Goal: Information Seeking & Learning: Learn about a topic

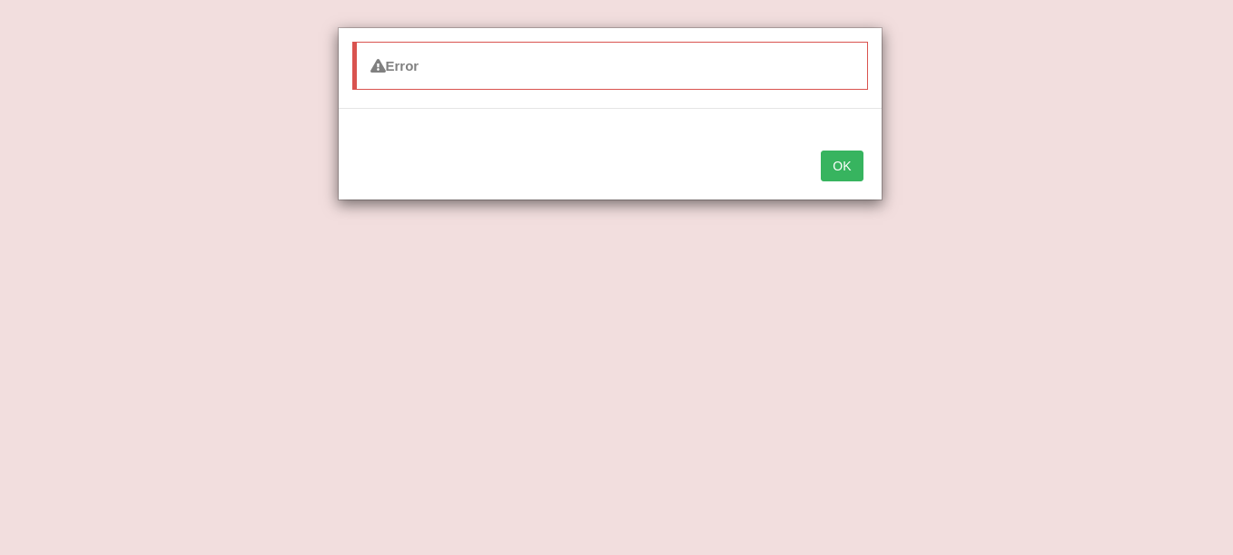
click at [1146, 140] on div "Error OK" at bounding box center [616, 277] width 1233 height 555
click at [826, 174] on button "OK" at bounding box center [842, 166] width 42 height 31
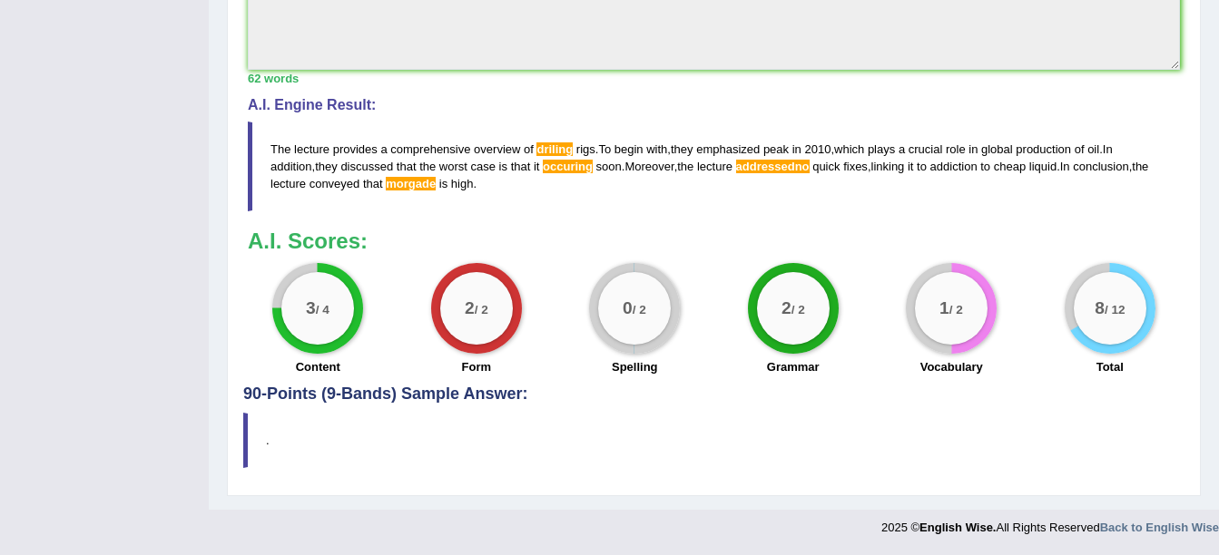
drag, startPoint x: 478, startPoint y: 182, endPoint x: 369, endPoint y: 187, distance: 109.9
click at [340, 195] on blockquote "The lecture provides a comprehensive overview of driling rigs . To begin with ,…" at bounding box center [714, 167] width 932 height 90
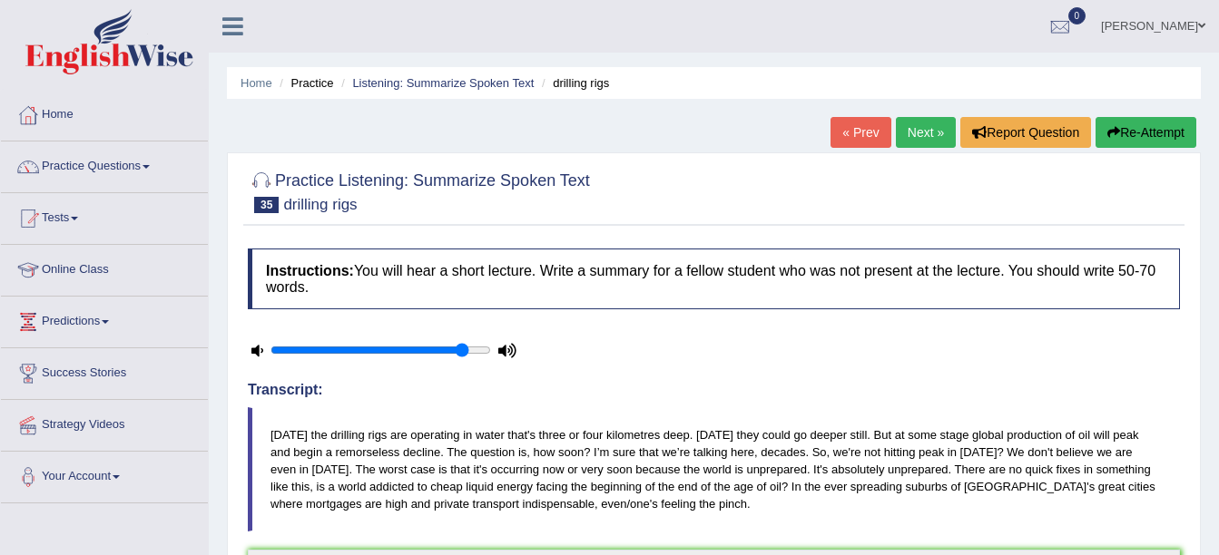
click at [906, 127] on link "Next »" at bounding box center [926, 132] width 60 height 31
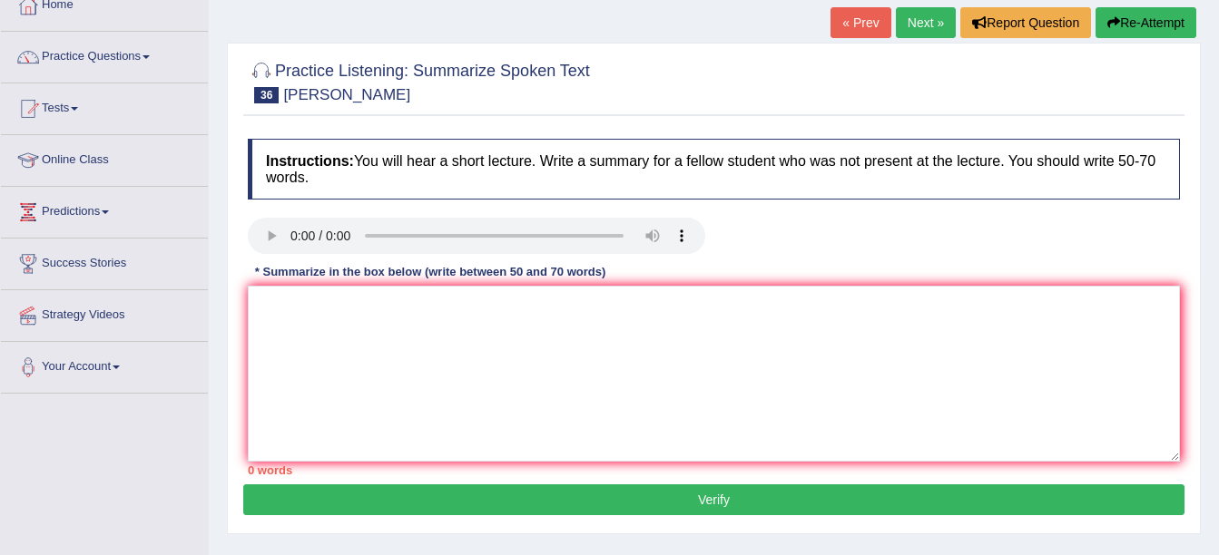
scroll to position [122, 0]
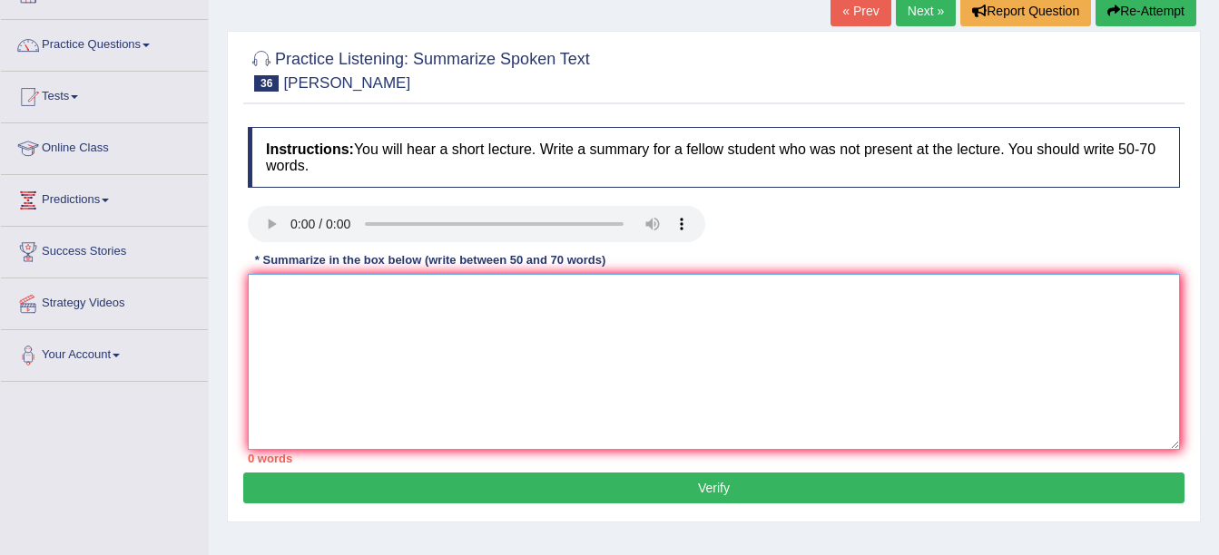
click at [303, 302] on textarea at bounding box center [714, 362] width 932 height 176
paste textarea "The lecture provides a comprehensive overview of driling rigs. To begin with, t…"
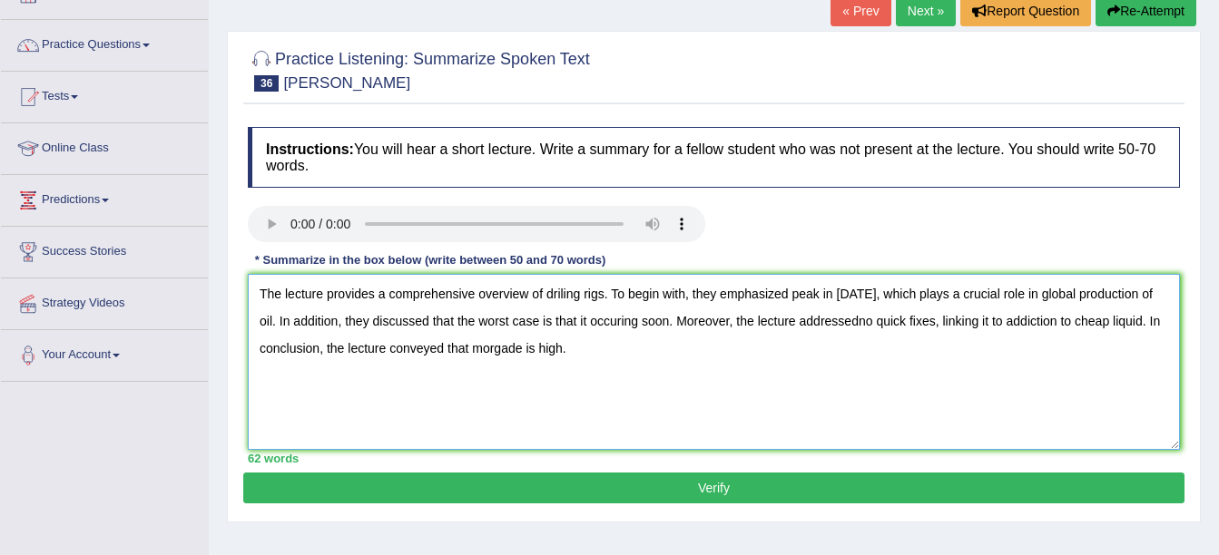
click at [601, 292] on textarea "The lecture provides a comprehensive overview of driling rigs. To begin with, t…" at bounding box center [714, 362] width 932 height 176
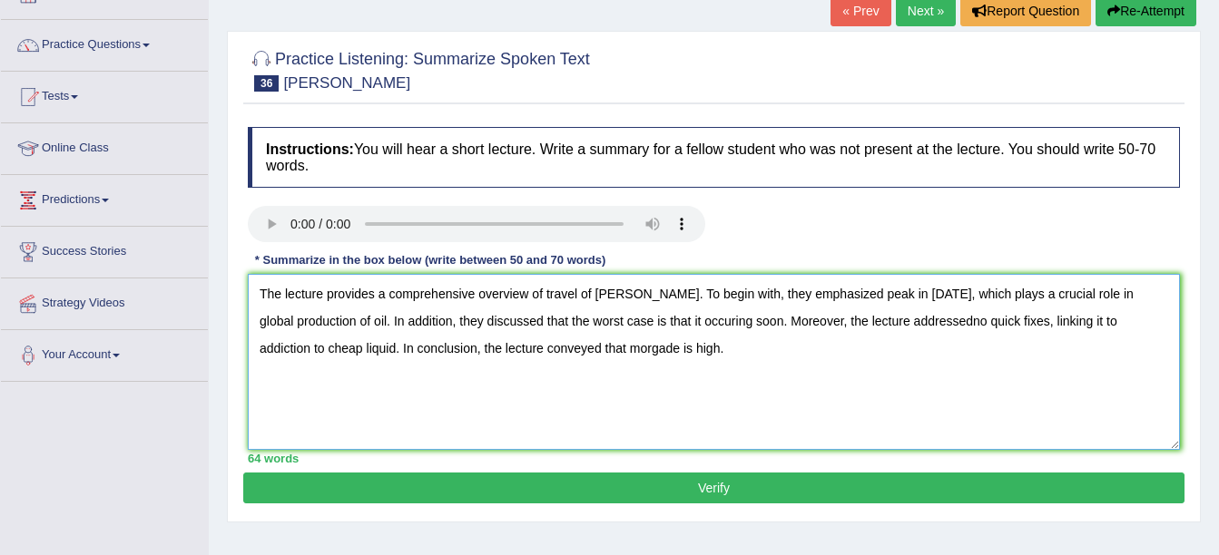
click at [895, 293] on textarea "The lecture provides a comprehensive overview of travel of sir John. To begin w…" at bounding box center [714, 362] width 932 height 176
click at [271, 319] on textarea "The lecture provides a comprehensive overview of travel of sir John. To begin w…" at bounding box center [714, 362] width 932 height 176
drag, startPoint x: 271, startPoint y: 319, endPoint x: 280, endPoint y: 318, distance: 9.3
click at [280, 318] on textarea "The lecture provides a comprehensive overview of travel of sir John. To begin w…" at bounding box center [714, 362] width 932 height 176
click at [287, 352] on textarea "The lecture provides a comprehensive overview of travel of sir John. To begin w…" at bounding box center [714, 362] width 932 height 176
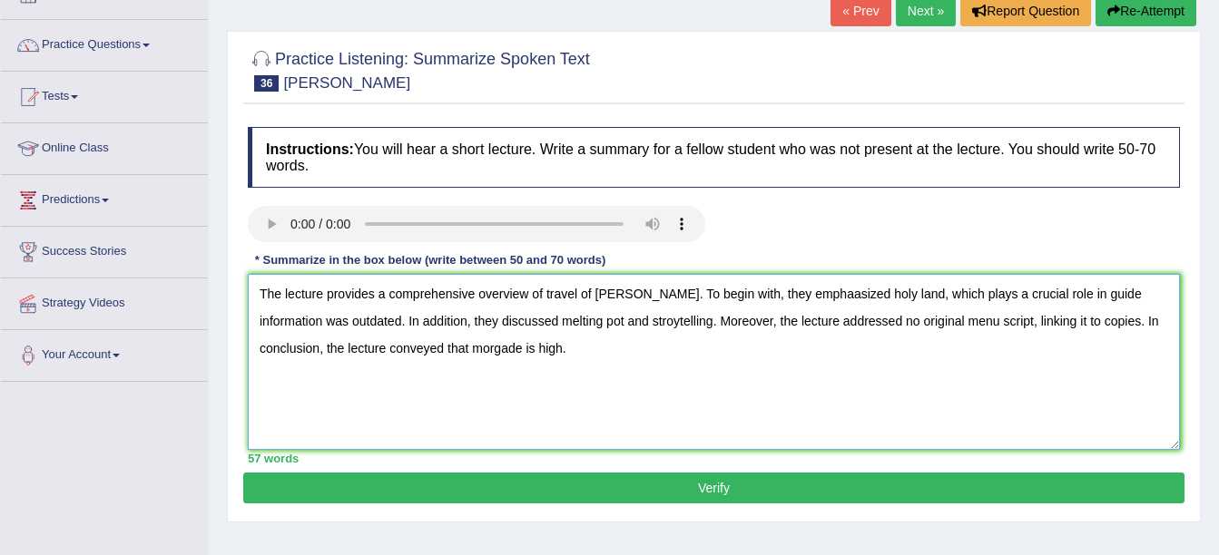
click at [492, 351] on textarea "The lecture provides a comprehensive overview of travel of sir John. To begin w…" at bounding box center [714, 362] width 932 height 176
type textarea "The lecture provides a comprehensive overview of travel of sir John. To begin w…"
click at [569, 483] on button "Verify" at bounding box center [713, 488] width 941 height 31
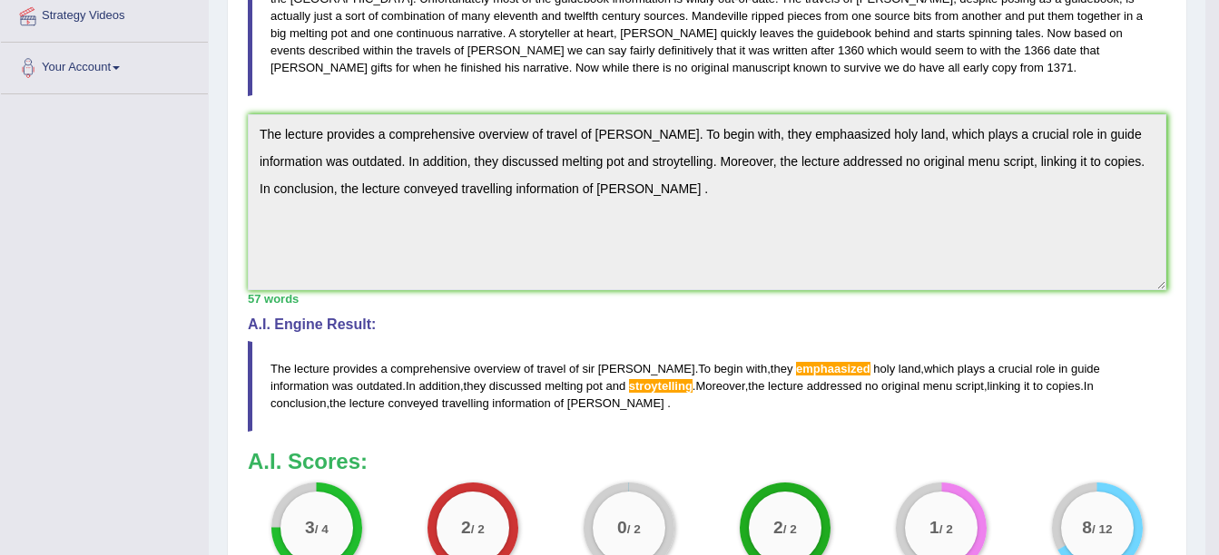
scroll to position [0, 0]
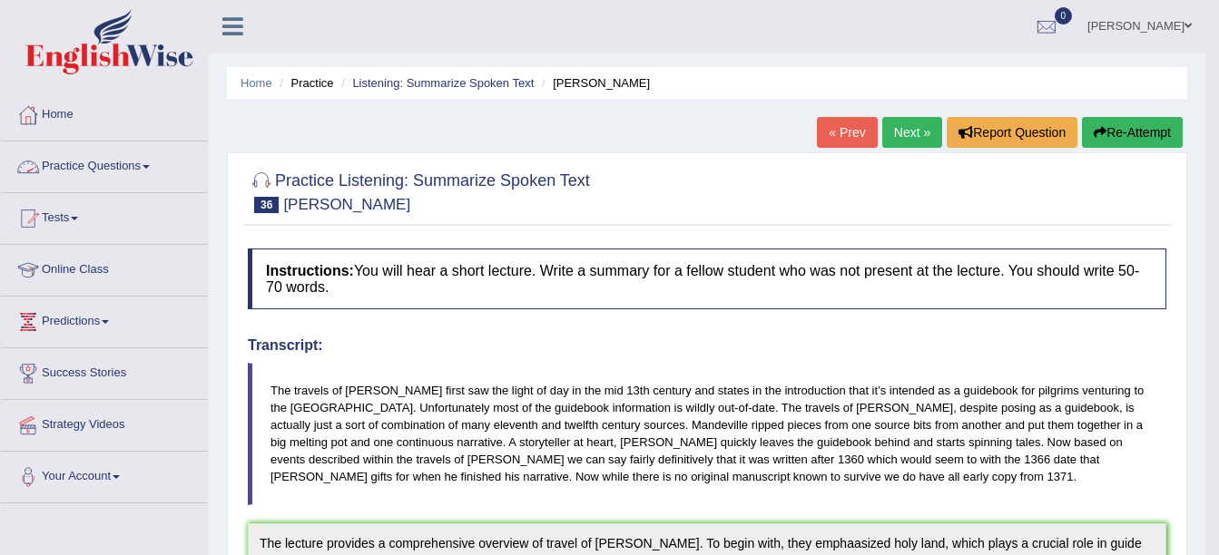
click at [107, 169] on link "Practice Questions" at bounding box center [104, 164] width 207 height 45
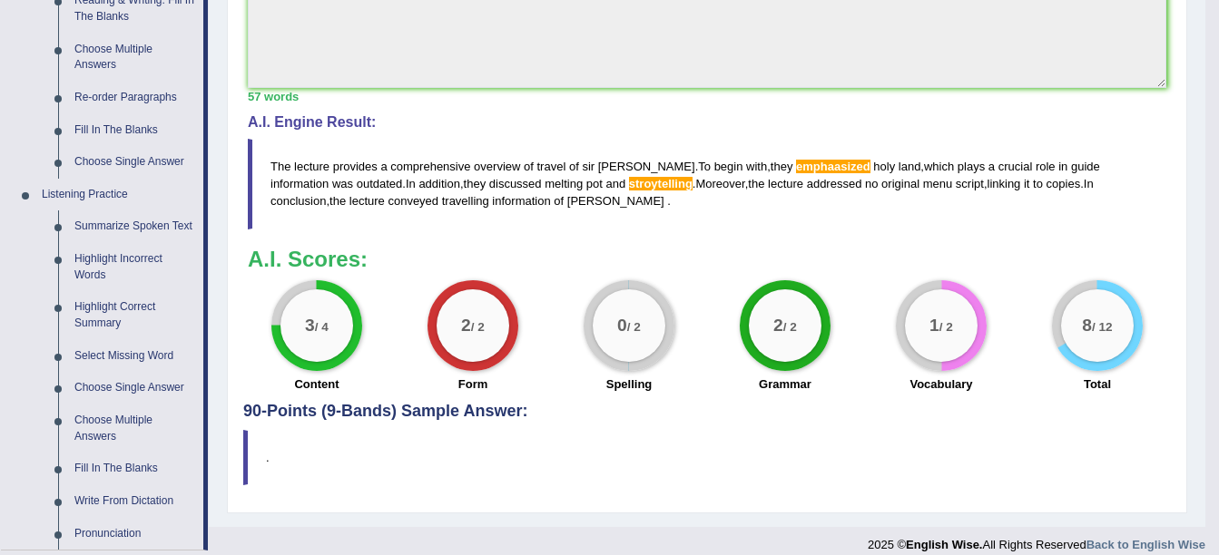
scroll to position [616, 0]
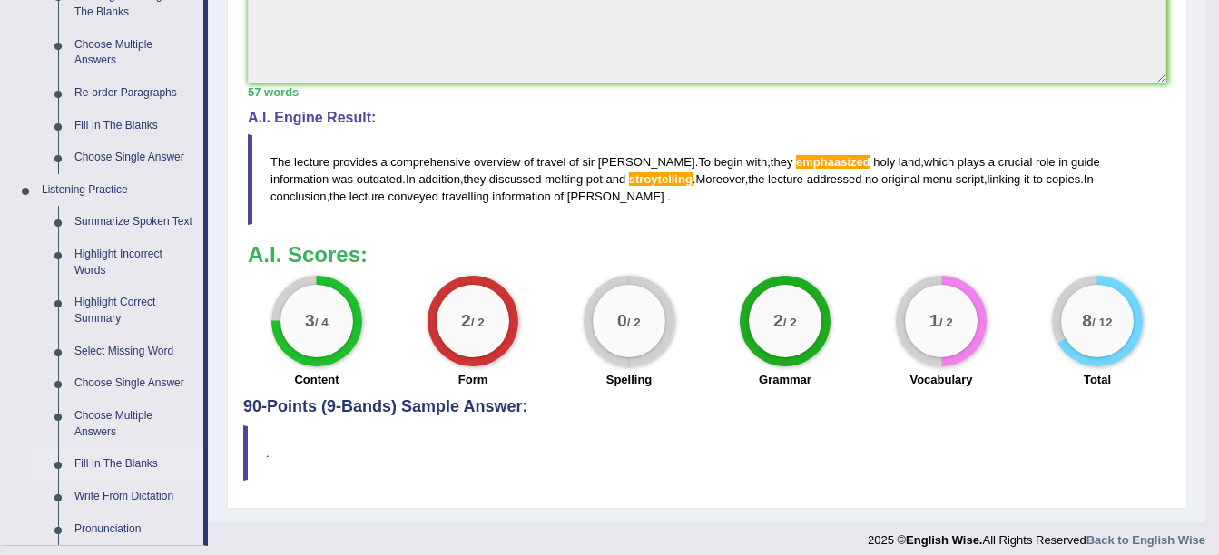
click at [142, 462] on link "Fill In The Blanks" at bounding box center [134, 464] width 137 height 33
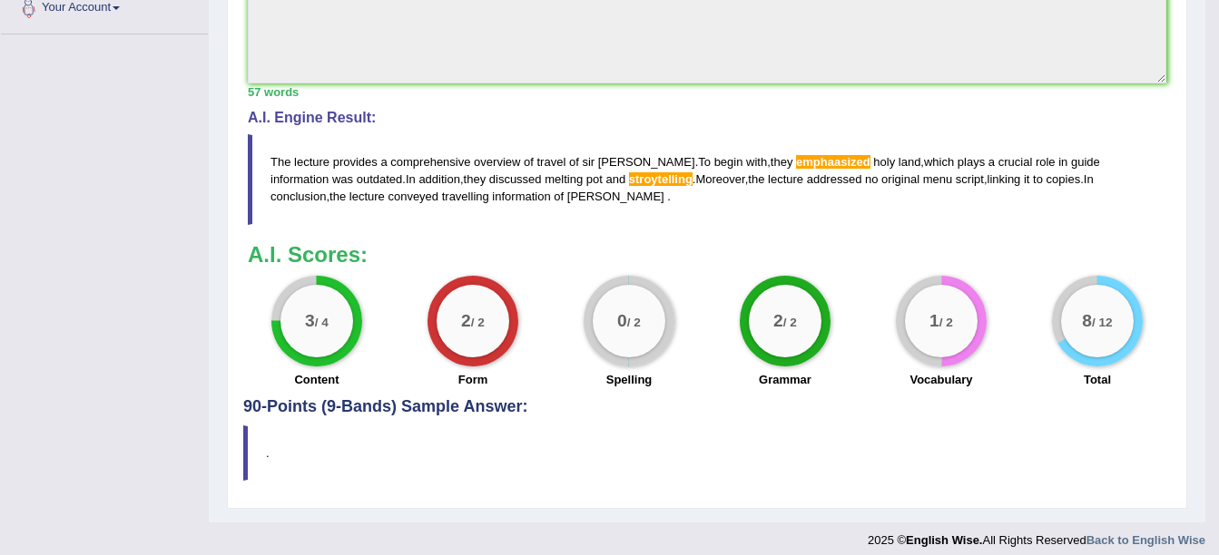
scroll to position [289, 0]
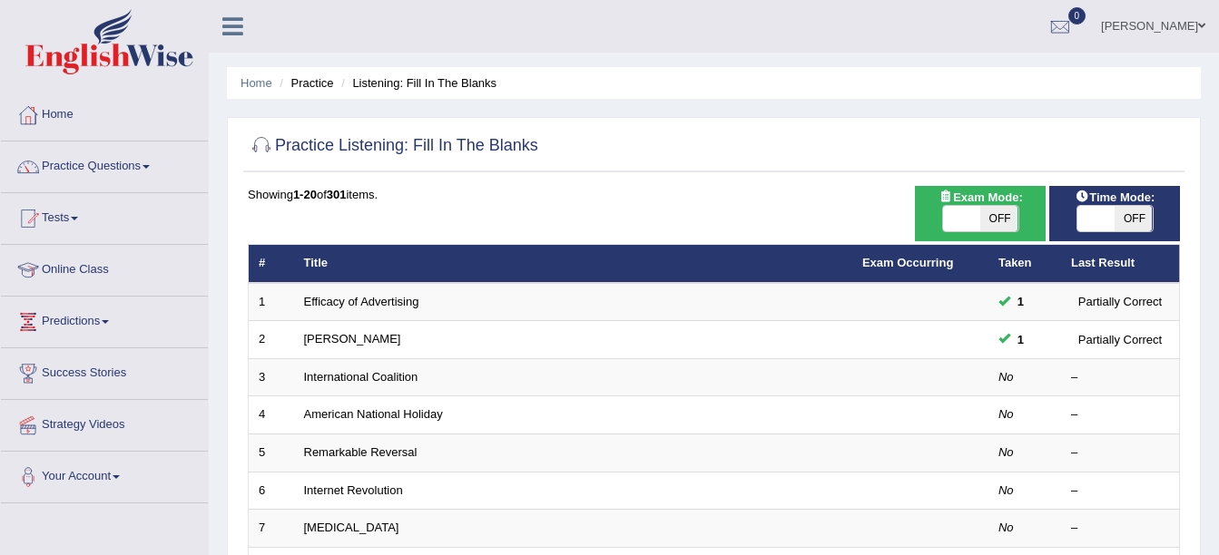
click at [988, 231] on span "OFF" at bounding box center [999, 218] width 38 height 25
checkbox input "true"
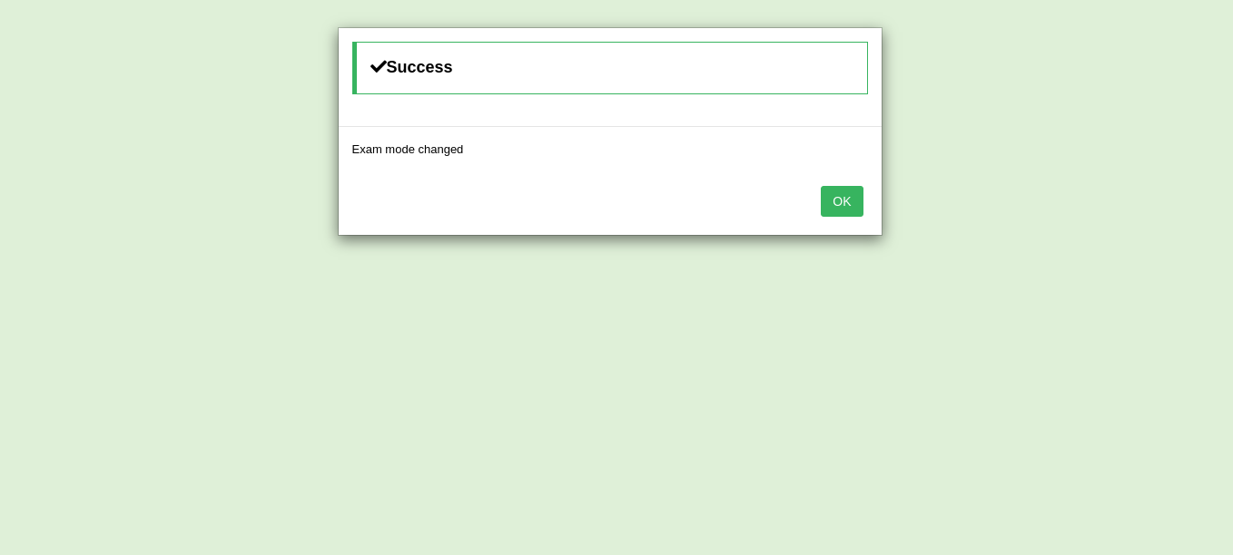
click at [842, 202] on button "OK" at bounding box center [842, 201] width 42 height 31
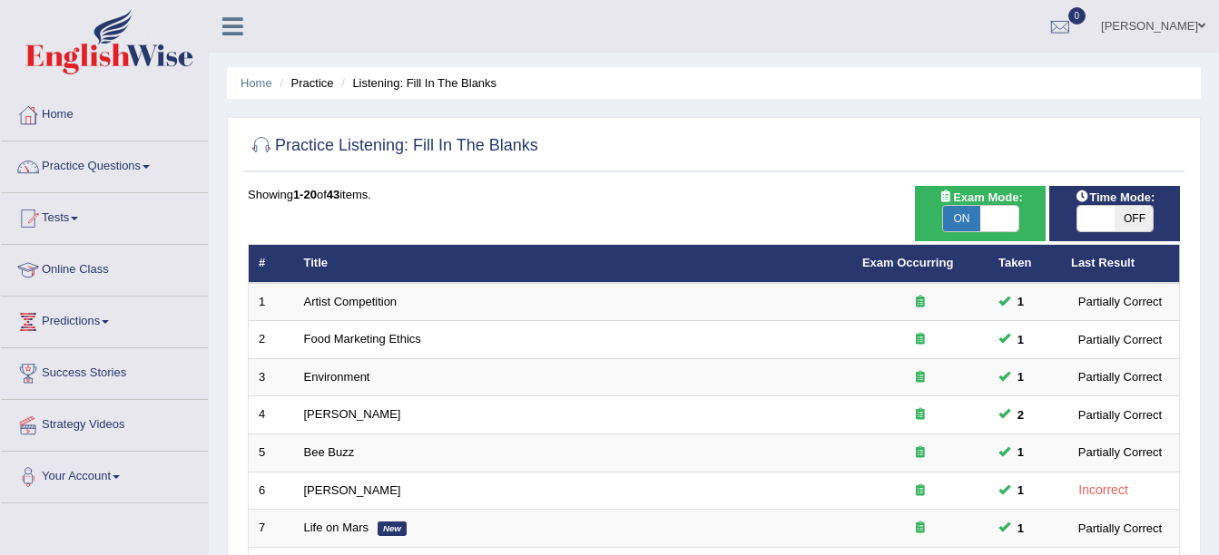
click at [1125, 210] on span "OFF" at bounding box center [1134, 218] width 38 height 25
checkbox input "true"
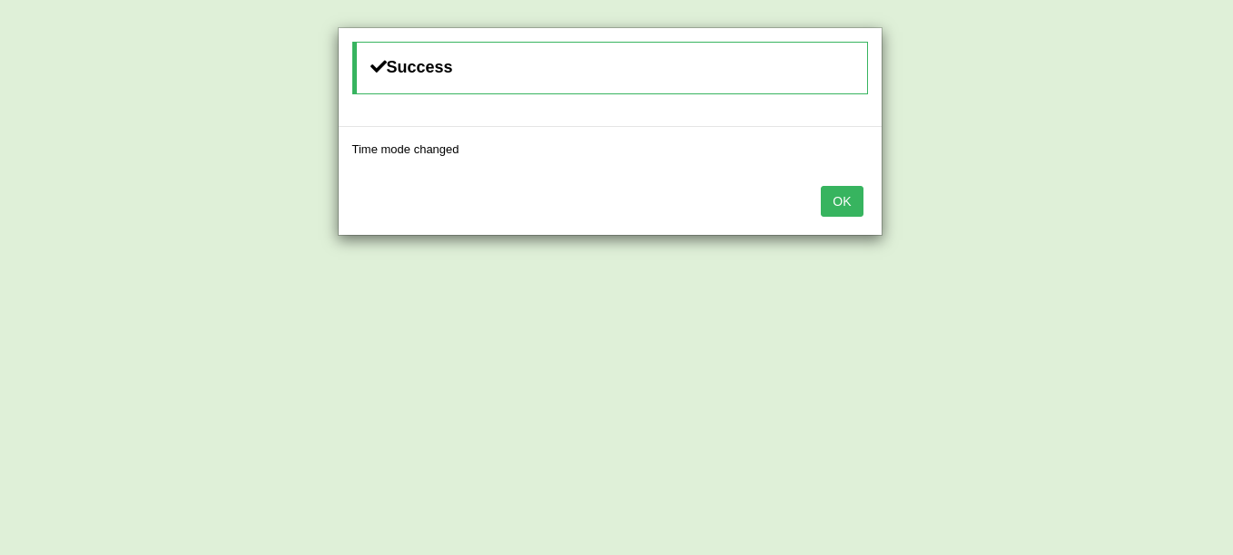
click at [855, 205] on button "OK" at bounding box center [842, 201] width 42 height 31
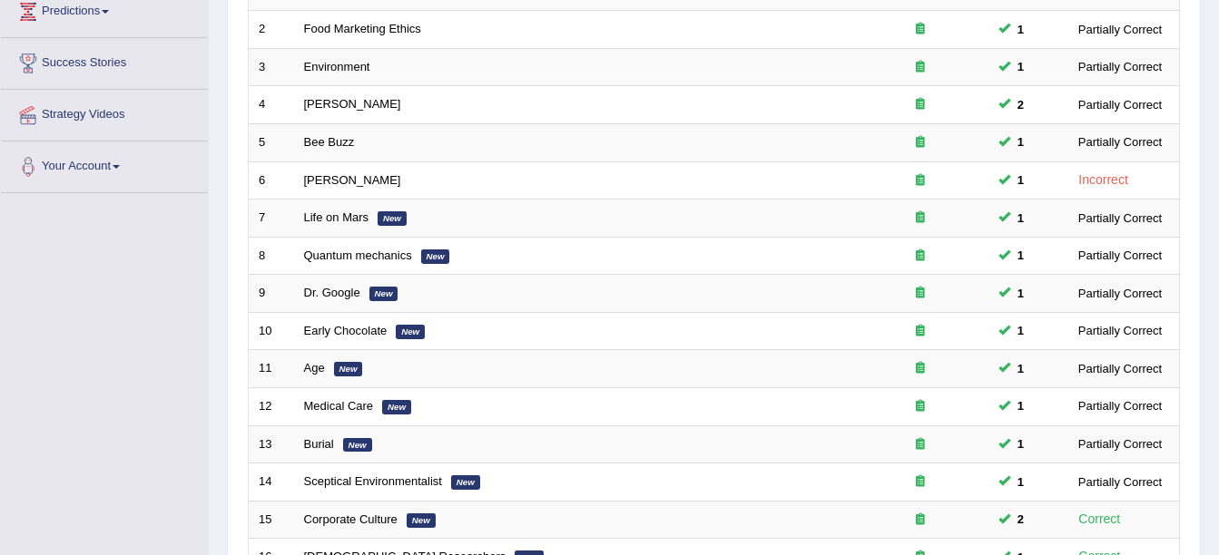
scroll to position [646, 0]
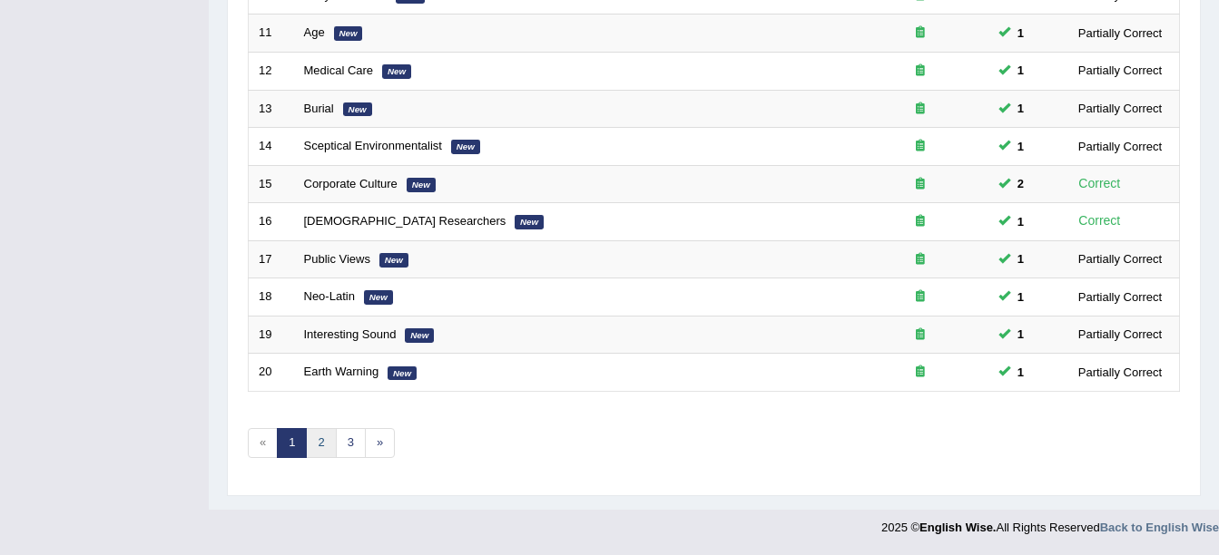
click at [330, 444] on link "2" at bounding box center [321, 443] width 30 height 30
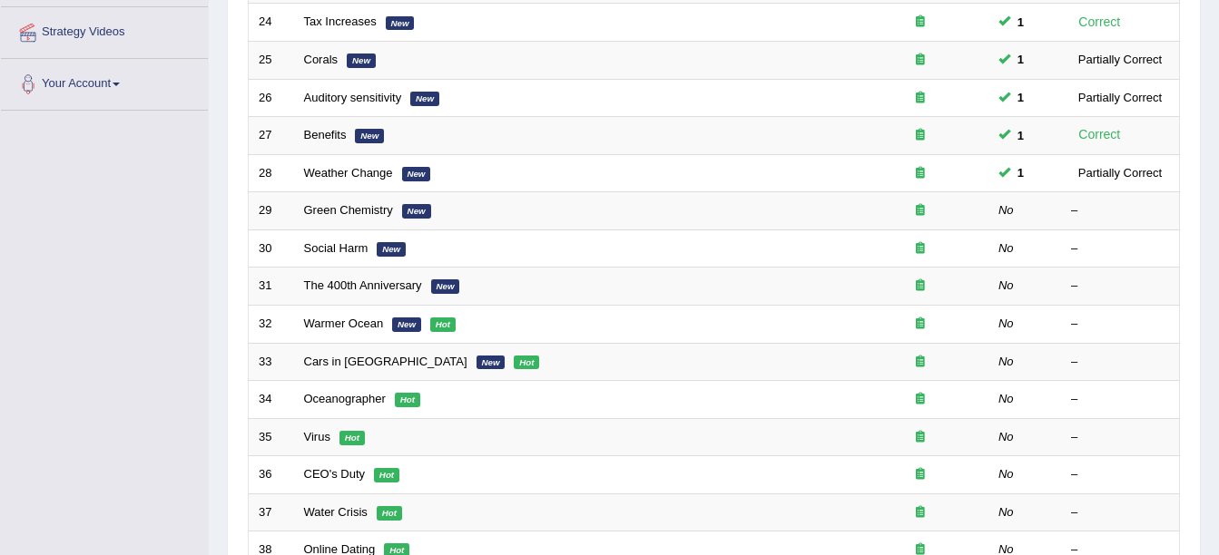
scroll to position [396, 0]
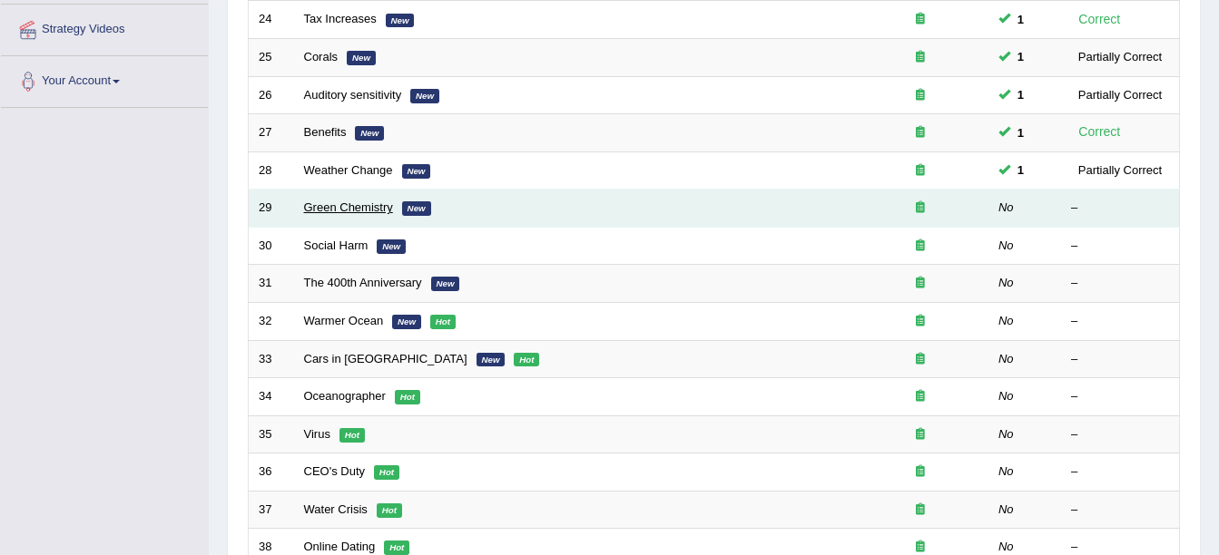
click at [362, 204] on link "Green Chemistry" at bounding box center [348, 208] width 89 height 14
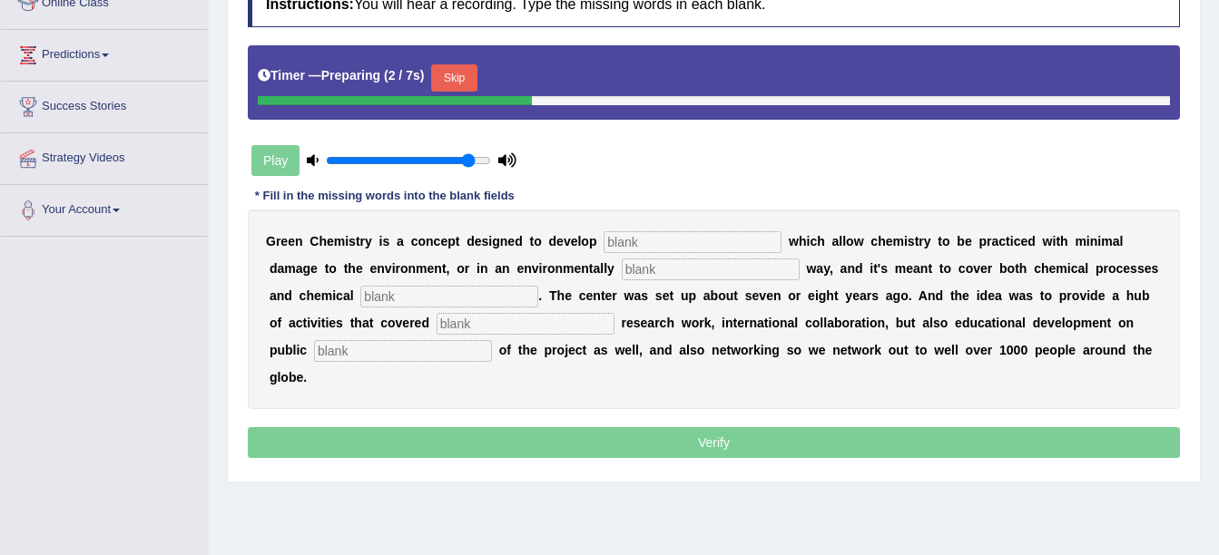
scroll to position [327, 0]
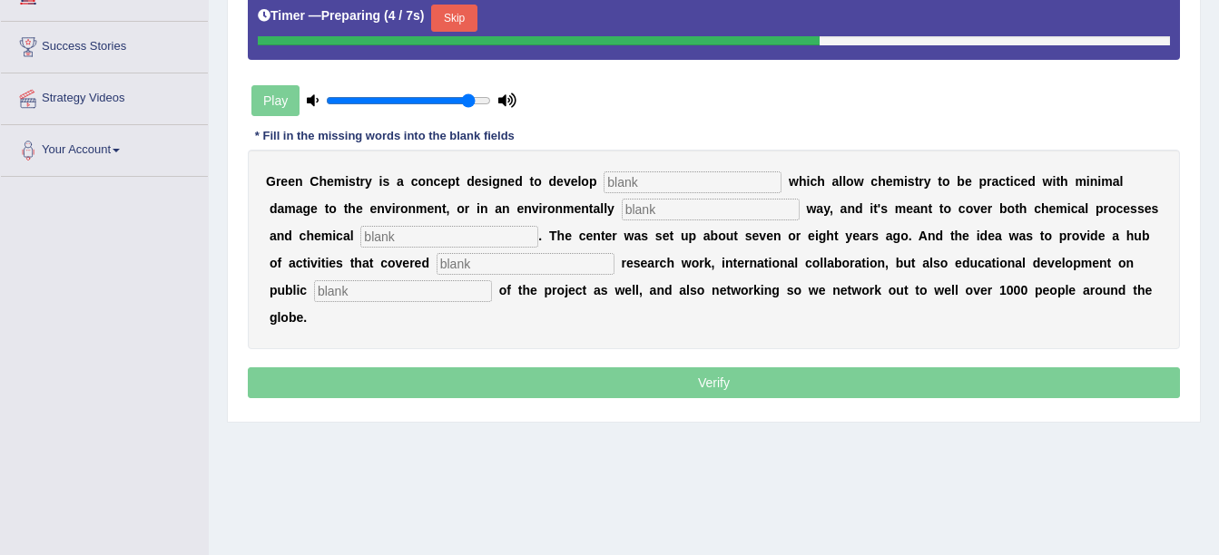
click at [450, 19] on button "Skip" at bounding box center [453, 18] width 45 height 27
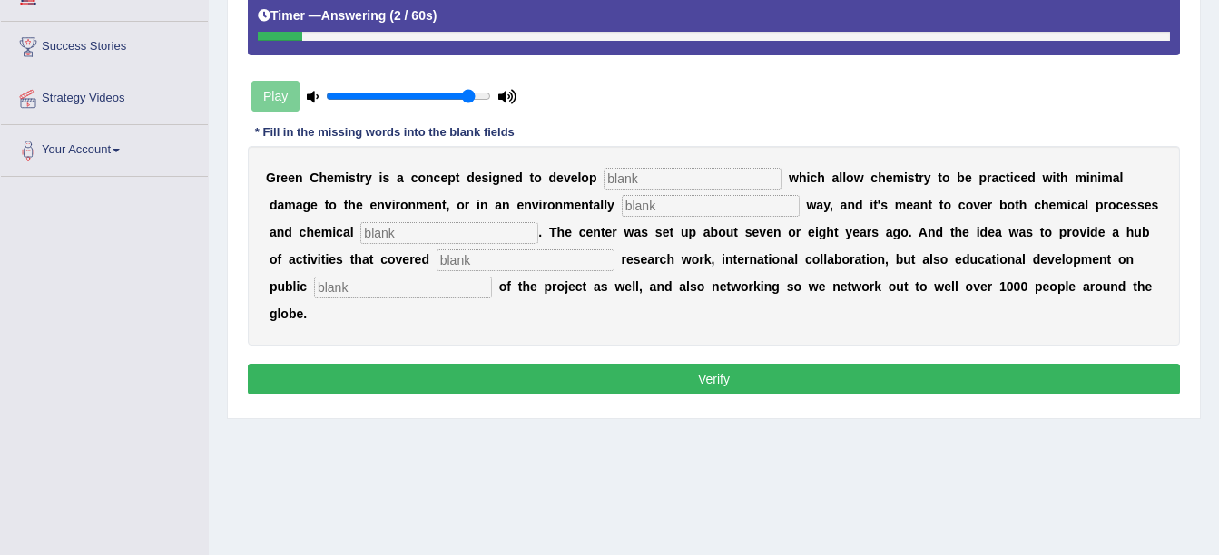
click at [492, 277] on input "text" at bounding box center [403, 288] width 178 height 22
click at [492, 277] on input "uinderstanding" at bounding box center [403, 288] width 178 height 22
type input "understanding"
click at [437, 260] on input "text" at bounding box center [526, 261] width 178 height 22
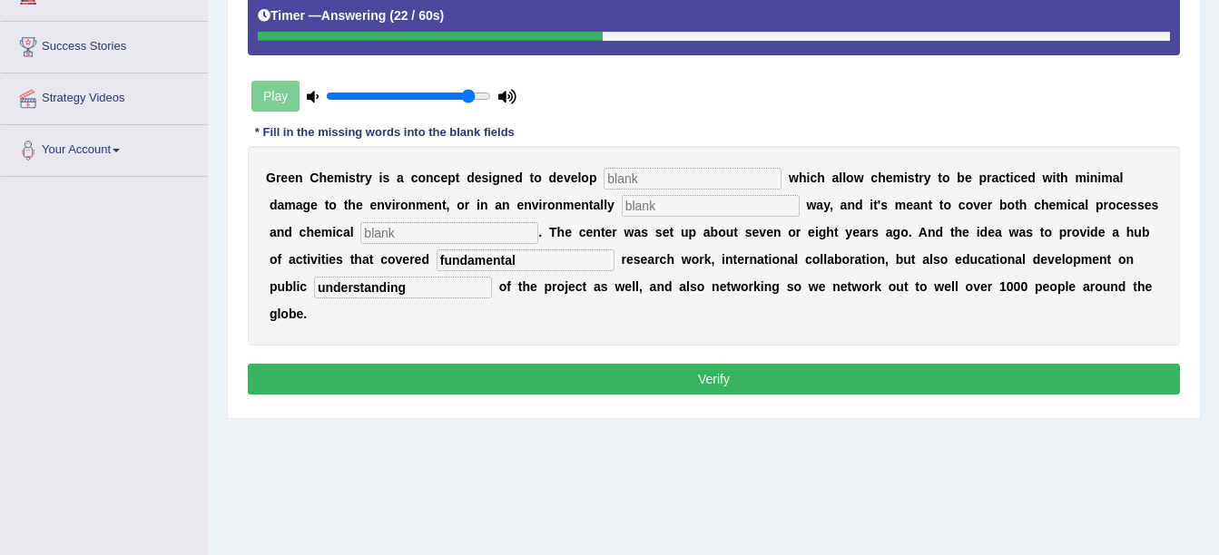
type input "fundamental"
click at [360, 232] on input "text" at bounding box center [449, 233] width 178 height 22
type input "products"
click at [622, 204] on input "text" at bounding box center [711, 206] width 178 height 22
type input "compatable"
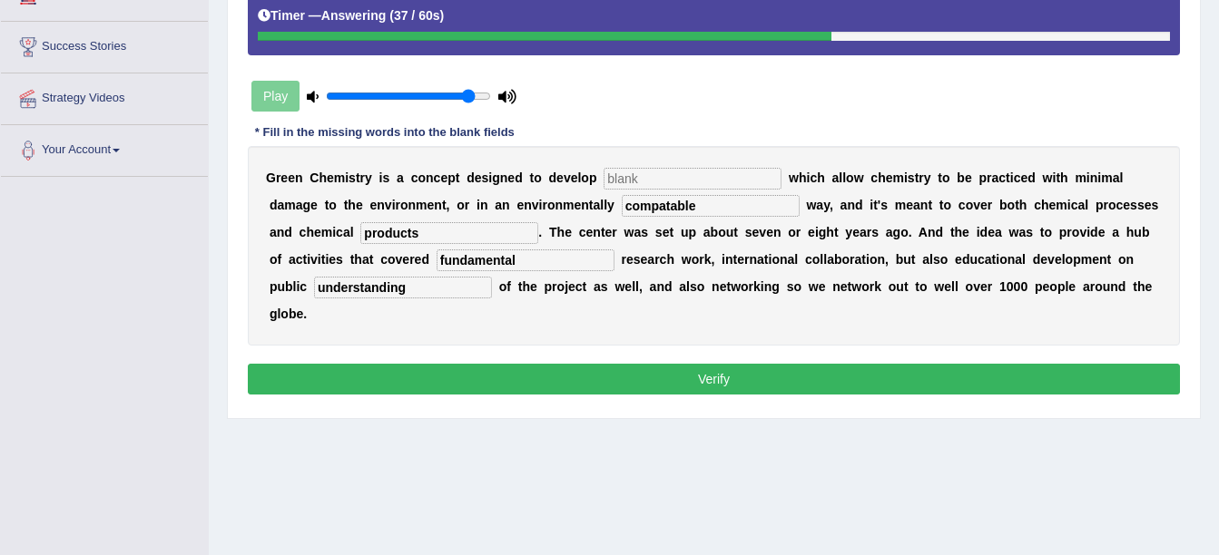
click at [616, 179] on input "text" at bounding box center [693, 179] width 178 height 22
type input "technologies"
click at [622, 202] on input "compatable" at bounding box center [711, 206] width 178 height 22
type input "competable"
click at [619, 364] on button "Verify" at bounding box center [714, 379] width 932 height 31
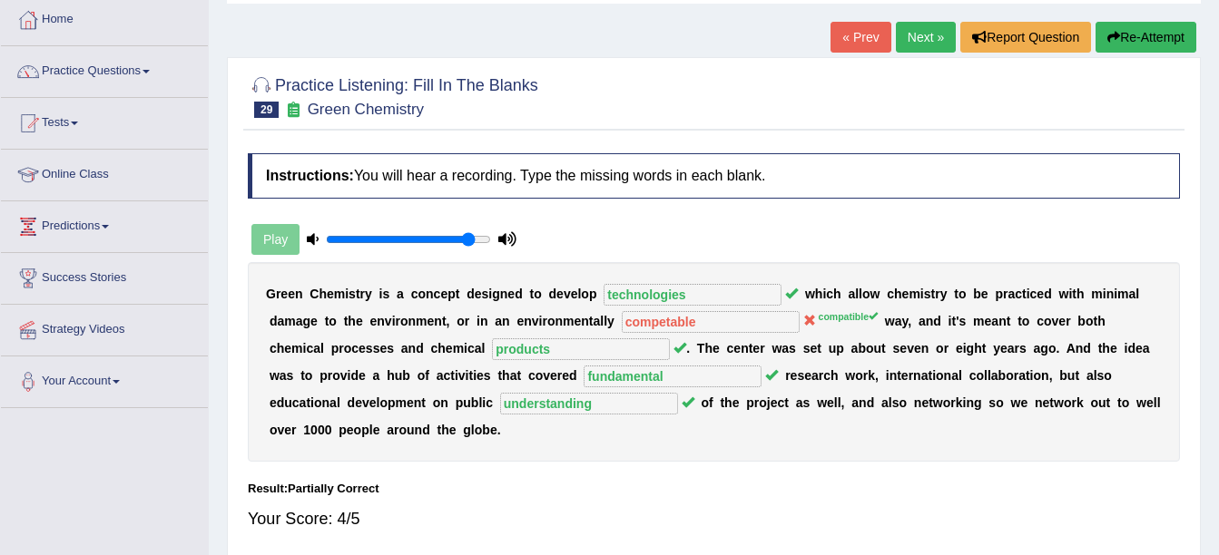
scroll to position [0, 0]
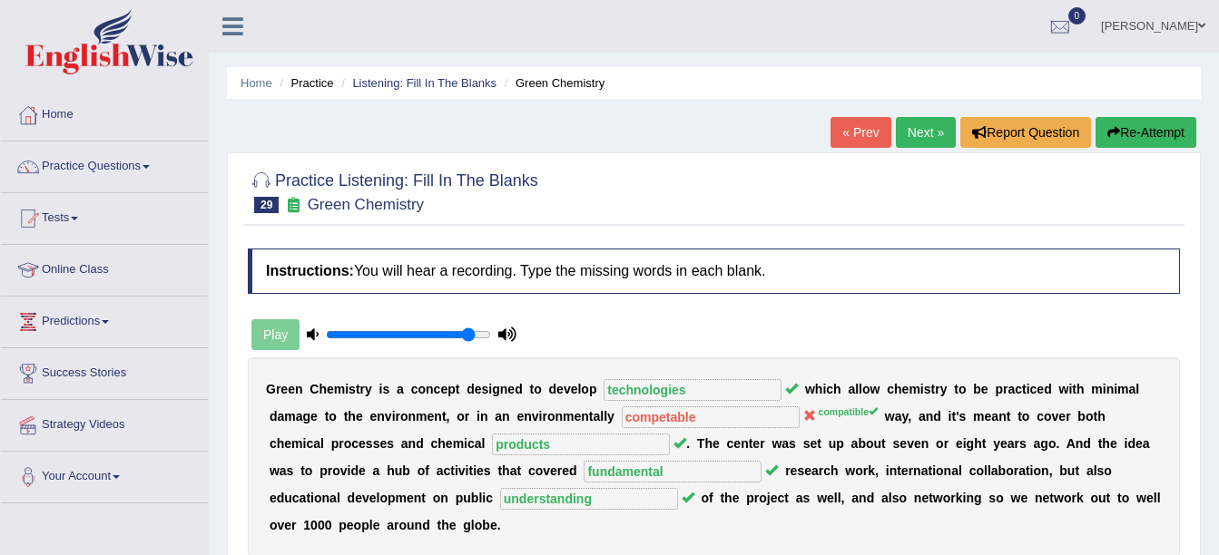
click at [929, 147] on link "Next »" at bounding box center [926, 132] width 60 height 31
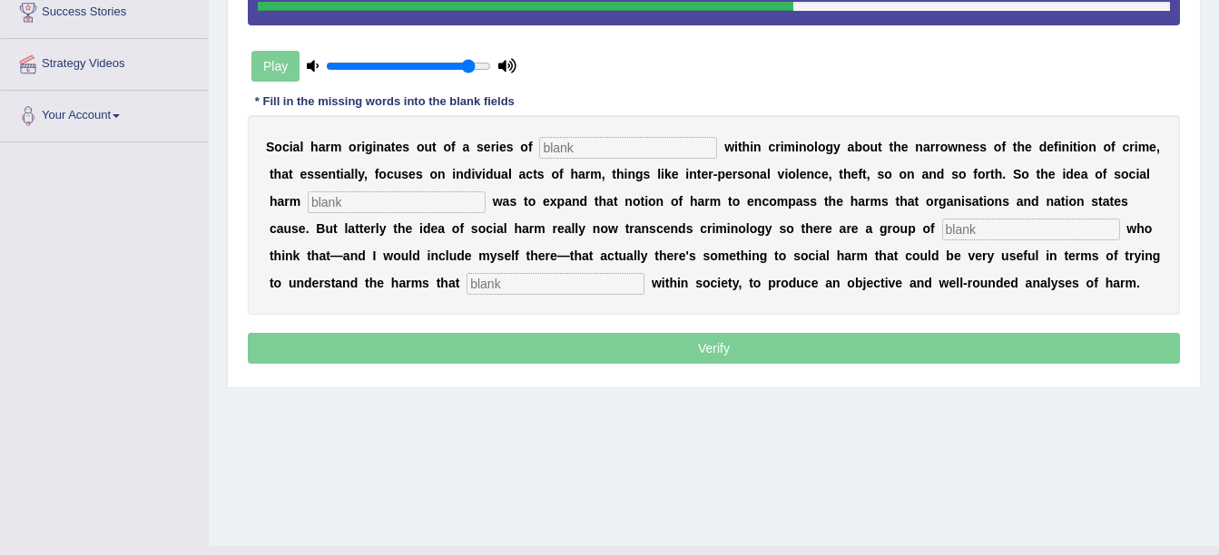
scroll to position [325, 0]
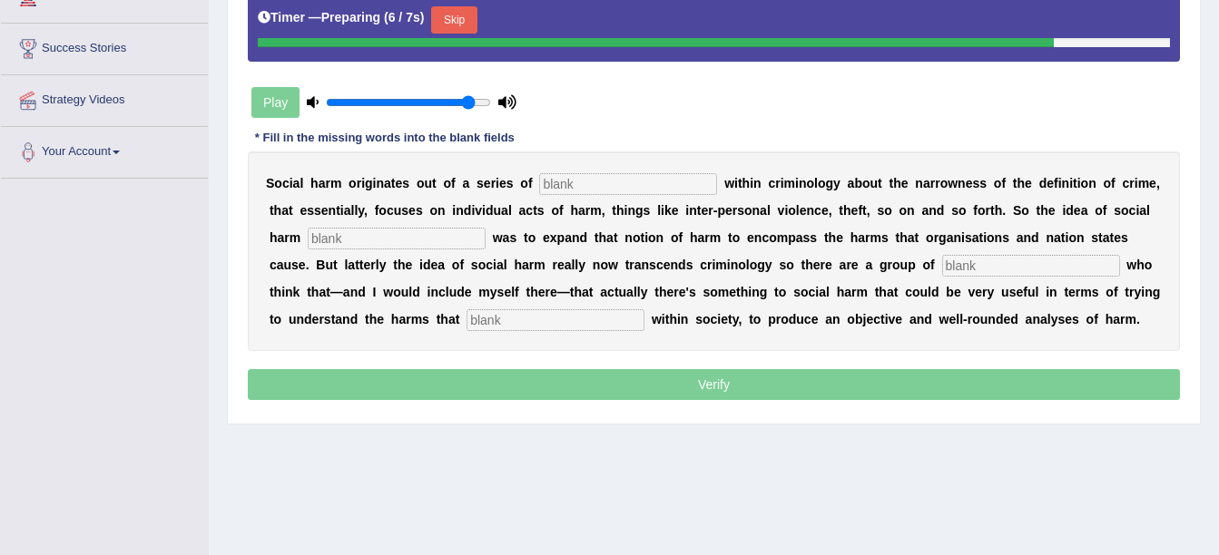
click at [452, 13] on button "Skip" at bounding box center [453, 19] width 45 height 27
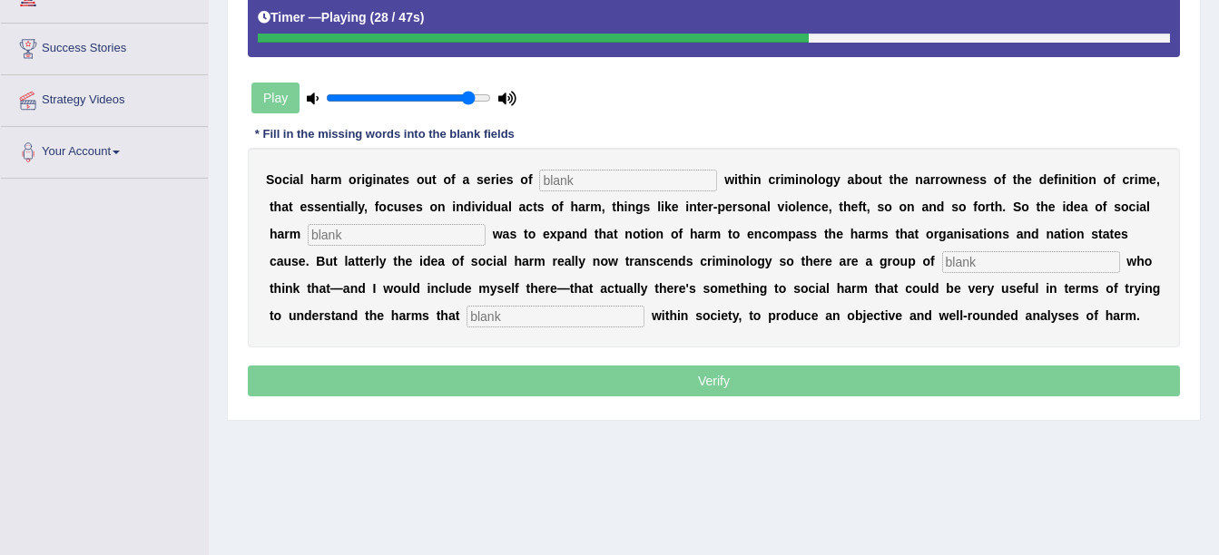
click at [942, 261] on input "text" at bounding box center [1031, 262] width 178 height 22
type input "writers"
click at [467, 309] on input "text" at bounding box center [556, 317] width 178 height 22
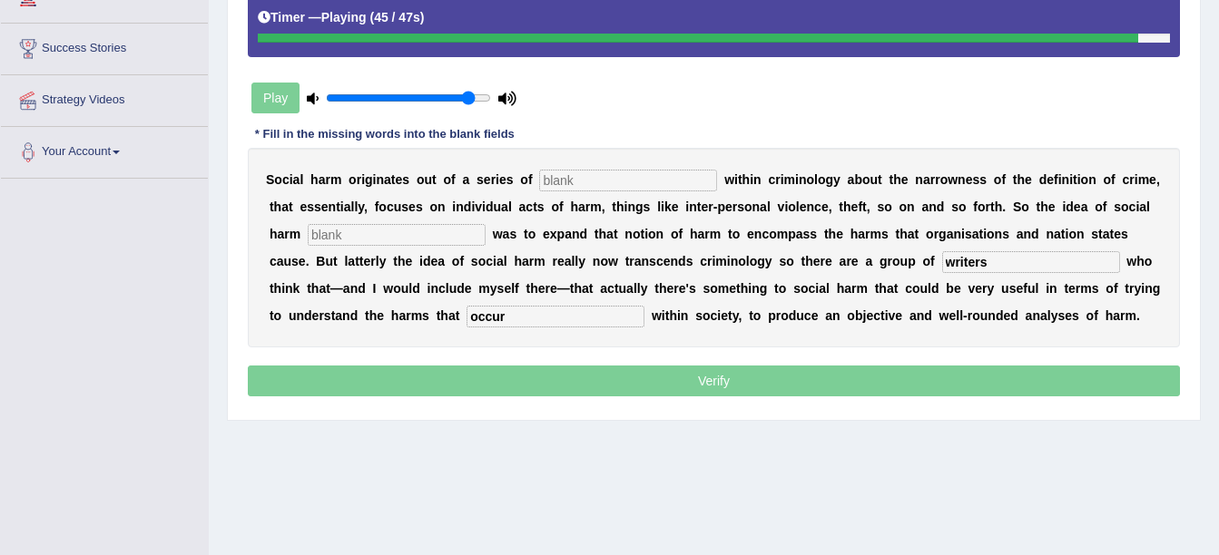
type input "occur"
click at [310, 239] on input "text" at bounding box center [397, 235] width 178 height 22
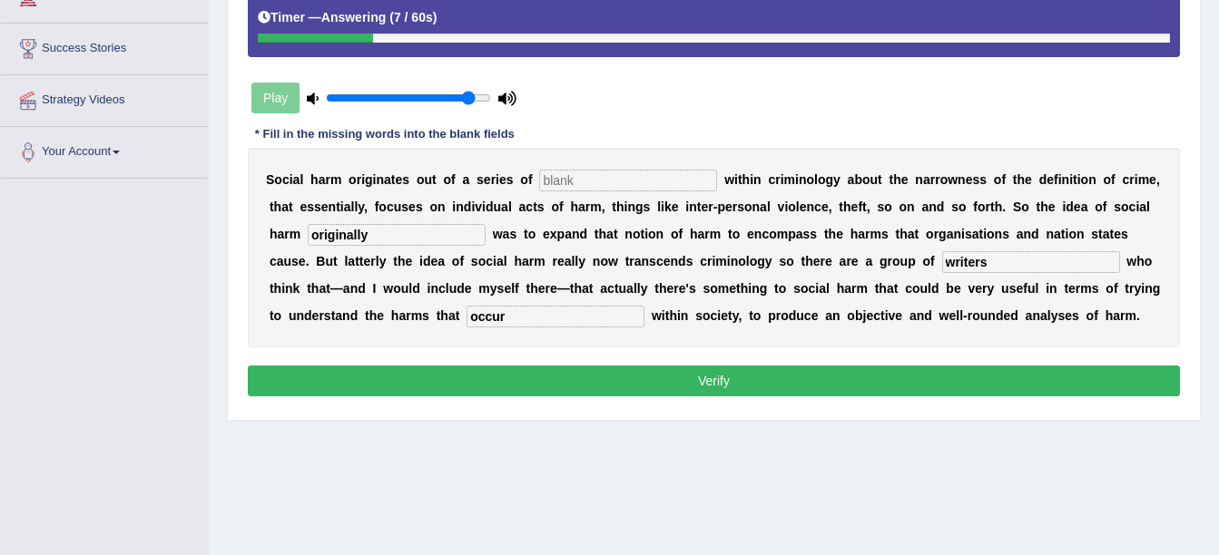
type input "originally"
click at [574, 172] on input "text" at bounding box center [628, 181] width 178 height 22
type input "debate"
click at [694, 381] on button "Verify" at bounding box center [714, 381] width 932 height 31
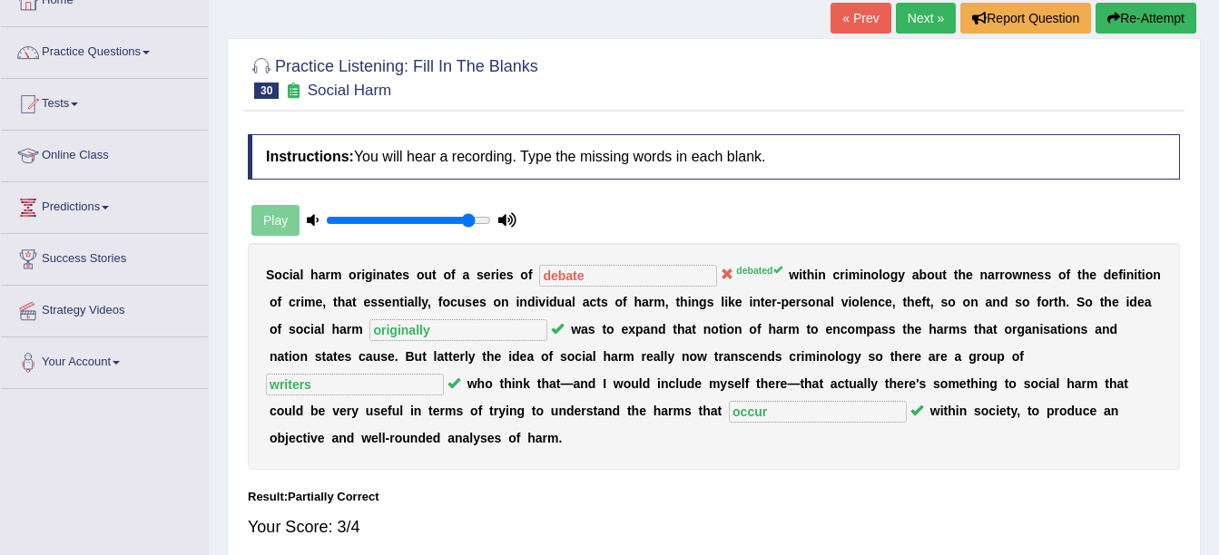
scroll to position [107, 0]
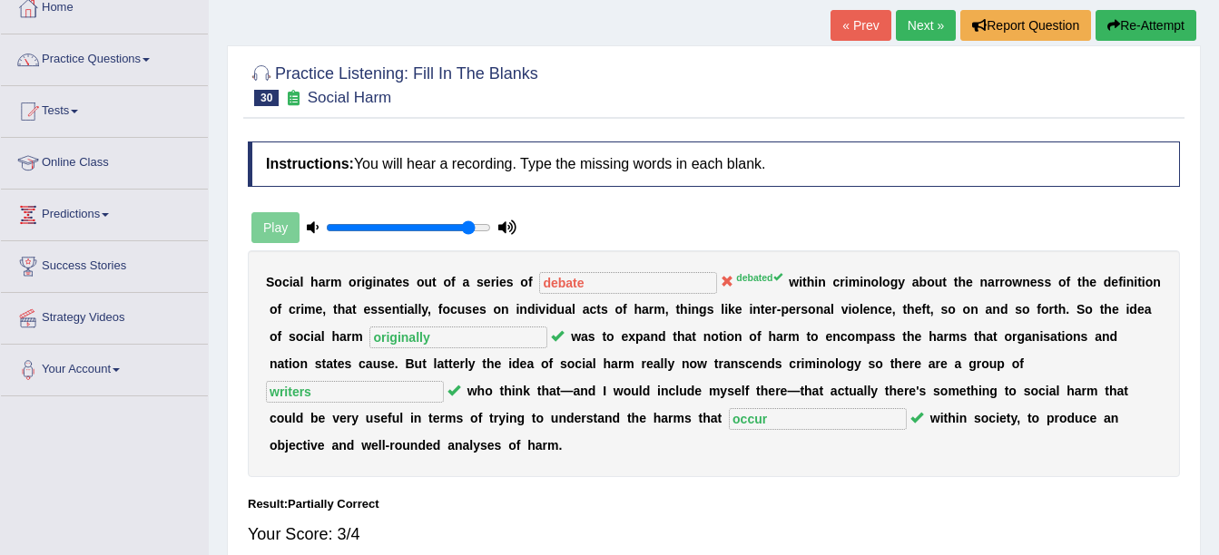
click at [924, 27] on link "Next »" at bounding box center [926, 25] width 60 height 31
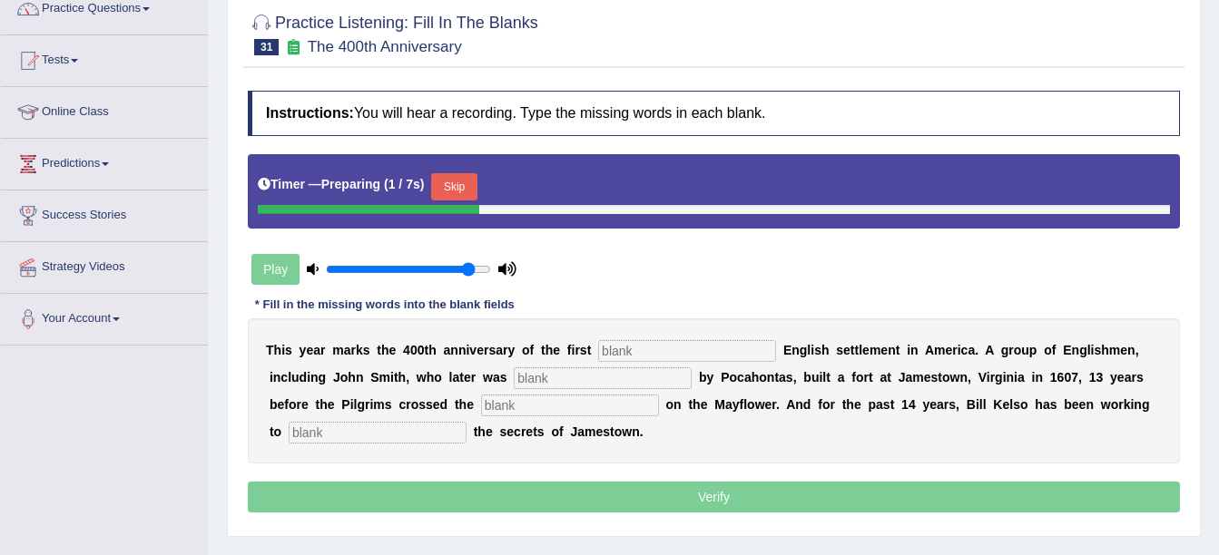
scroll to position [182, 0]
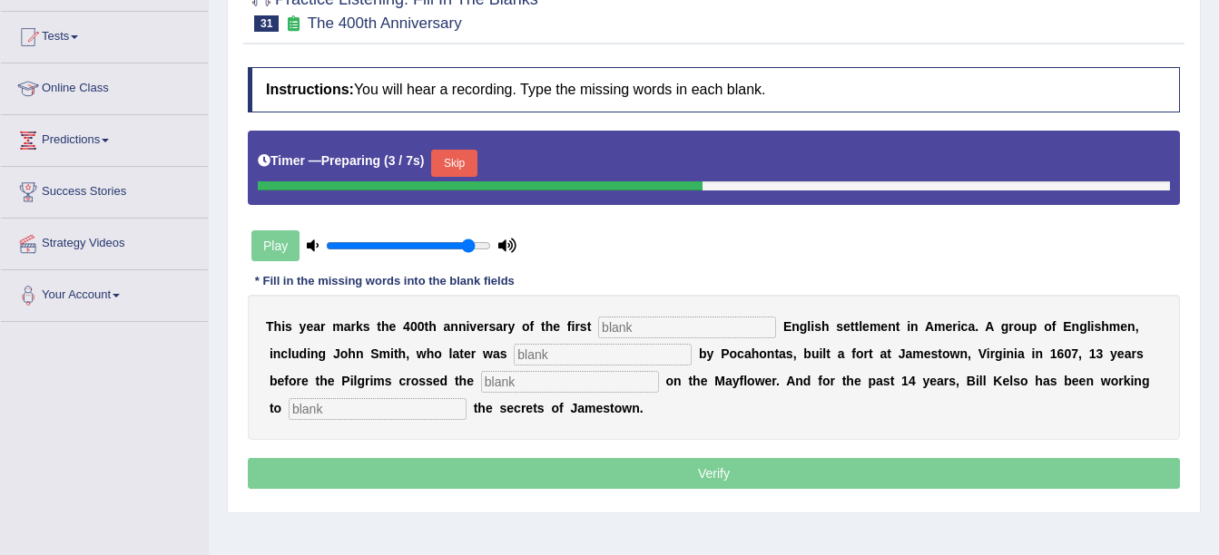
click at [469, 160] on button "Skip" at bounding box center [453, 163] width 45 height 27
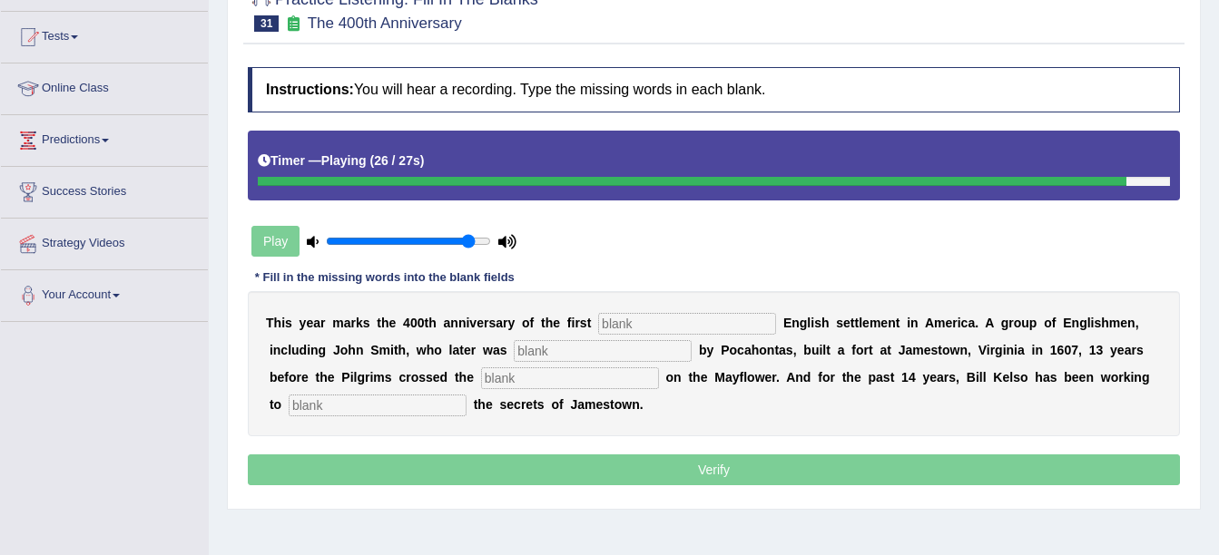
click at [467, 395] on input "text" at bounding box center [378, 406] width 178 height 22
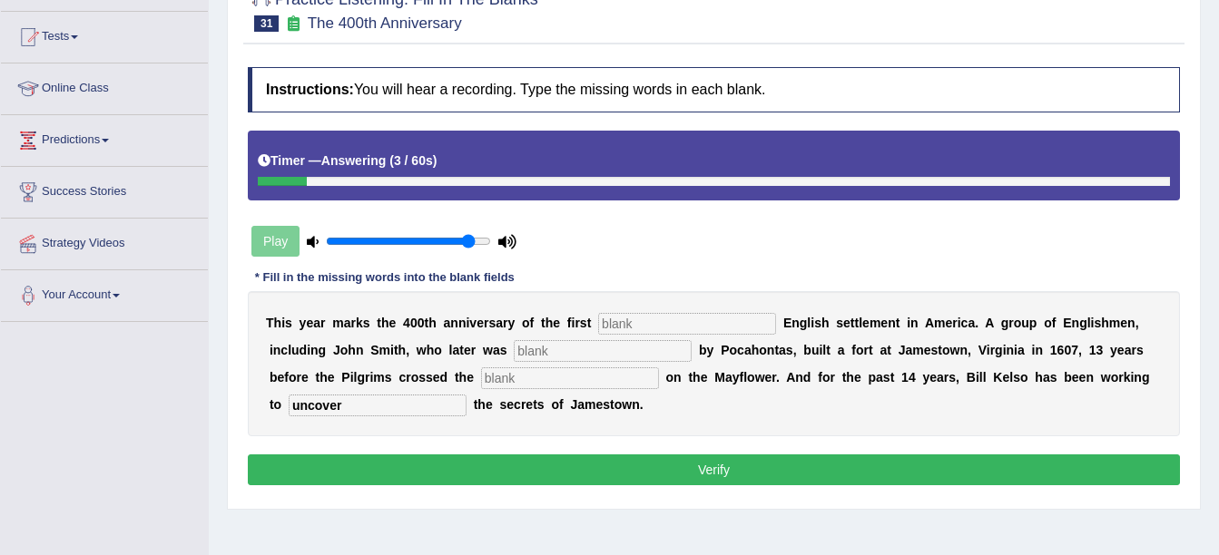
type input "uncover"
click at [481, 379] on input "text" at bounding box center [570, 379] width 178 height 22
type input "Atlantic"
click at [514, 351] on input "text" at bounding box center [603, 351] width 178 height 22
type input "befriended"
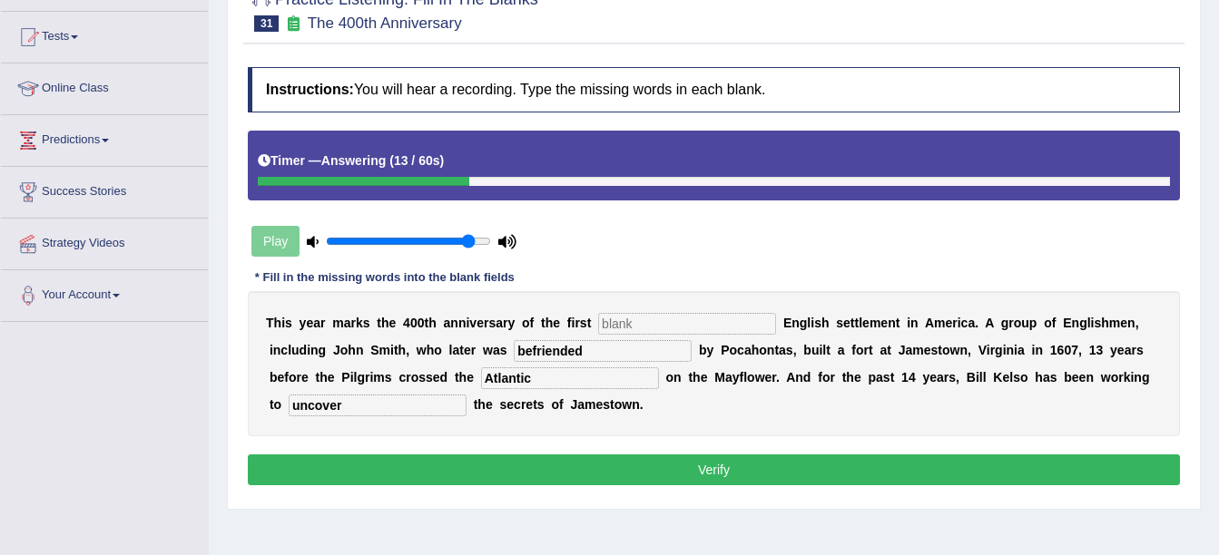
click at [620, 319] on input "text" at bounding box center [687, 324] width 178 height 22
type input "permanent"
click at [674, 476] on button "Verify" at bounding box center [714, 470] width 932 height 31
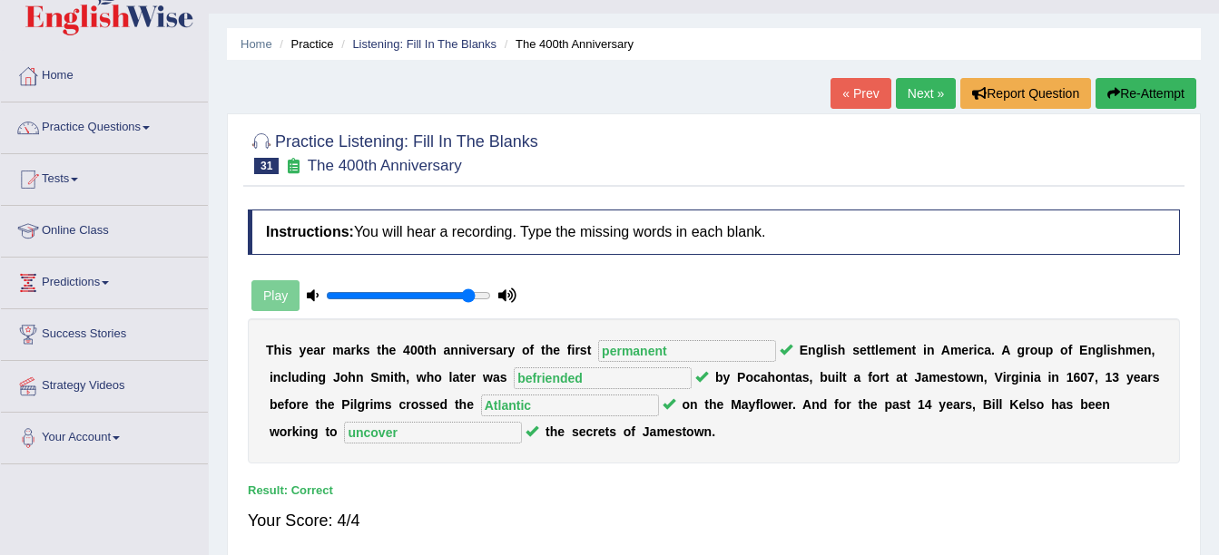
scroll to position [0, 0]
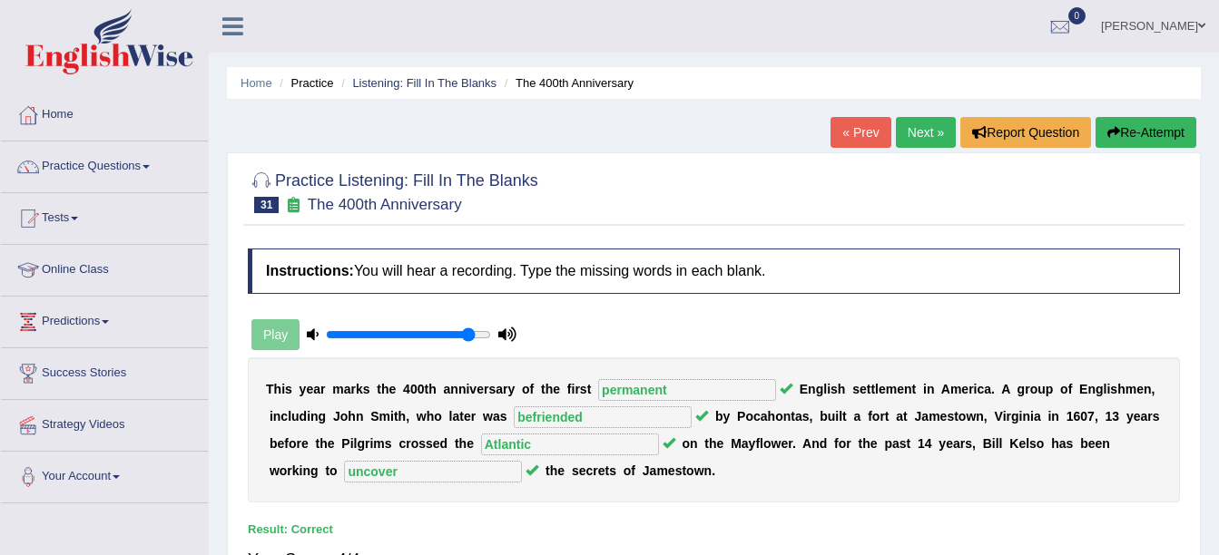
click at [910, 142] on link "Next »" at bounding box center [926, 132] width 60 height 31
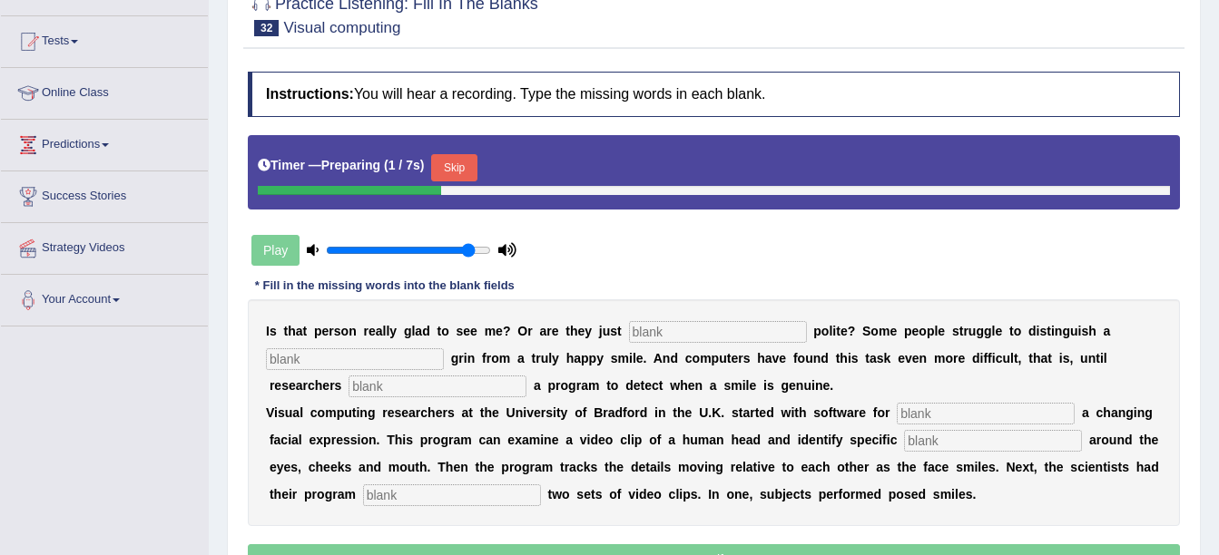
scroll to position [179, 0]
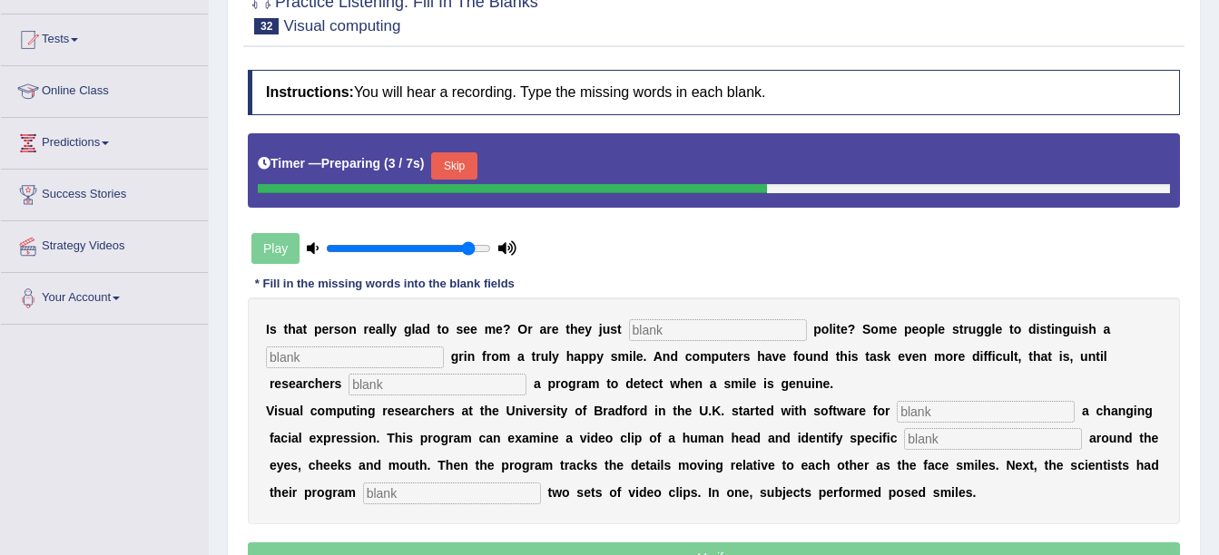
click at [462, 158] on button "Skip" at bounding box center [453, 165] width 45 height 27
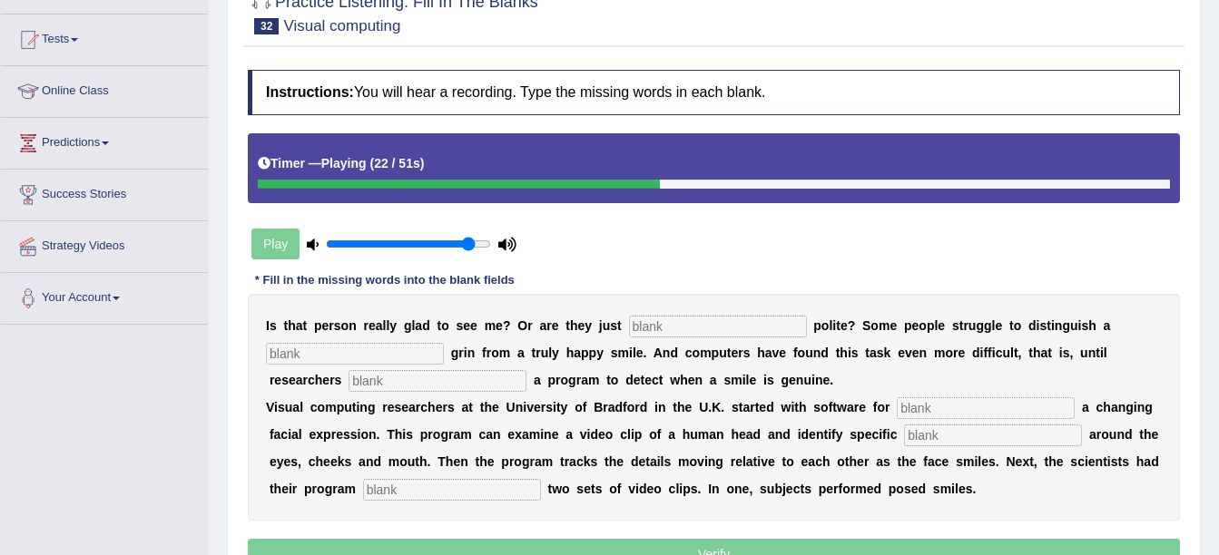
click at [937, 404] on input "text" at bounding box center [986, 409] width 178 height 22
type input "stimulating"
click at [919, 443] on input "text" at bounding box center [993, 436] width 178 height 22
type input "details"
click at [363, 494] on input "text" at bounding box center [452, 490] width 178 height 22
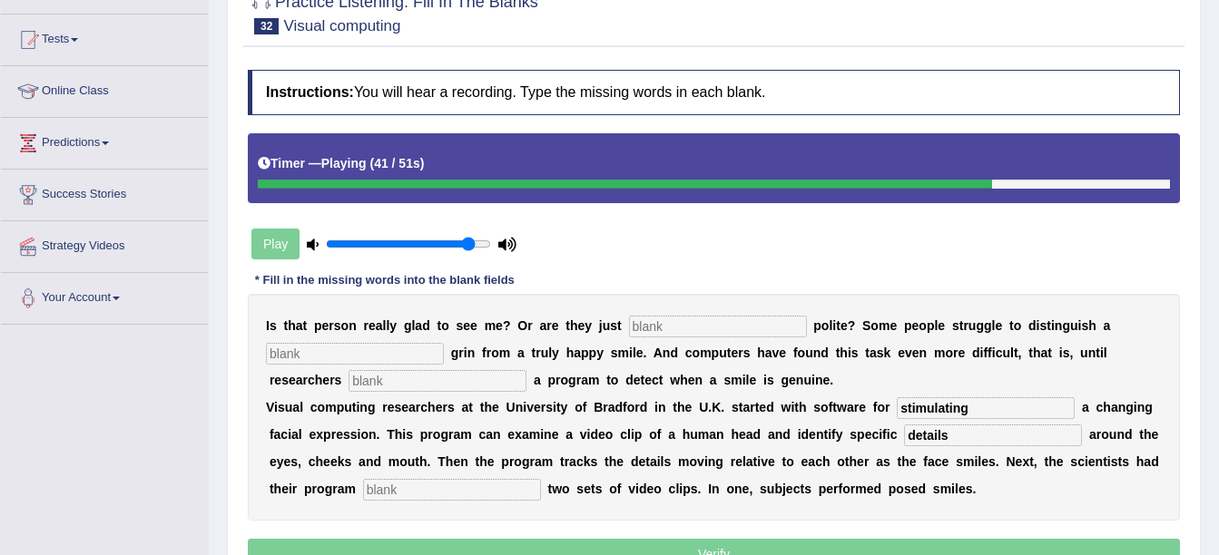
click at [897, 410] on input "stimulating" at bounding box center [986, 409] width 178 height 22
type input "simulating"
click at [381, 483] on input "text" at bounding box center [452, 490] width 178 height 22
type input "analysing"
click at [349, 385] on input "text" at bounding box center [438, 381] width 178 height 22
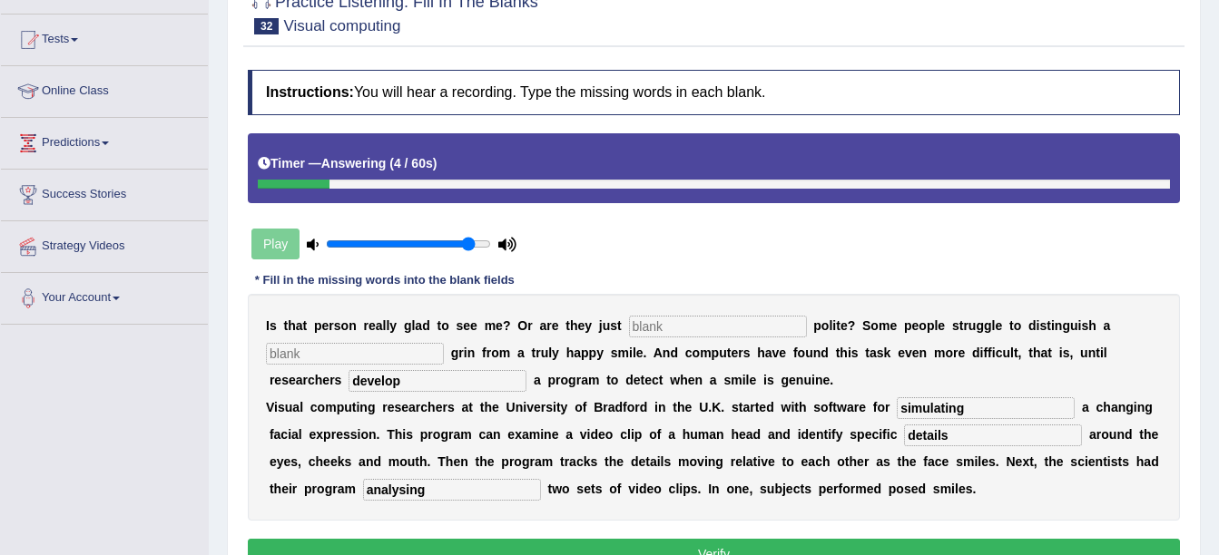
type input "develop"
click at [338, 360] on input "text" at bounding box center [355, 354] width 178 height 22
type input "fake"
click at [656, 323] on input "text" at bounding box center [718, 327] width 178 height 22
type input "being"
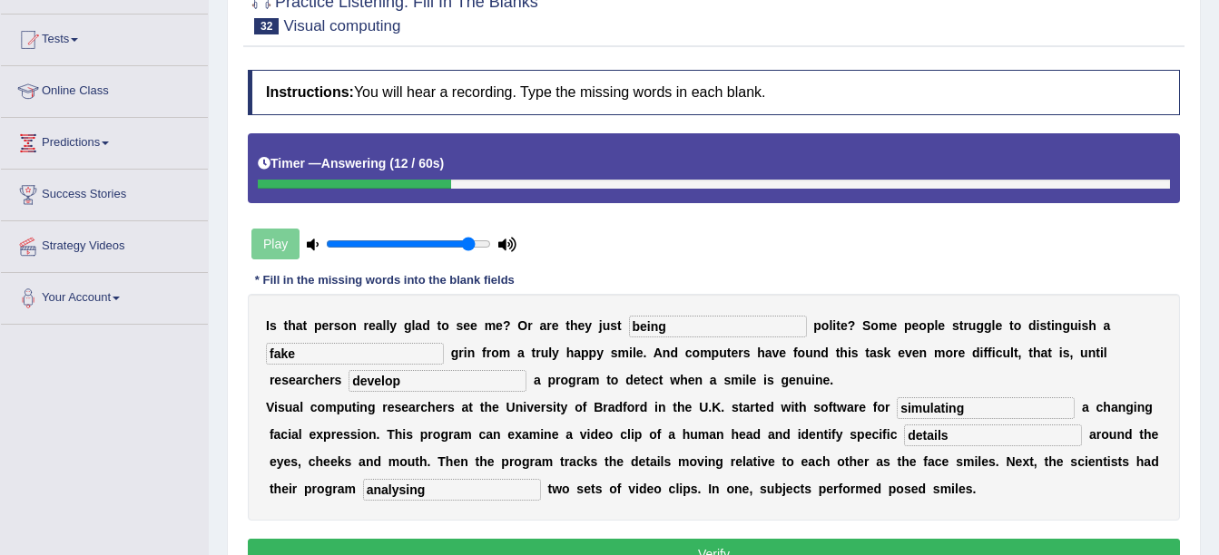
click at [674, 545] on button "Verify" at bounding box center [714, 554] width 932 height 31
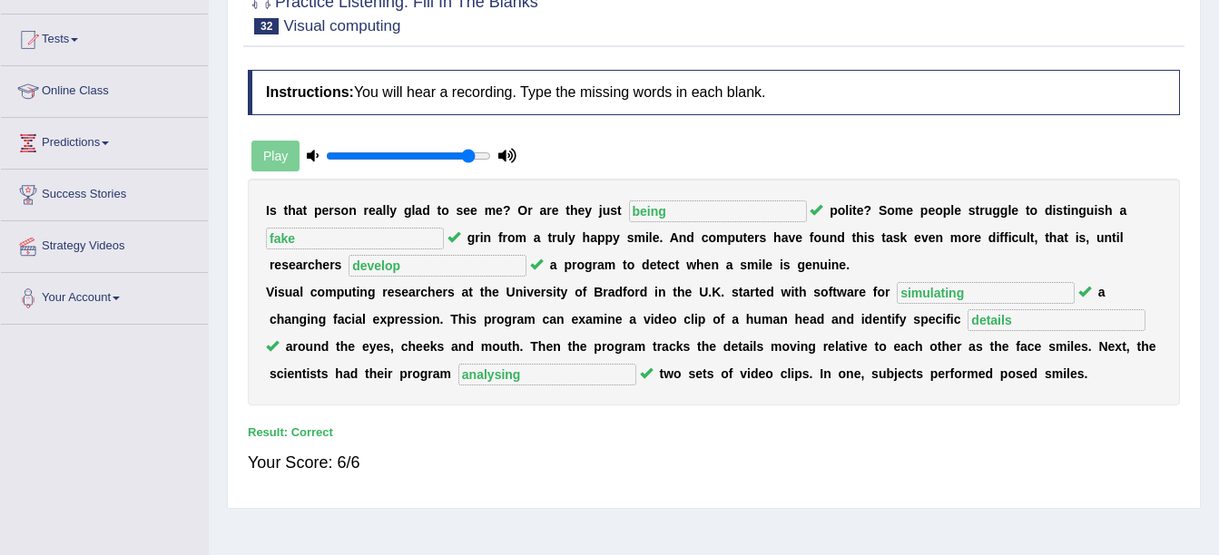
scroll to position [0, 0]
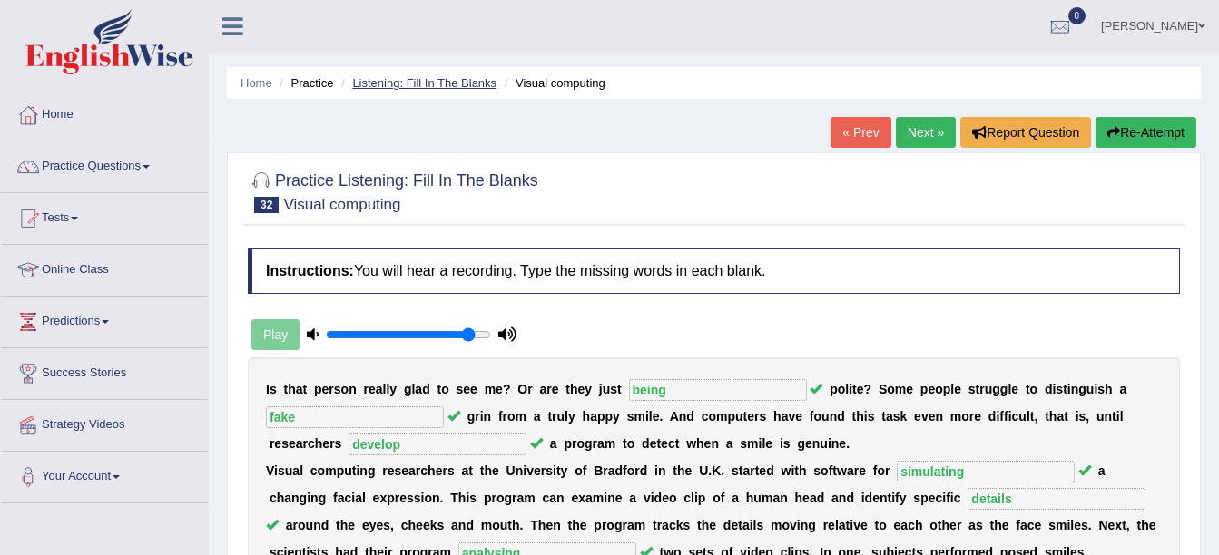
click at [391, 86] on link "Listening: Fill In The Blanks" at bounding box center [424, 83] width 144 height 14
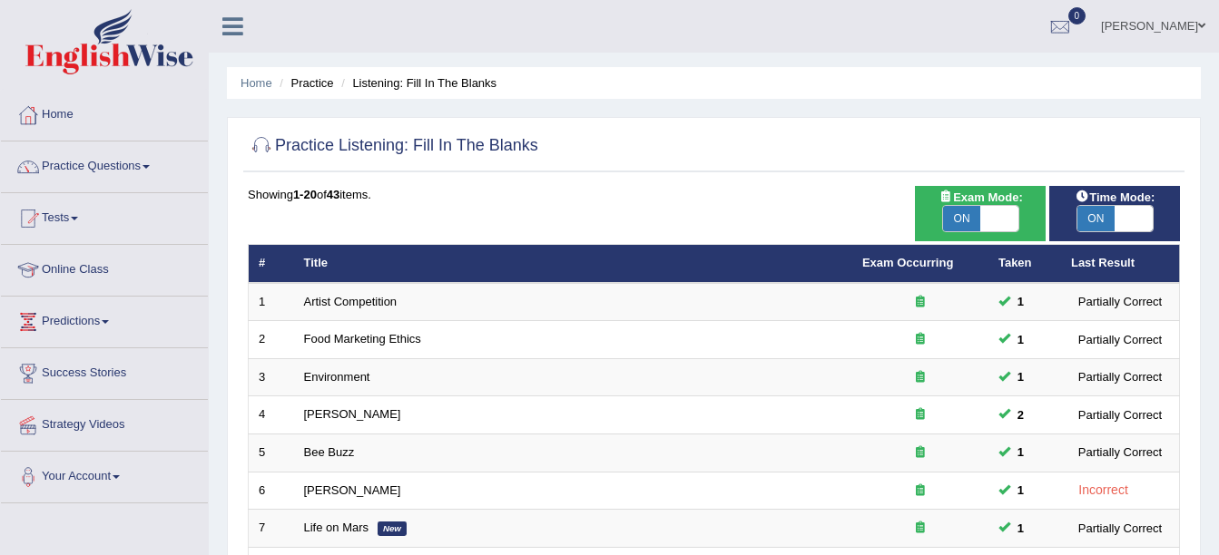
click at [1108, 212] on span "ON" at bounding box center [1096, 218] width 38 height 25
checkbox input "false"
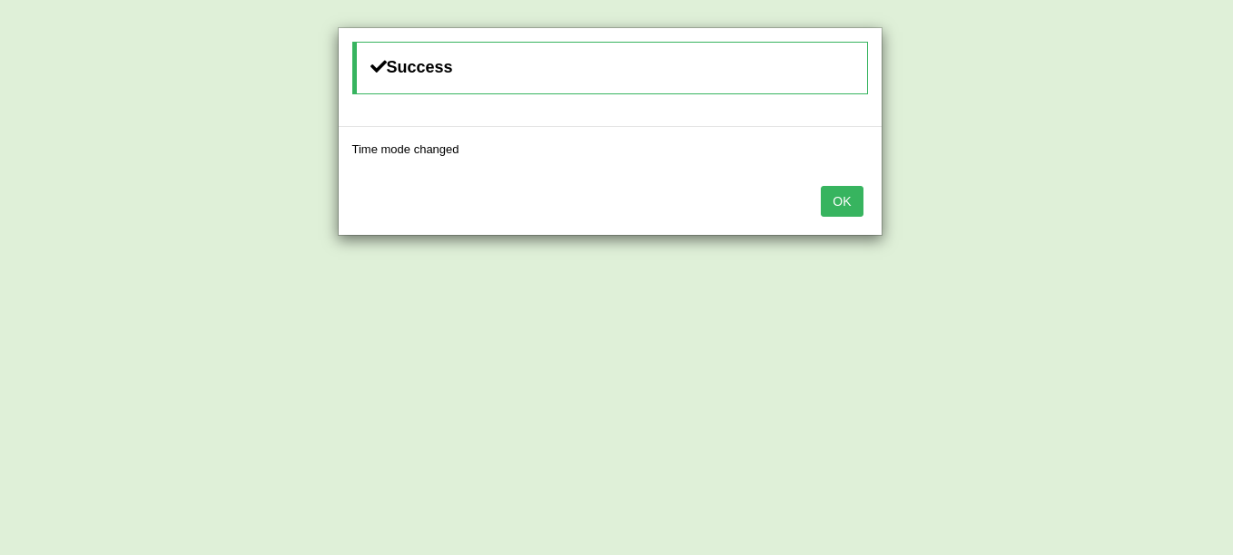
click at [845, 207] on button "OK" at bounding box center [842, 201] width 42 height 31
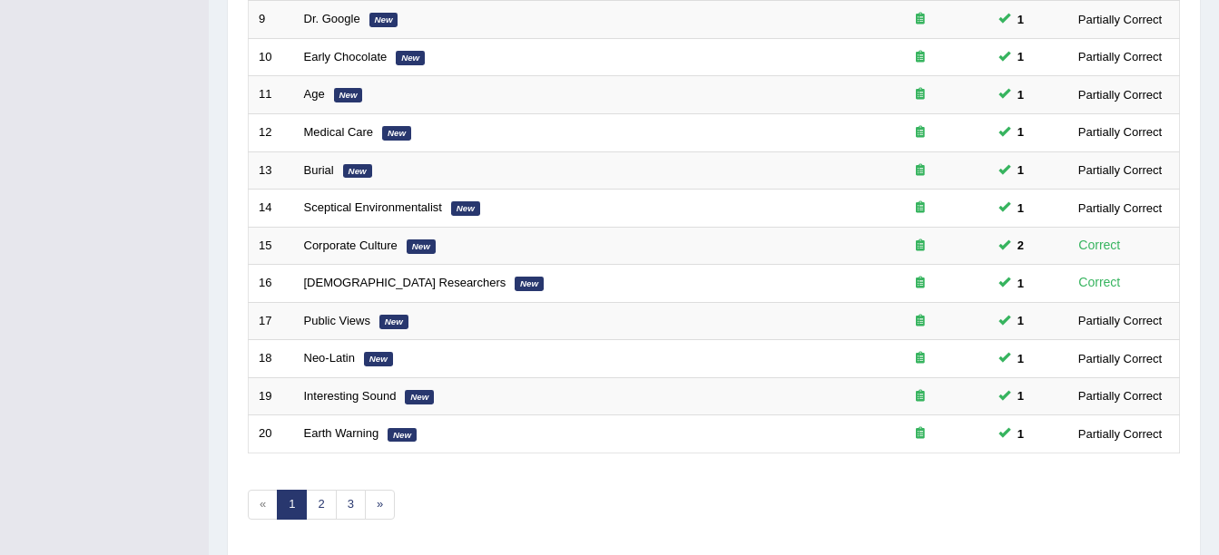
scroll to position [646, 0]
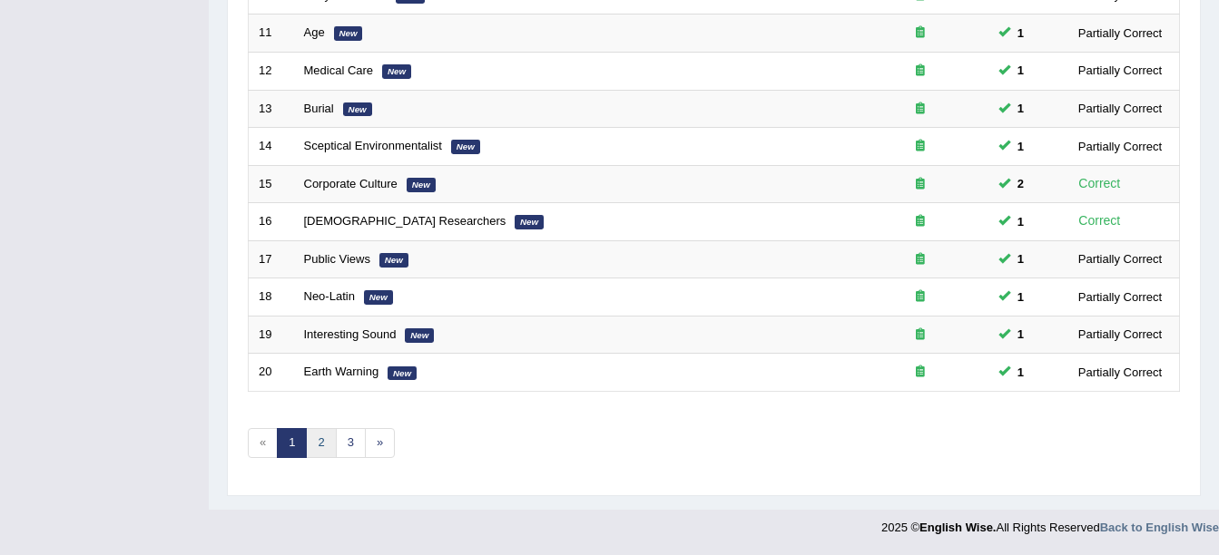
click at [322, 443] on link "2" at bounding box center [321, 443] width 30 height 30
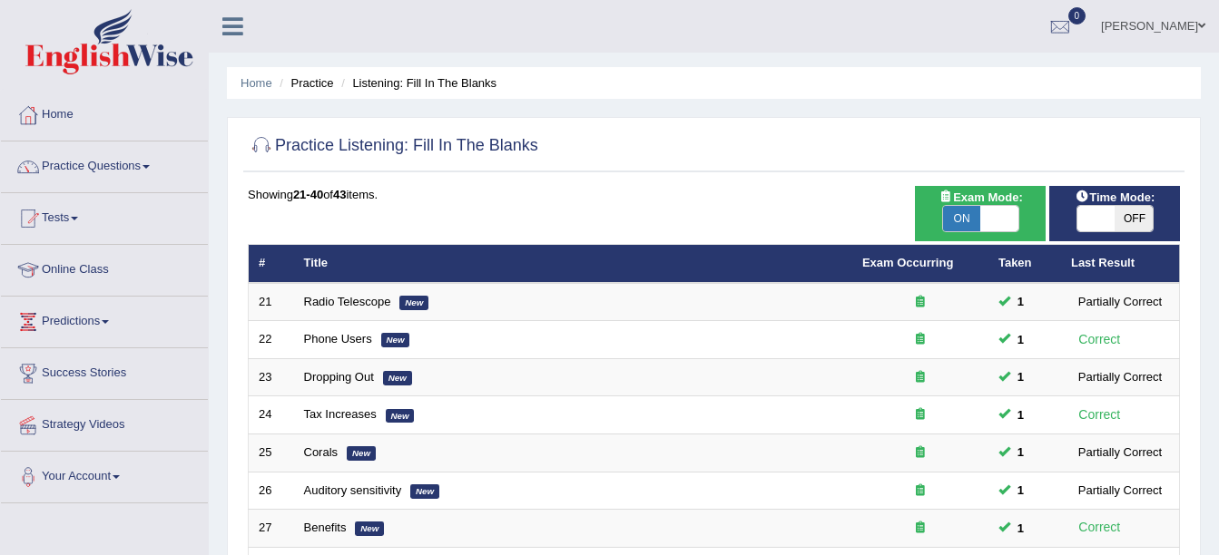
scroll to position [486, 0]
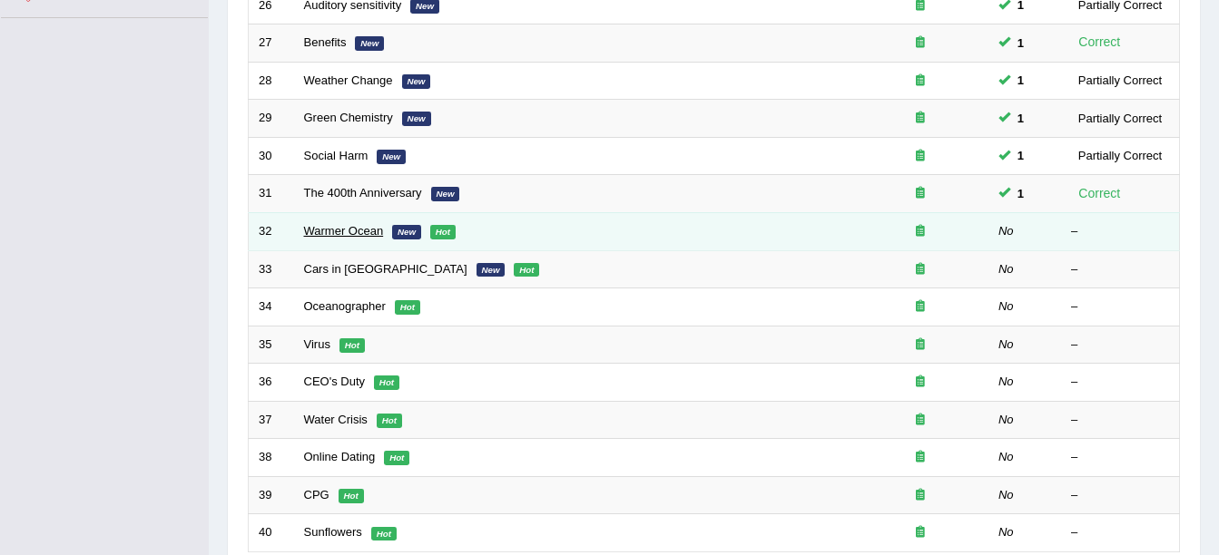
click at [326, 225] on link "Warmer Ocean" at bounding box center [344, 231] width 80 height 14
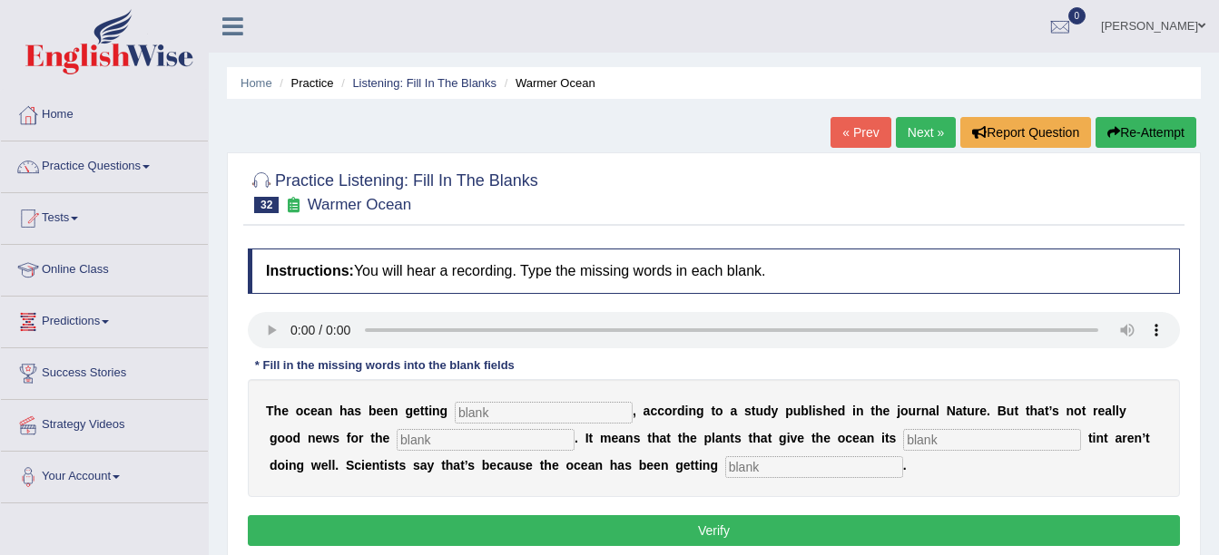
click at [725, 469] on input "text" at bounding box center [814, 468] width 178 height 22
type input "warmer"
click at [794, 426] on div "T h e o c e a n h a s b e e n g e t t i n g , a c c o r d i n g t o a s t u d y…" at bounding box center [714, 438] width 932 height 118
click at [903, 432] on input "text" at bounding box center [992, 440] width 178 height 22
type input "green"
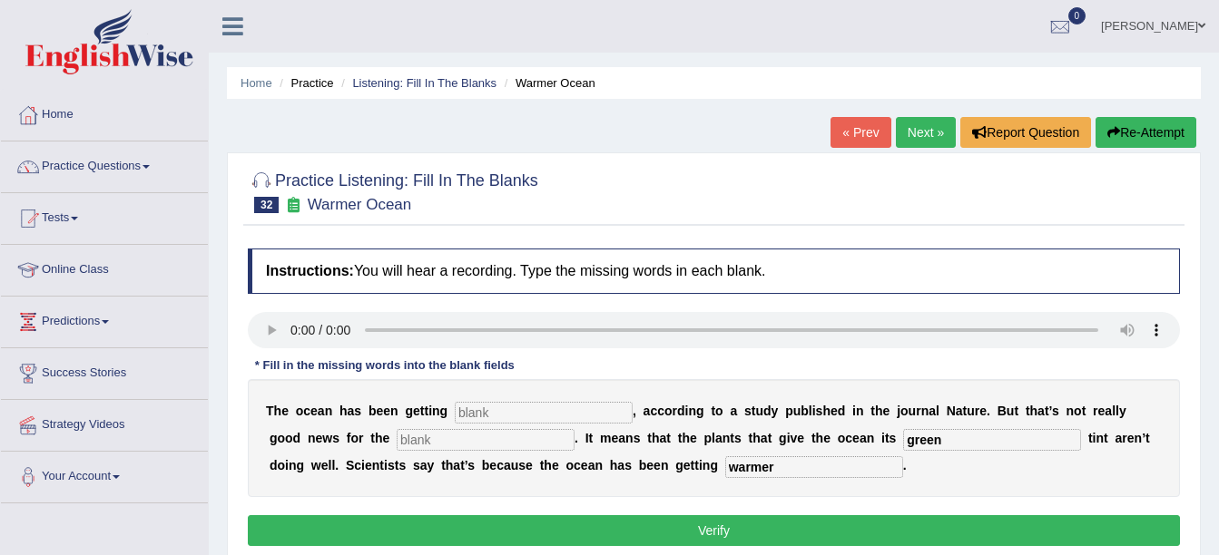
click at [397, 444] on input "text" at bounding box center [486, 440] width 178 height 22
type input "planet"
click at [491, 409] on input "text" at bounding box center [544, 413] width 178 height 22
type input "bluer"
click at [562, 541] on button "Verify" at bounding box center [714, 531] width 932 height 31
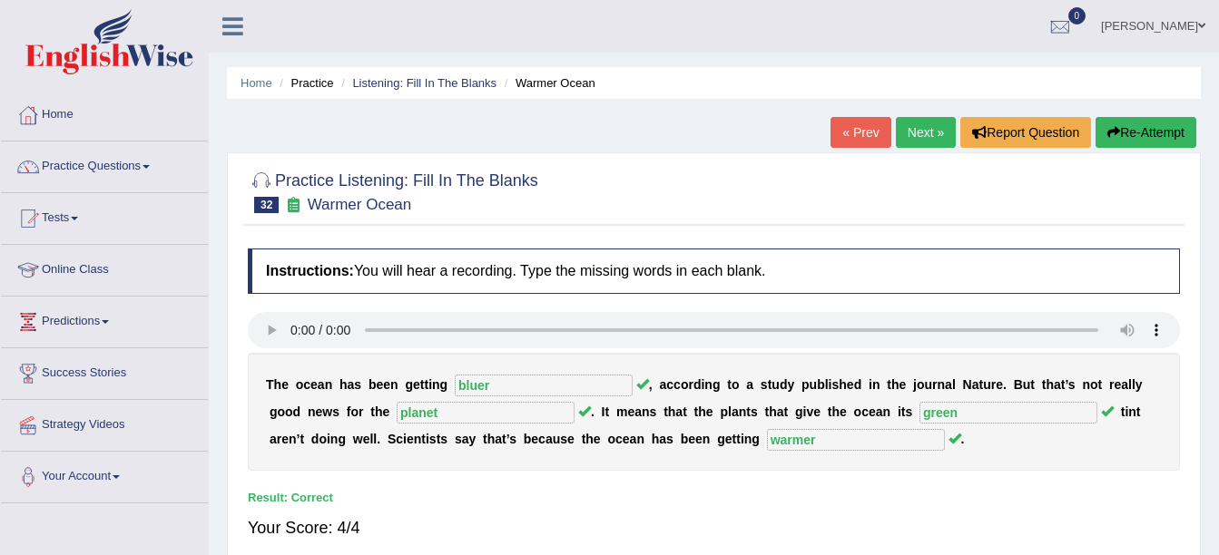
click at [911, 144] on link "Next »" at bounding box center [926, 132] width 60 height 31
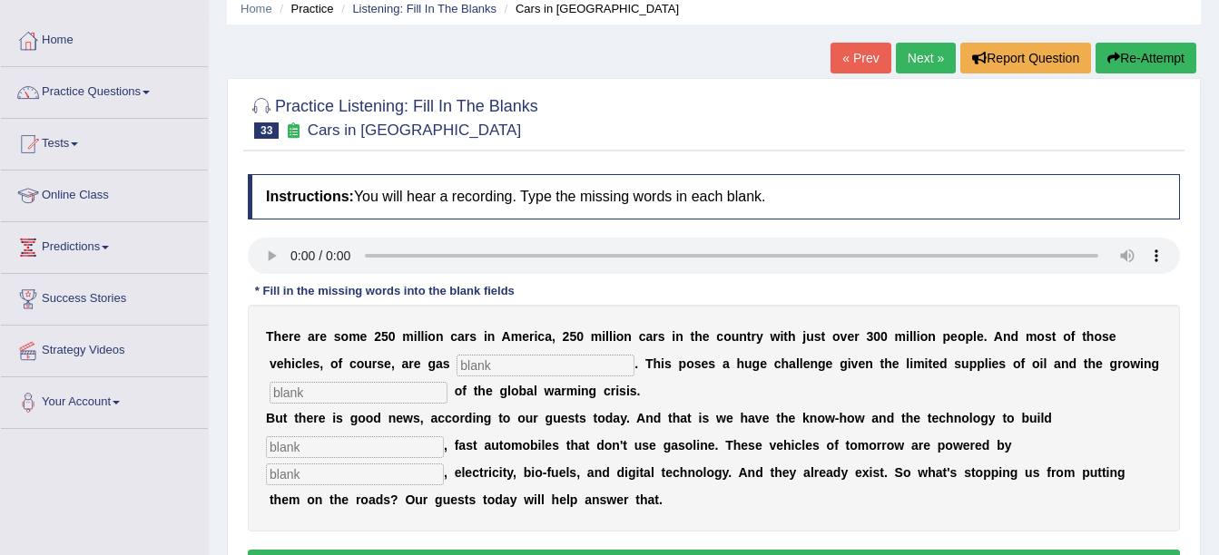
scroll to position [109, 0]
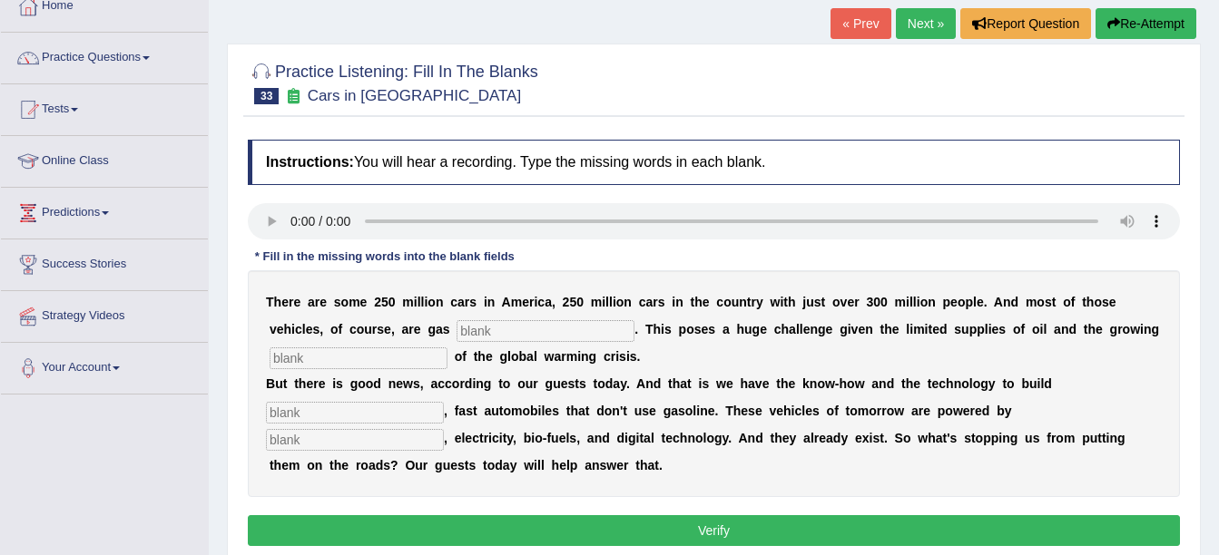
click at [444, 429] on input "text" at bounding box center [355, 440] width 178 height 22
type input "hydrogen"
click at [444, 402] on input "text" at bounding box center [355, 413] width 178 height 22
type input "sleek"
click at [367, 360] on input "text" at bounding box center [359, 359] width 178 height 22
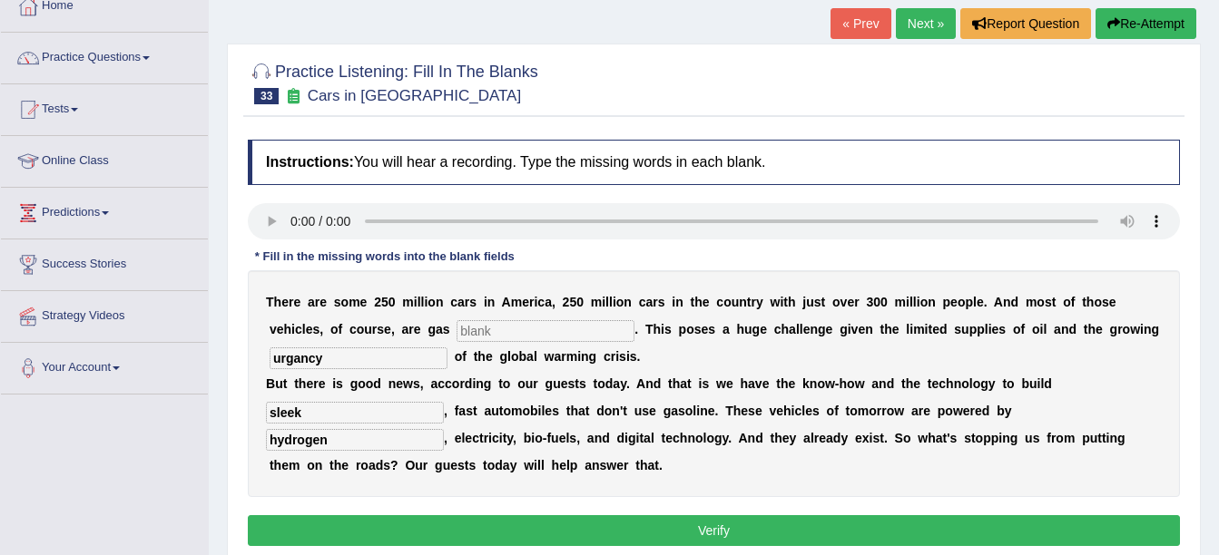
type input "urgancy"
click at [457, 335] on input "text" at bounding box center [546, 331] width 178 height 22
type input "powered"
click at [470, 516] on button "Verify" at bounding box center [714, 531] width 932 height 31
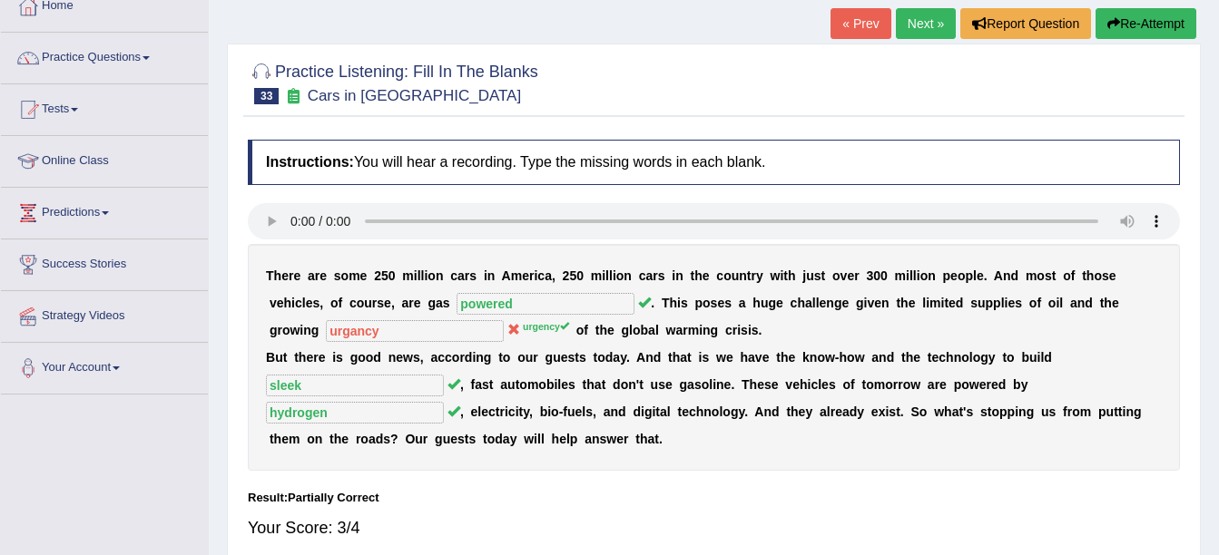
click at [919, 34] on link "Next »" at bounding box center [926, 23] width 60 height 31
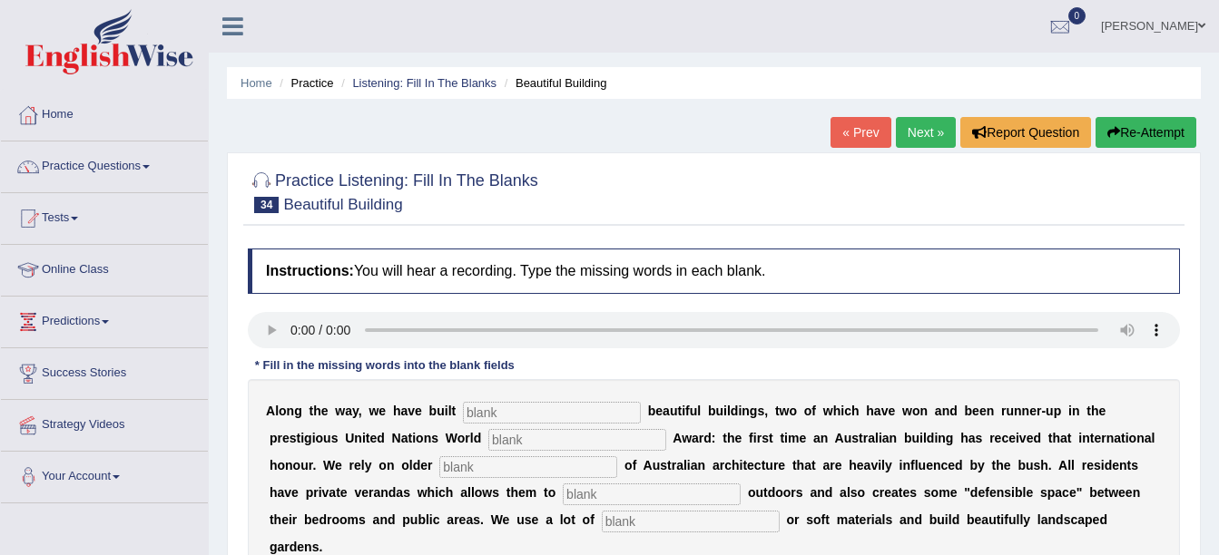
click at [602, 522] on input "text" at bounding box center [691, 522] width 178 height 22
type input "natural"
click at [563, 497] on input "text" at bounding box center [652, 495] width 178 height 22
click at [563, 497] on input "socialize" at bounding box center [652, 495] width 178 height 22
type input "socialize"
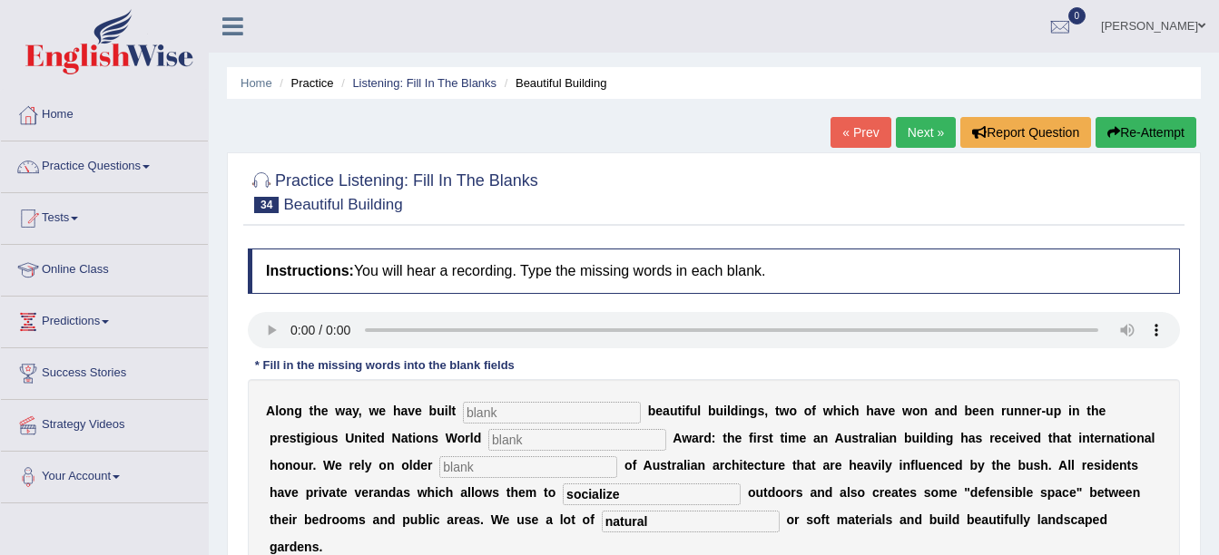
click at [439, 473] on input "text" at bounding box center [528, 468] width 178 height 22
type input "concepts"
click at [488, 447] on input "text" at bounding box center [577, 440] width 178 height 22
type input "habitat"
click at [478, 412] on input "text" at bounding box center [552, 413] width 178 height 22
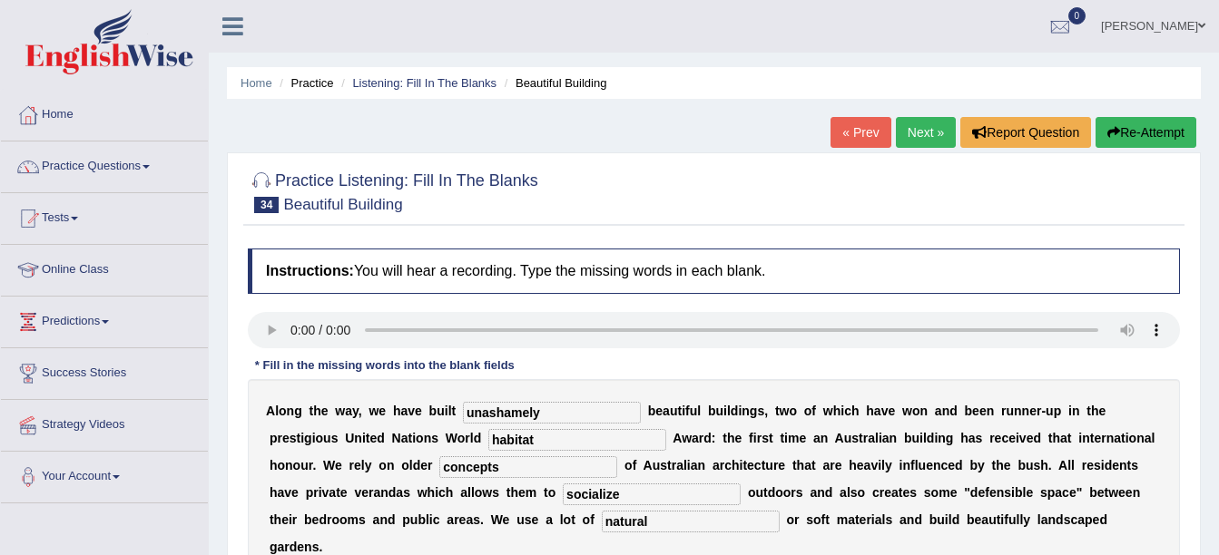
type input "unashamely"
click at [575, 373] on div "Instructions: You will hear a recording. Type the missing words in each blank. …" at bounding box center [713, 441] width 941 height 403
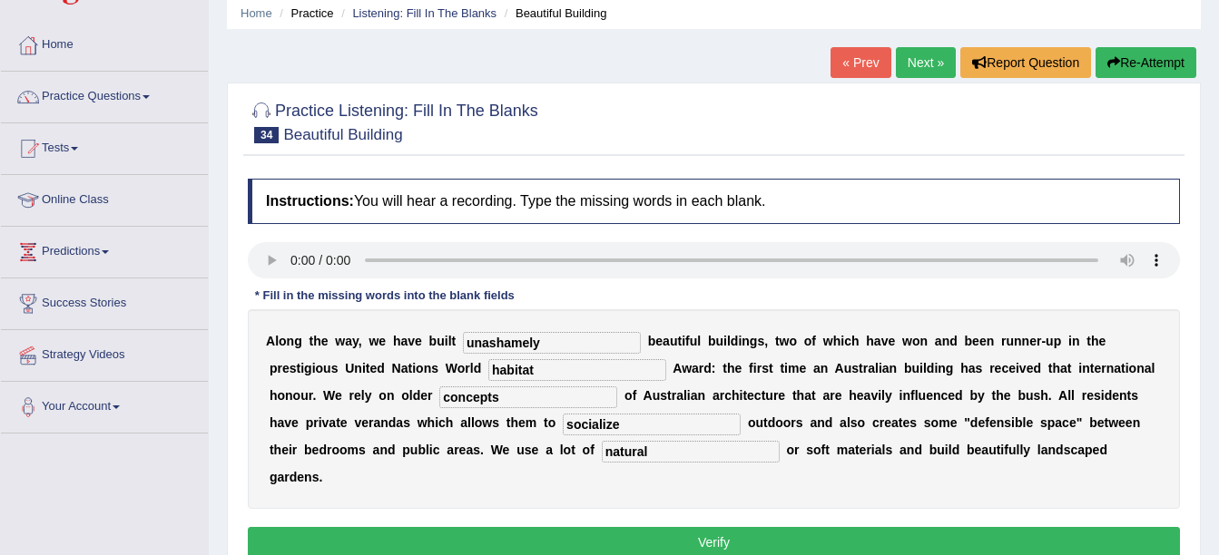
scroll to position [73, 0]
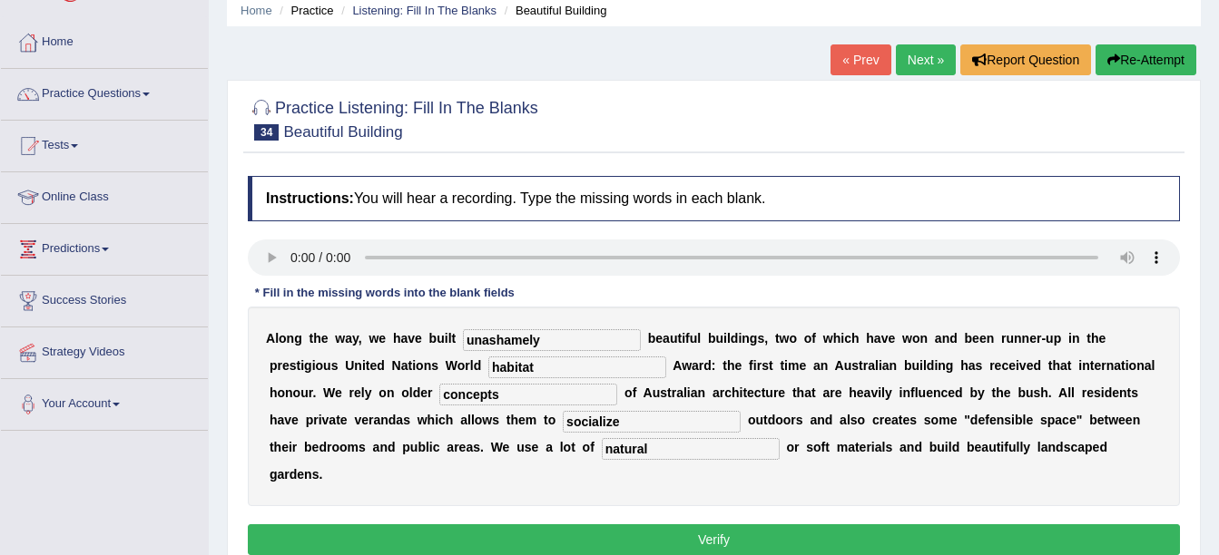
click at [604, 525] on button "Verify" at bounding box center [714, 540] width 932 height 31
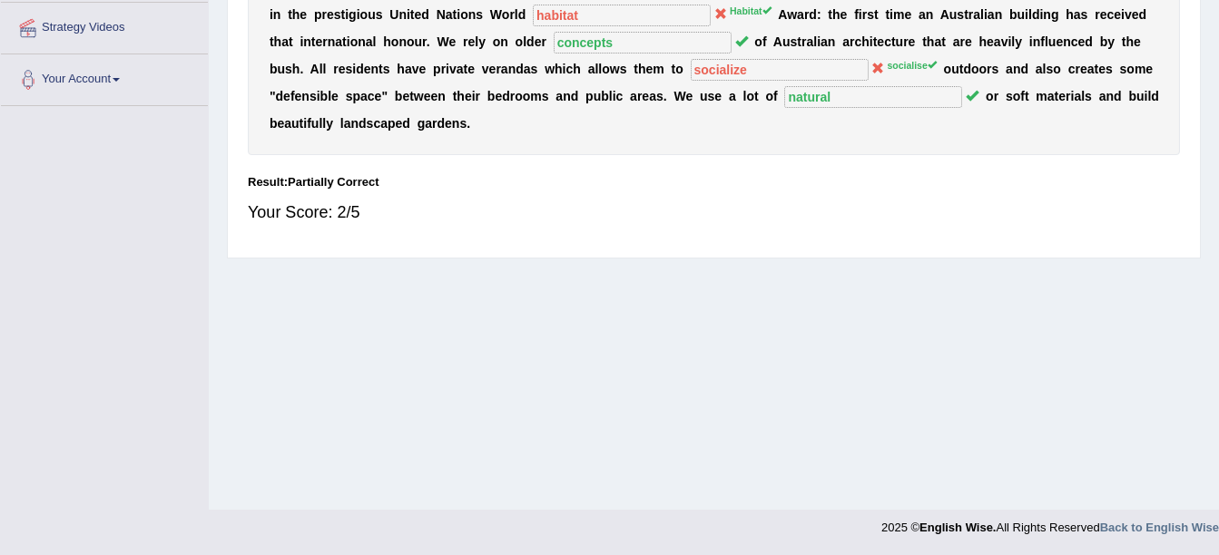
scroll to position [398, 0]
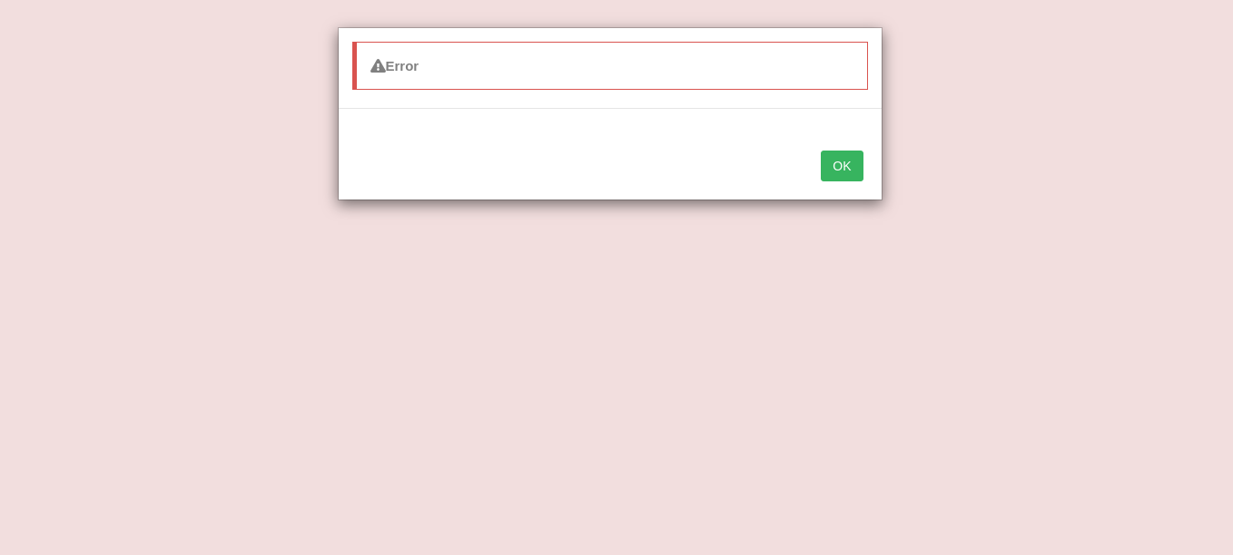
click at [847, 160] on button "OK" at bounding box center [842, 166] width 42 height 31
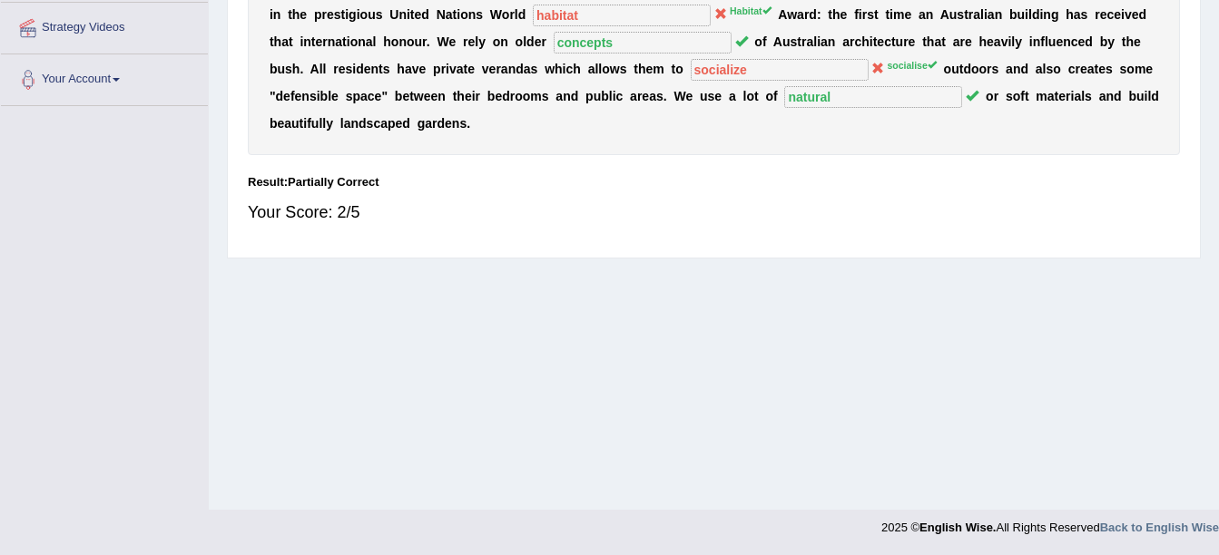
click at [1062, 226] on div "Practice Listening: Fill In The Blanks 34 Beautiful Building Instructions: You …" at bounding box center [714, 7] width 974 height 504
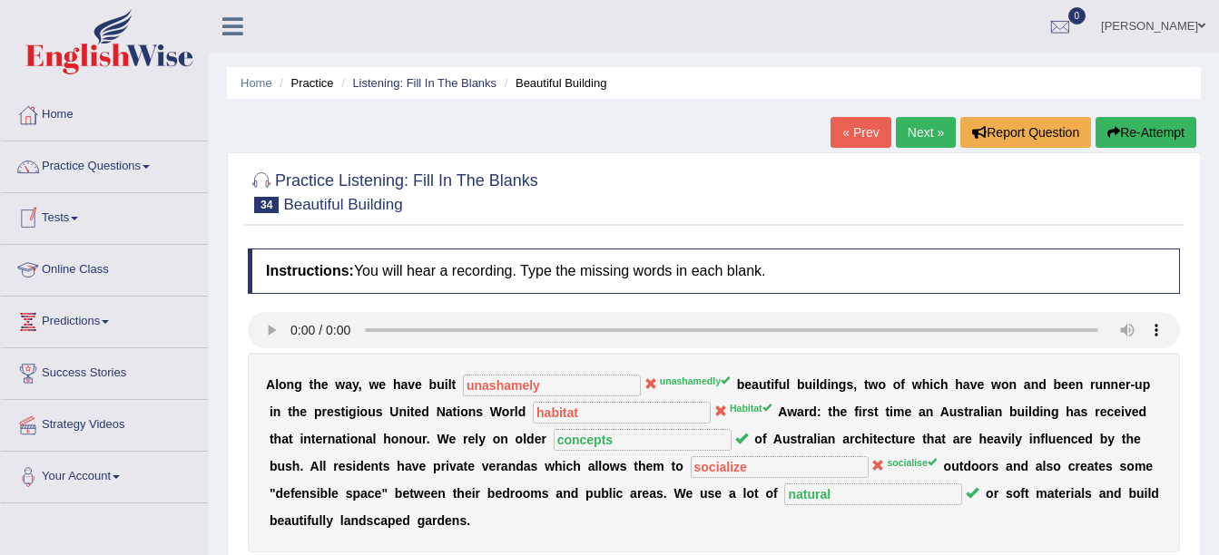
click at [73, 260] on link "Online Class" at bounding box center [104, 267] width 207 height 45
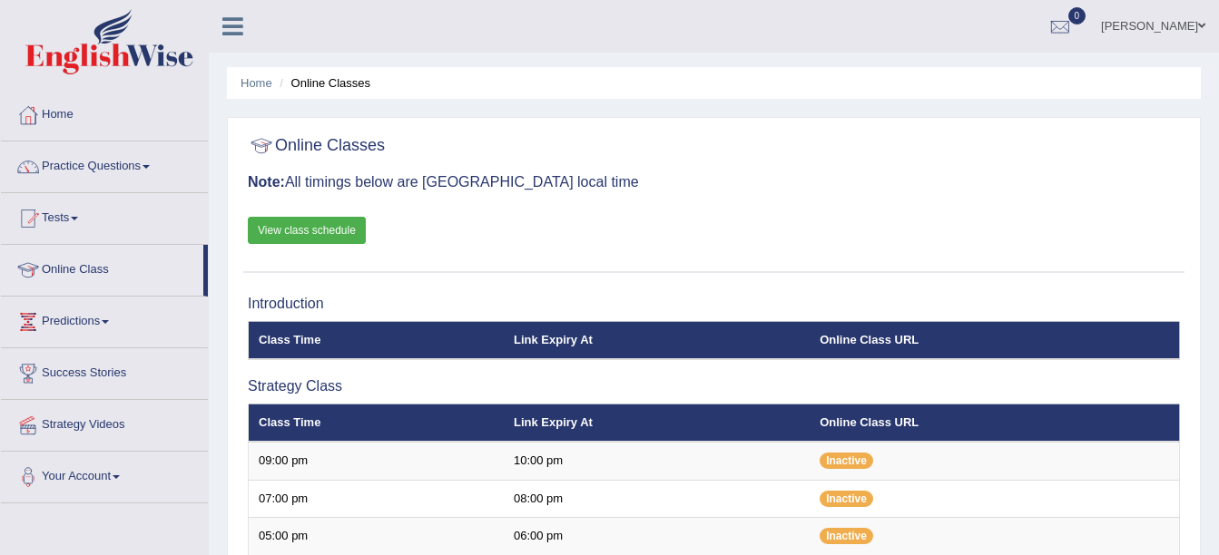
scroll to position [486, 0]
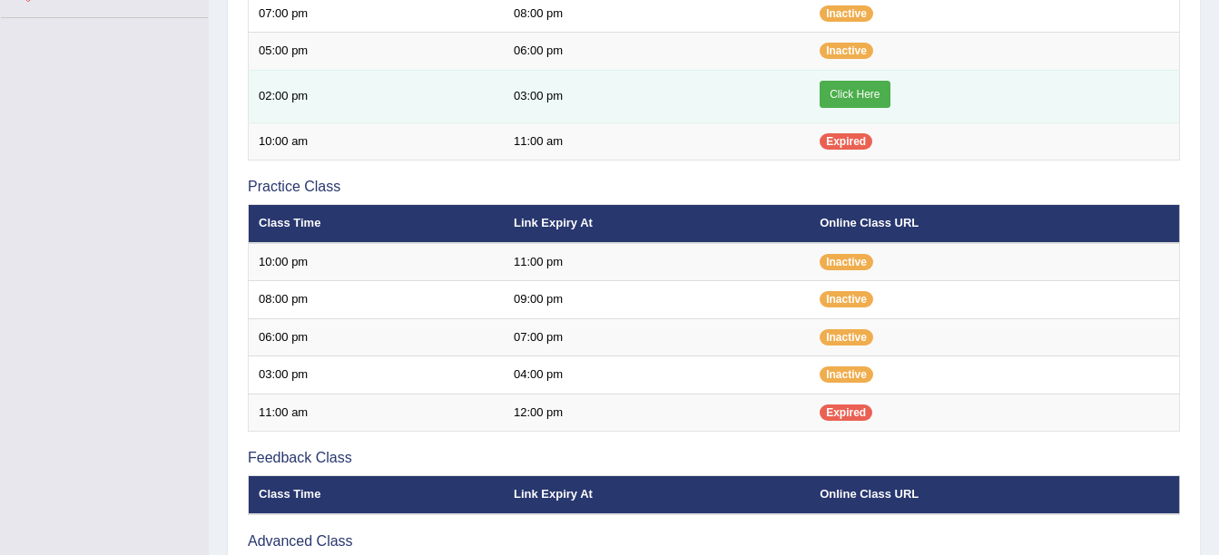
click at [856, 84] on link "Click Here" at bounding box center [855, 94] width 70 height 27
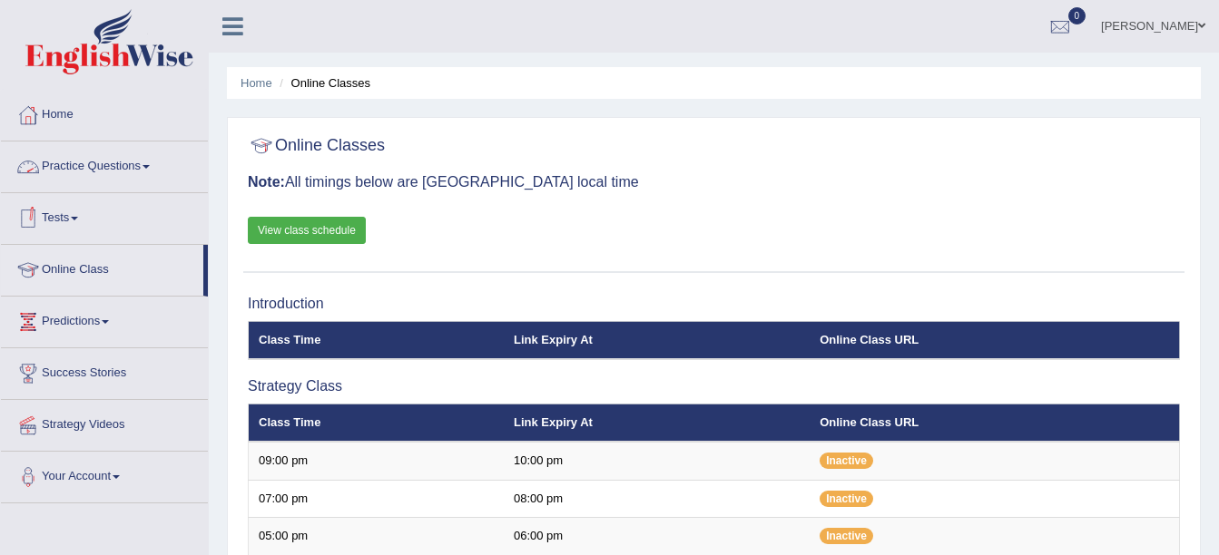
click at [131, 180] on link "Practice Questions" at bounding box center [104, 164] width 207 height 45
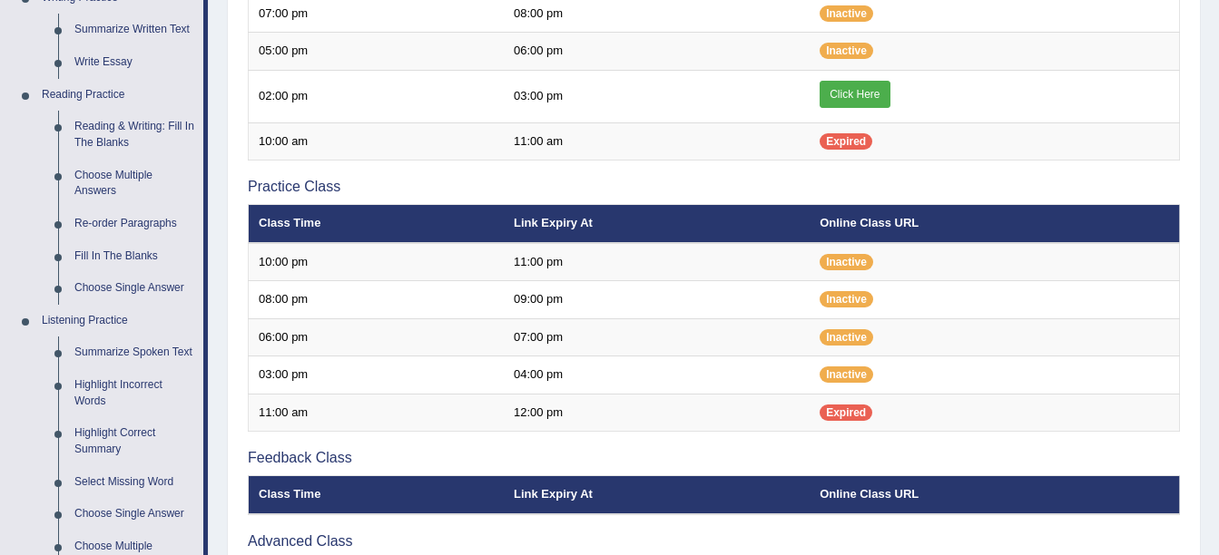
scroll to position [919, 0]
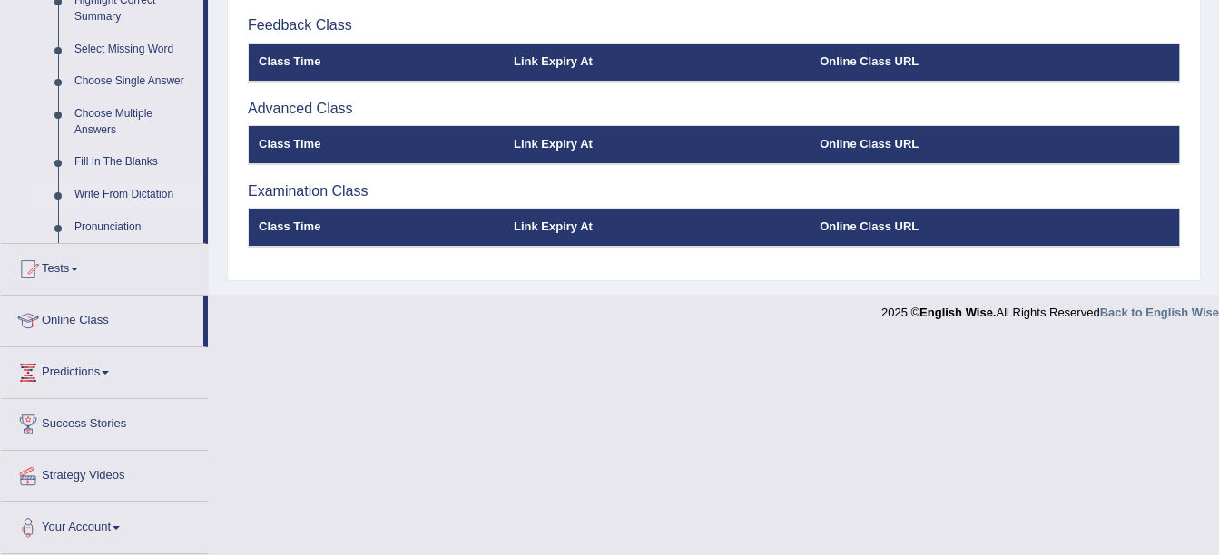
click at [133, 202] on link "Write From Dictation" at bounding box center [134, 195] width 137 height 33
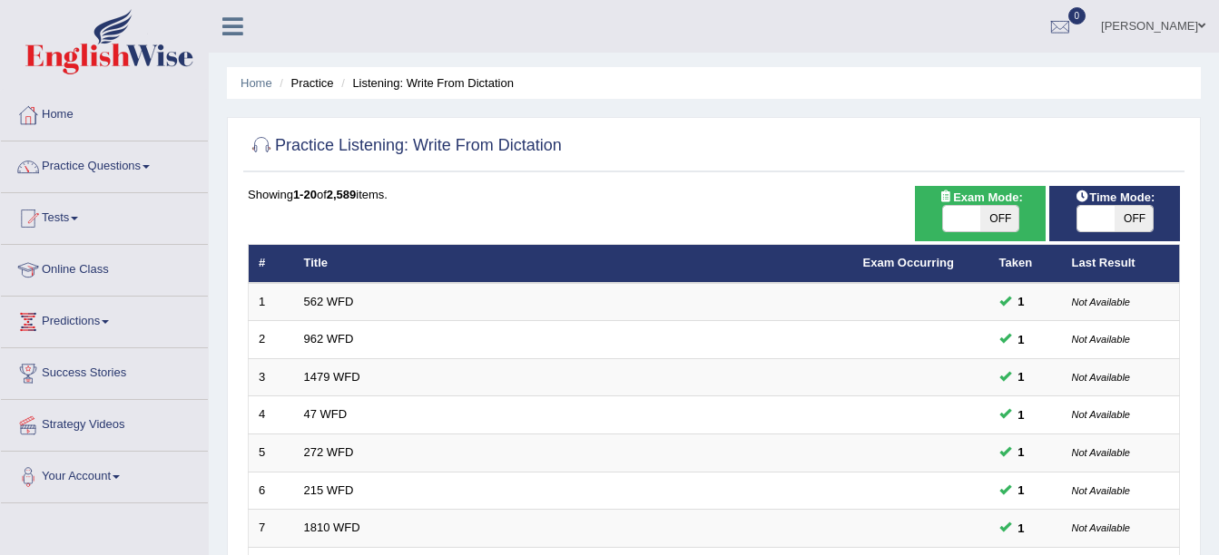
click at [995, 211] on span "OFF" at bounding box center [999, 218] width 38 height 25
checkbox input "true"
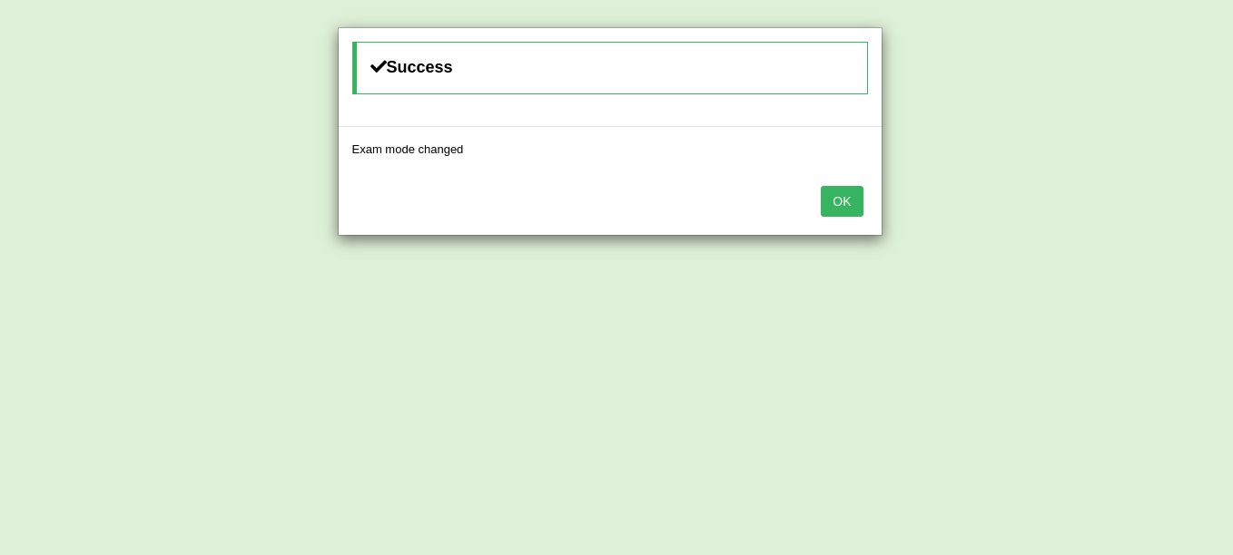
click at [834, 194] on button "OK" at bounding box center [842, 201] width 42 height 31
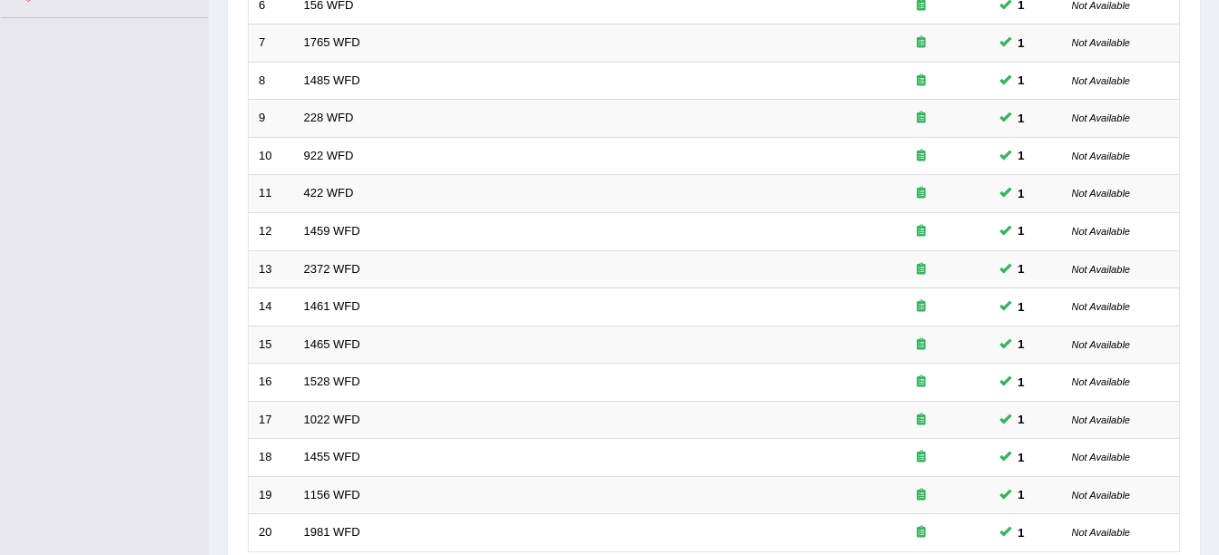
scroll to position [646, 0]
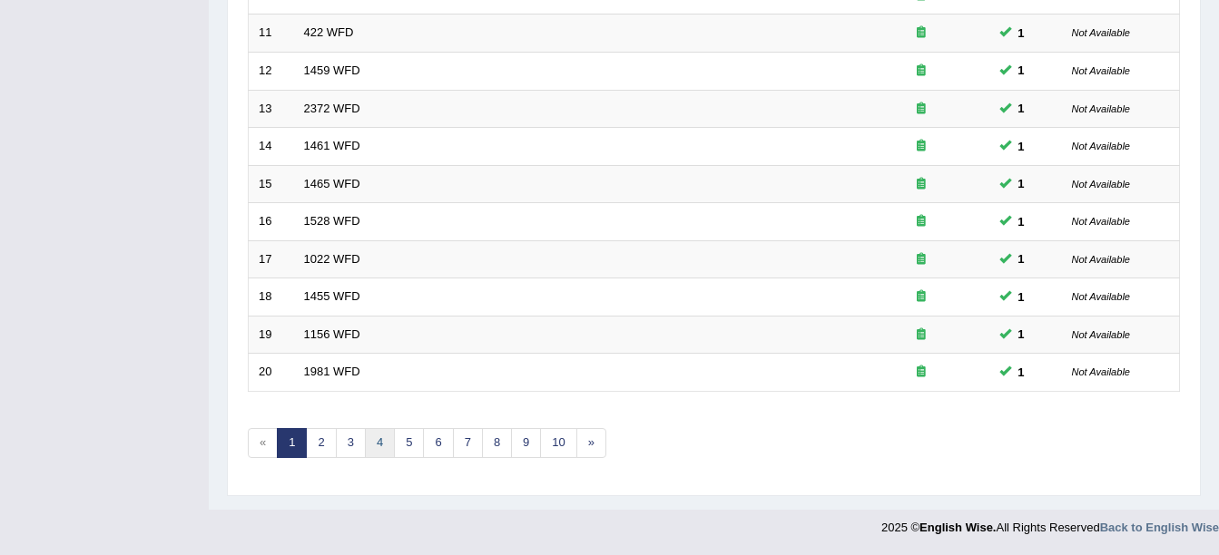
click at [371, 442] on link "4" at bounding box center [380, 443] width 30 height 30
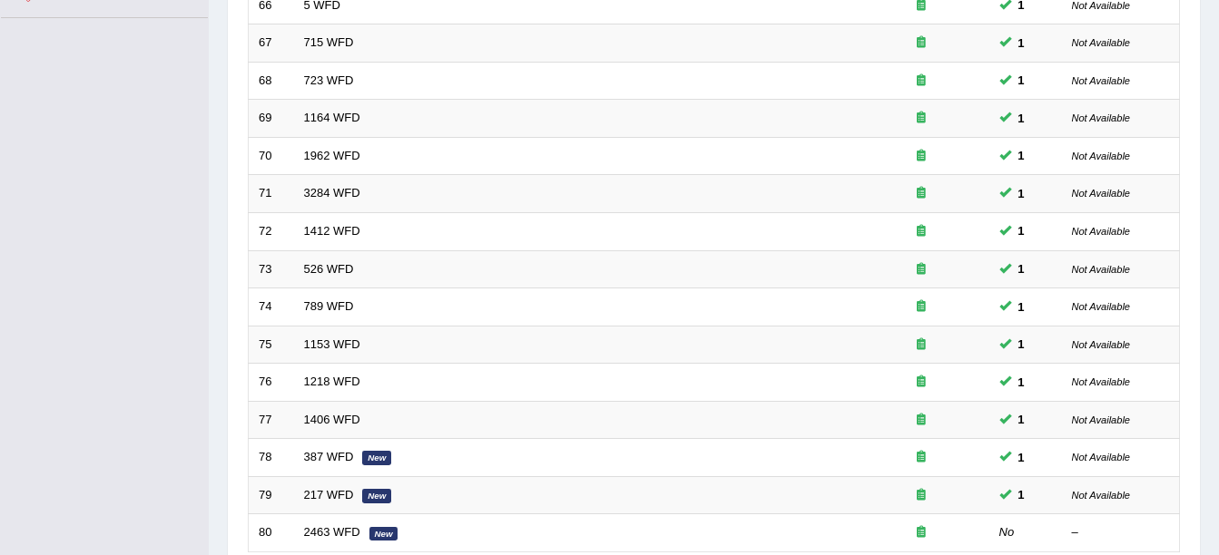
scroll to position [646, 0]
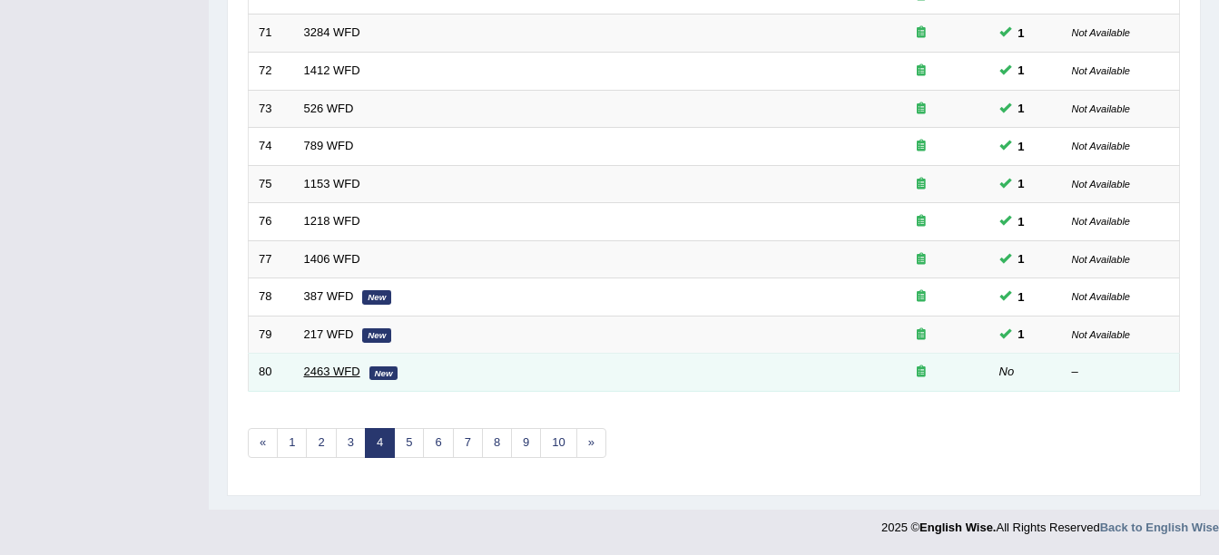
click at [333, 378] on link "2463 WFD" at bounding box center [332, 372] width 56 height 14
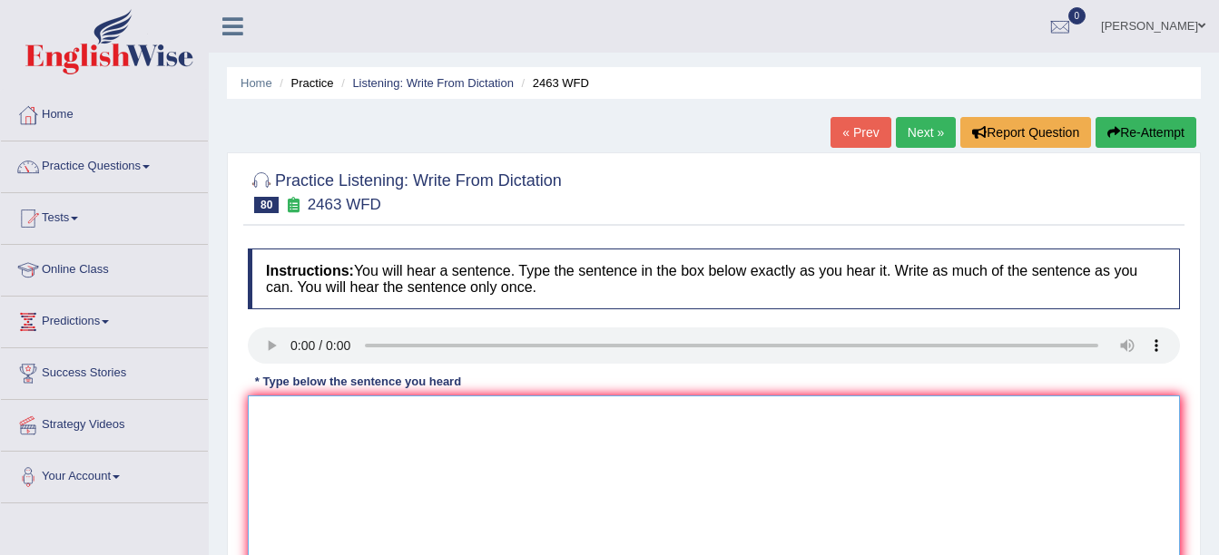
click at [300, 413] on textarea at bounding box center [714, 484] width 932 height 176
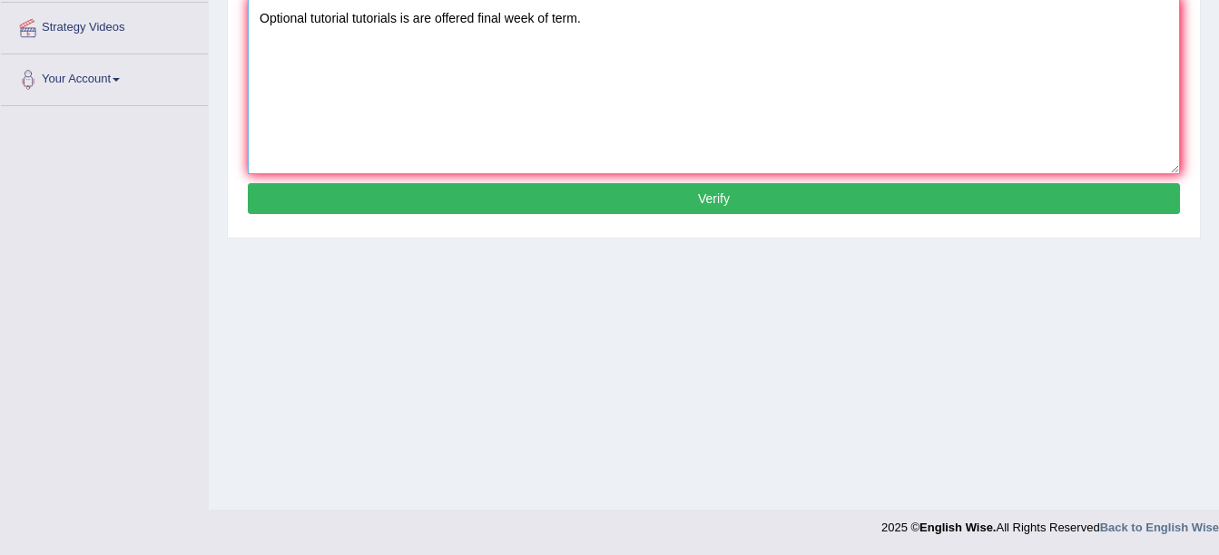
type textarea "Optional tutorial tutorials is are offered final week of term."
click at [636, 192] on button "Verify" at bounding box center [714, 198] width 932 height 31
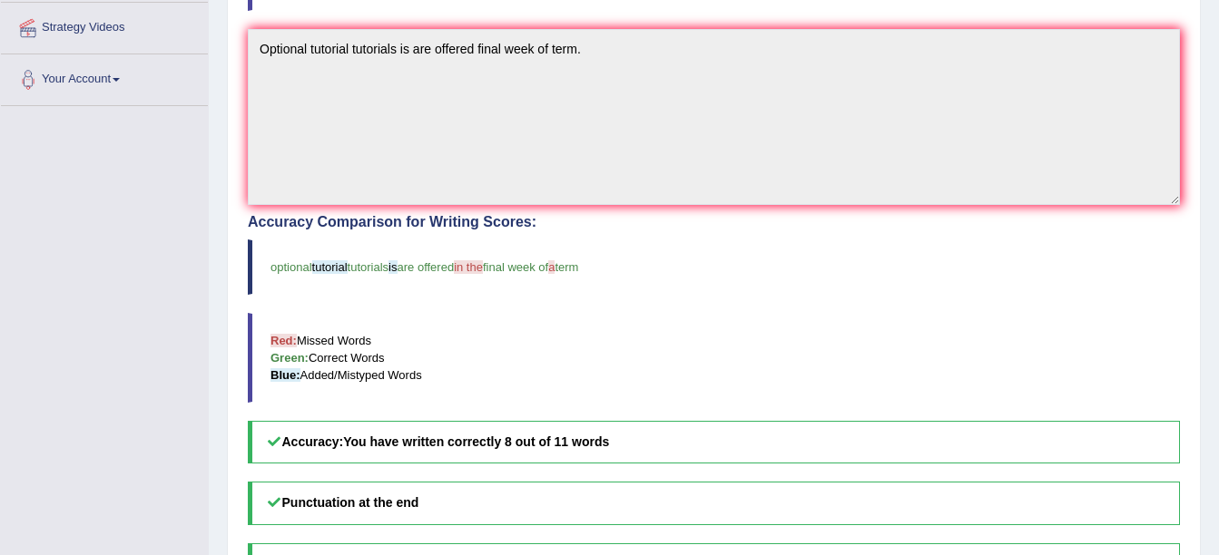
scroll to position [0, 0]
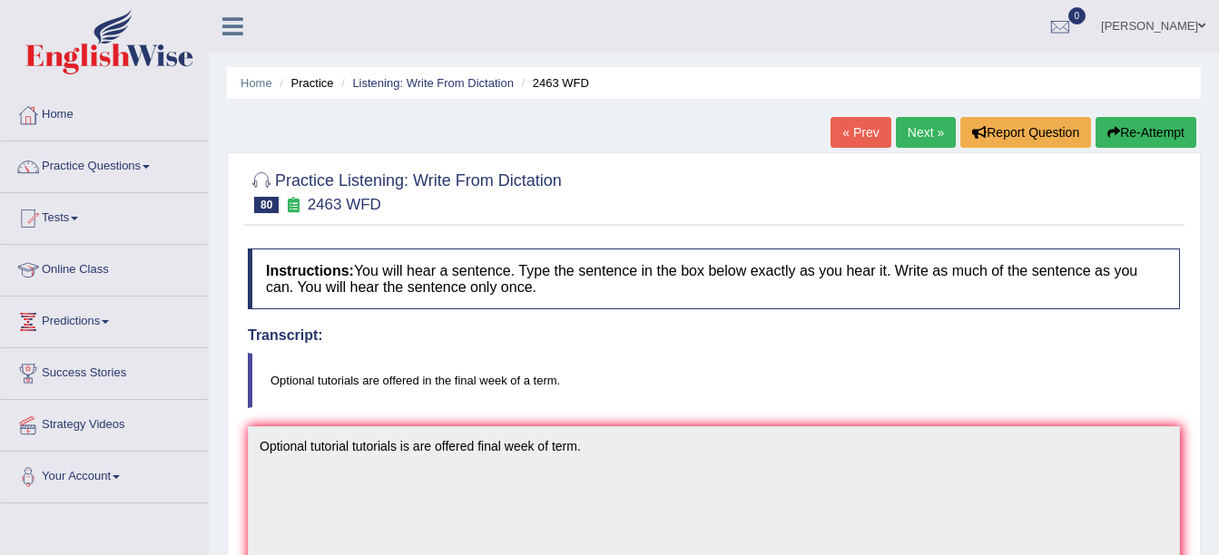
click at [837, 94] on ul "Home Practice Listening: Write From Dictation 2463 WFD" at bounding box center [714, 83] width 974 height 32
click at [929, 139] on link "Next »" at bounding box center [926, 132] width 60 height 31
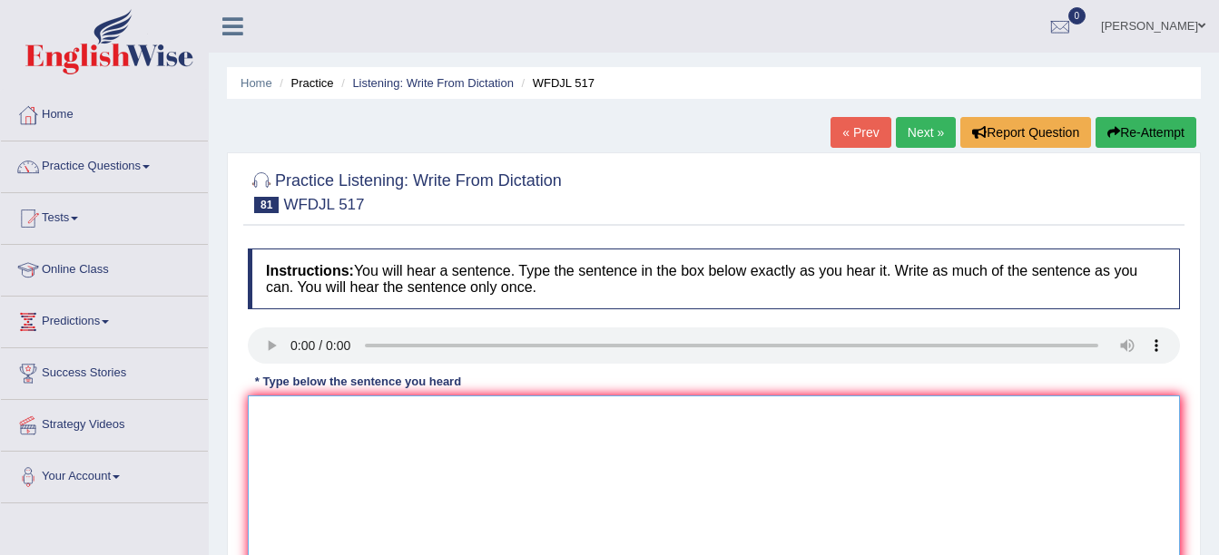
click at [293, 413] on textarea at bounding box center [714, 484] width 932 height 176
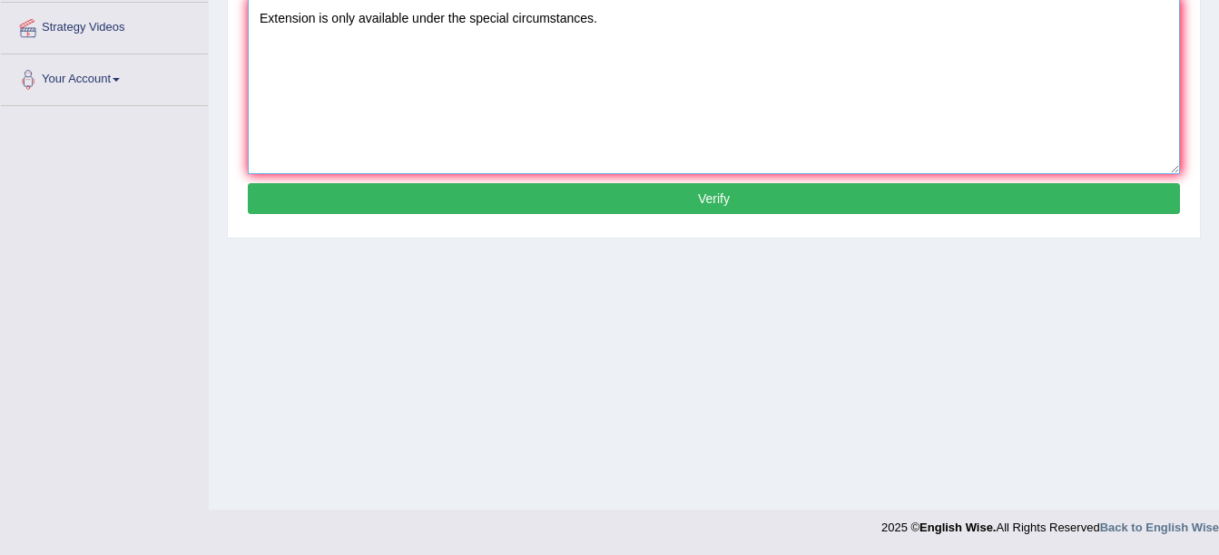
type textarea "Extension is only available under the special circumstances."
click at [729, 201] on button "Verify" at bounding box center [714, 198] width 932 height 31
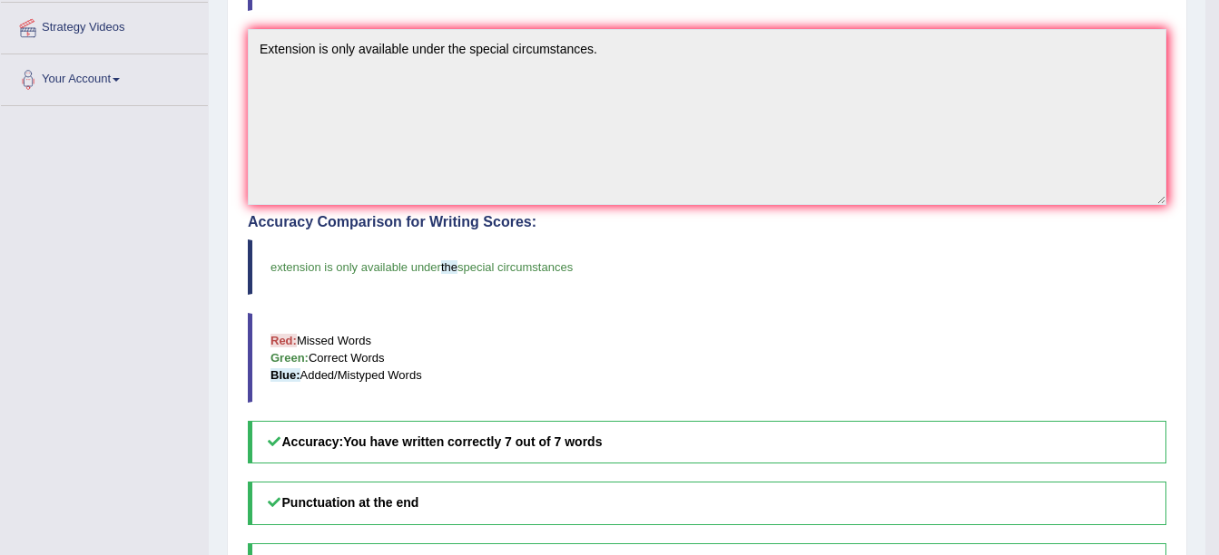
scroll to position [0, 0]
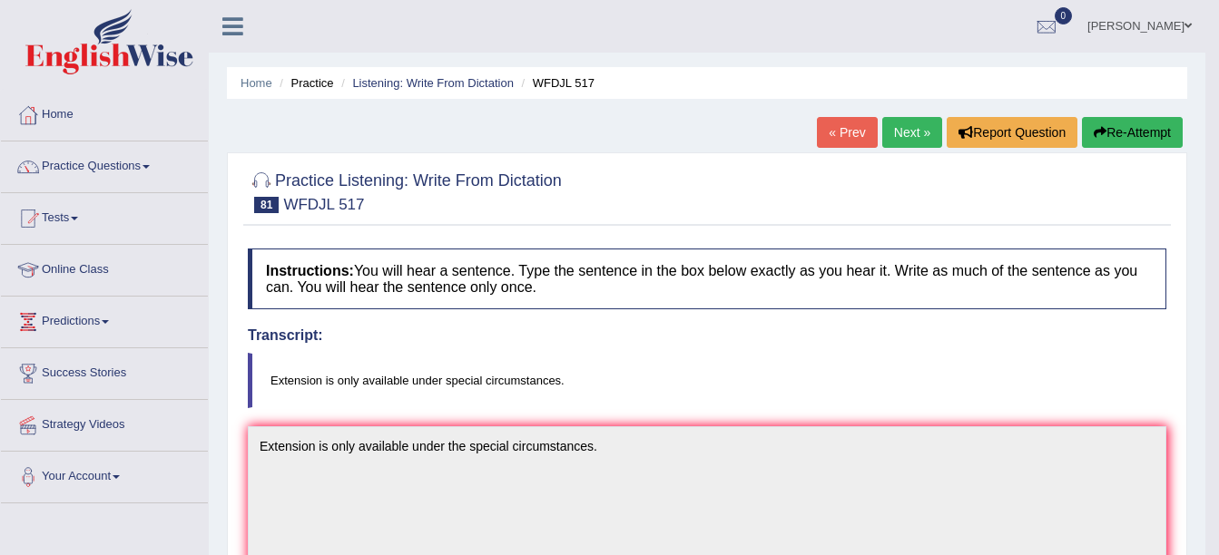
click at [920, 127] on link "Next »" at bounding box center [912, 132] width 60 height 31
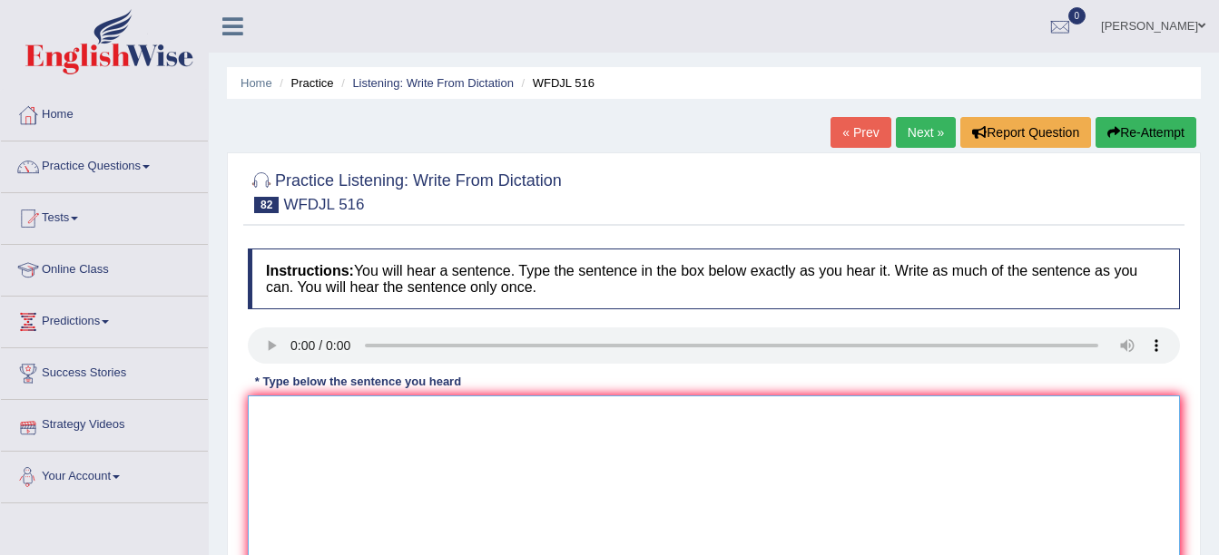
click at [291, 469] on textarea at bounding box center [714, 484] width 932 height 176
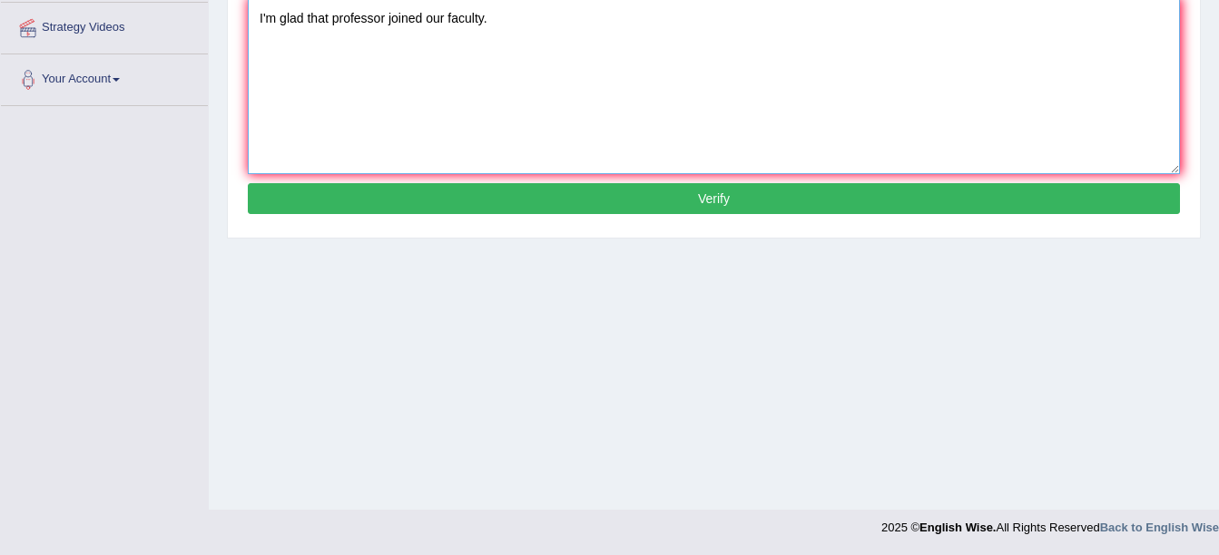
type textarea "I'm glad that professor joined our faculty."
click at [630, 270] on div "Home Practice Listening: Write From Dictation WFDJL 516 « Prev Next » Report Qu…" at bounding box center [714, 56] width 1010 height 908
click at [692, 206] on button "Verify" at bounding box center [714, 198] width 932 height 31
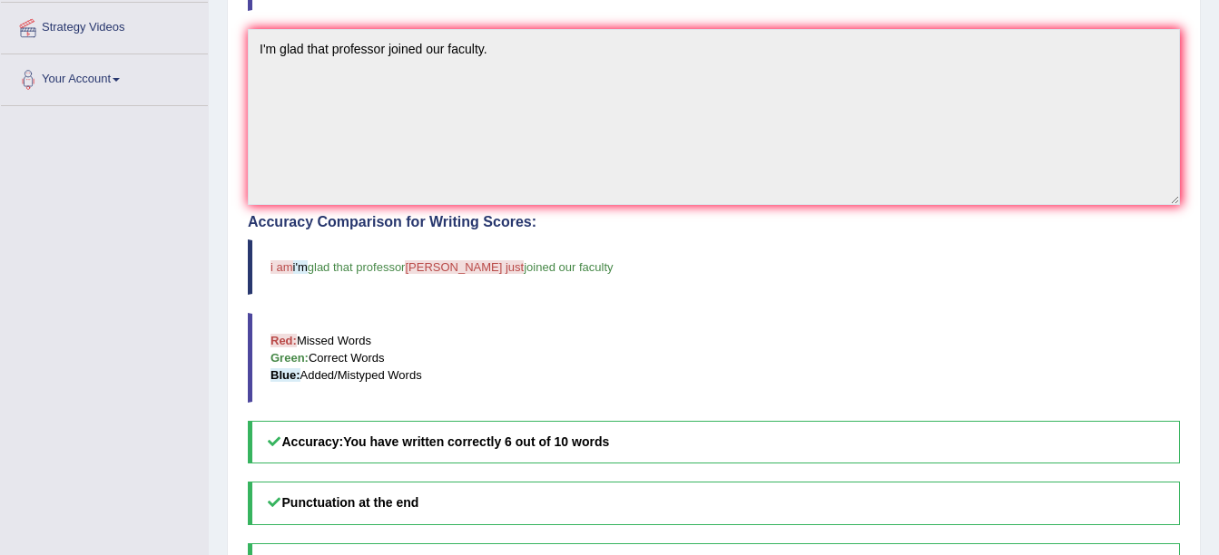
scroll to position [0, 0]
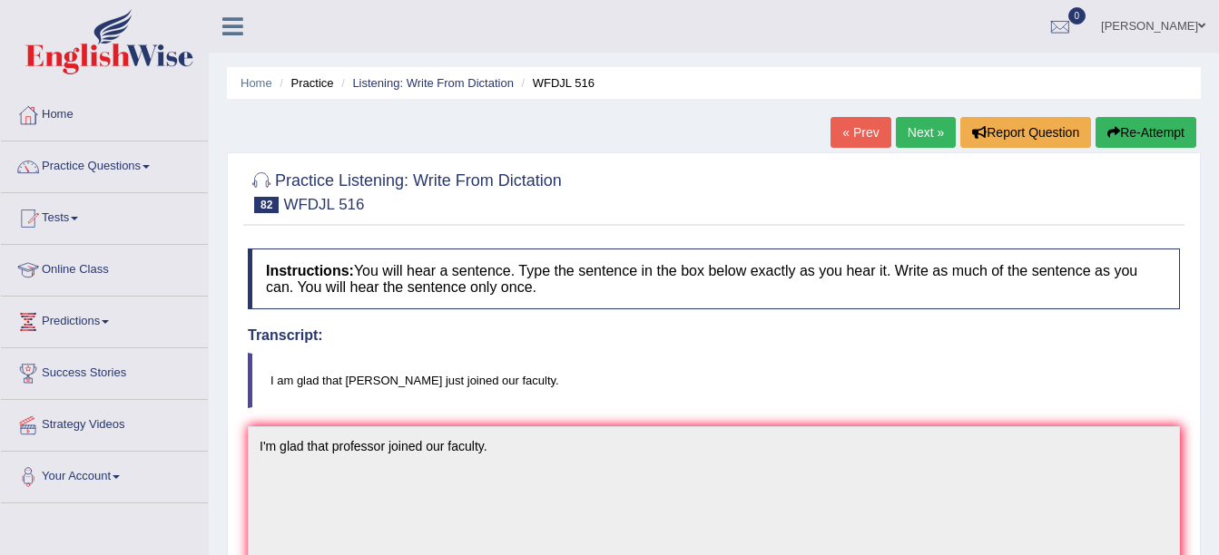
click at [923, 135] on link "Next »" at bounding box center [926, 132] width 60 height 31
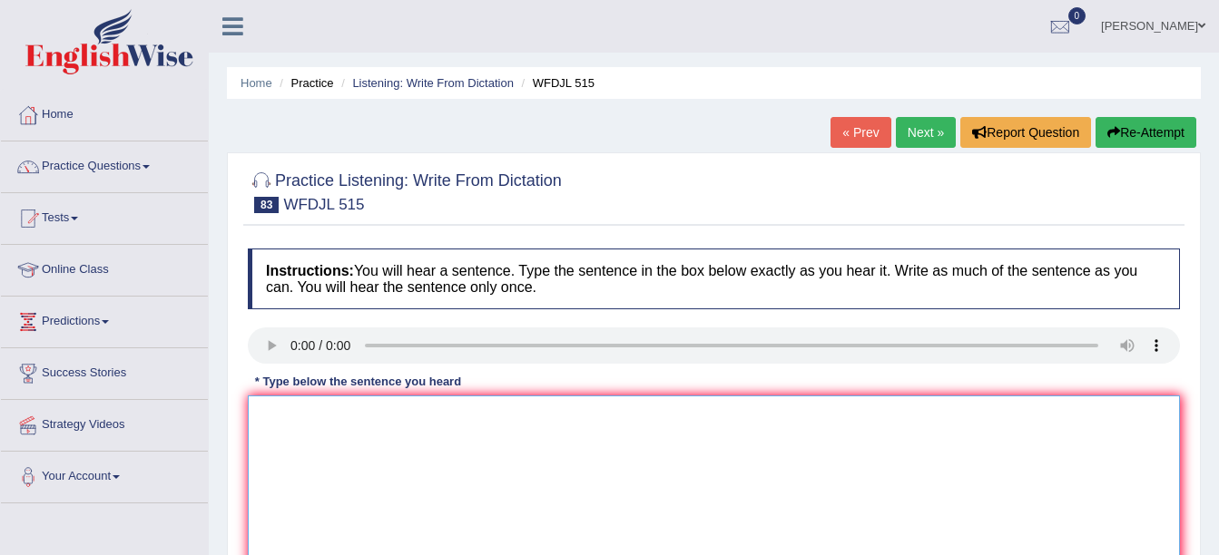
click at [311, 408] on textarea at bounding box center [714, 484] width 932 height 176
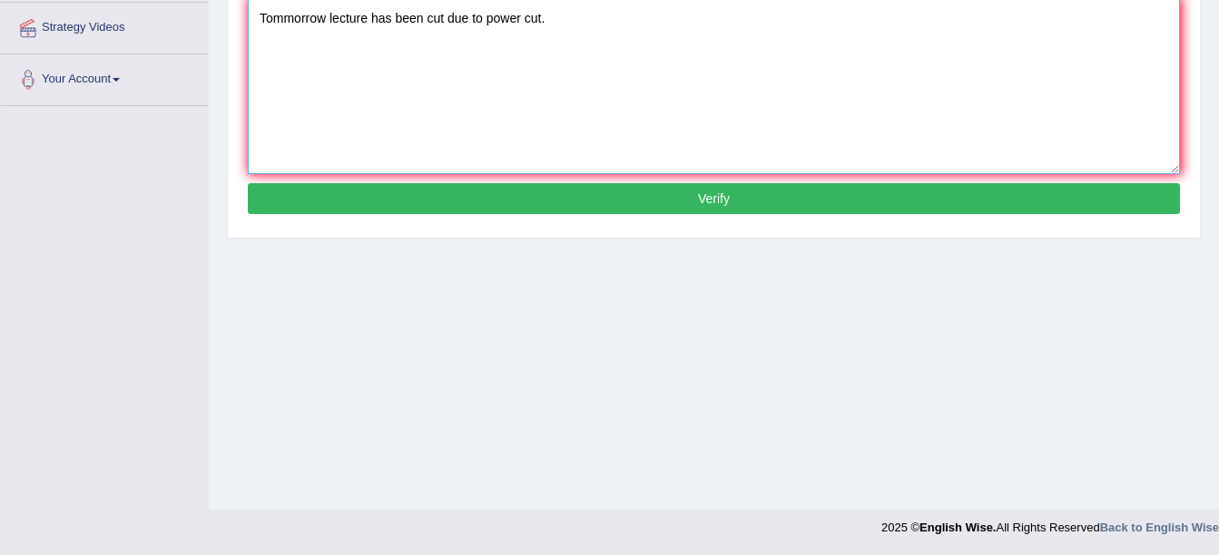
type textarea "Tommorrow lecture has been cut due to power cut."
drag, startPoint x: 890, startPoint y: 182, endPoint x: 883, endPoint y: 196, distance: 16.2
click at [883, 196] on div "Instructions: You will hear a sentence. Type the sentence in the box below exac…" at bounding box center [713, 35] width 941 height 387
click at [883, 196] on button "Verify" at bounding box center [714, 198] width 932 height 31
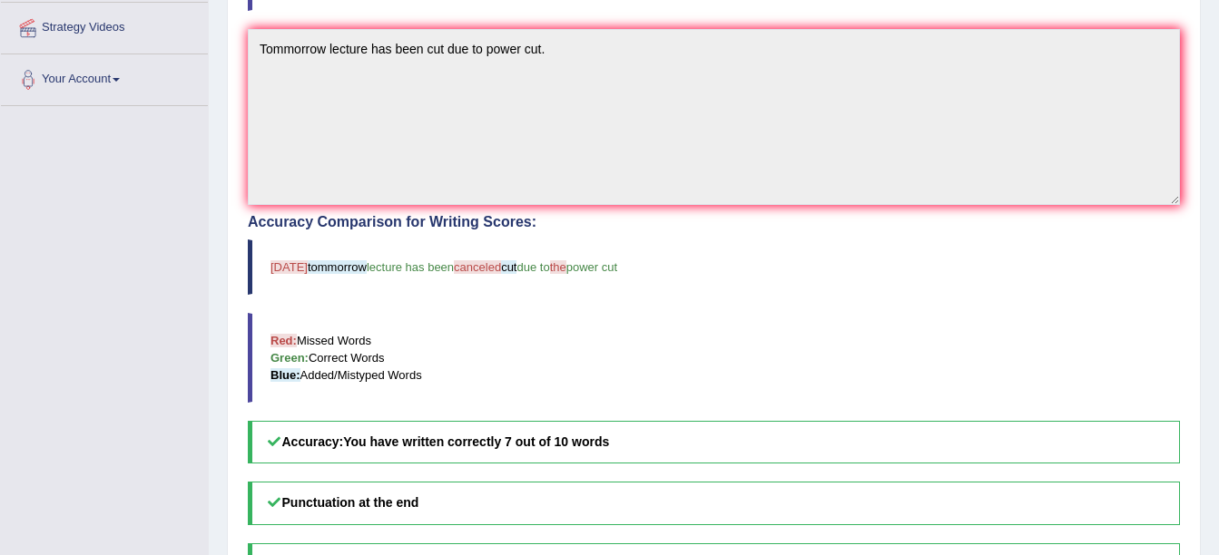
scroll to position [0, 0]
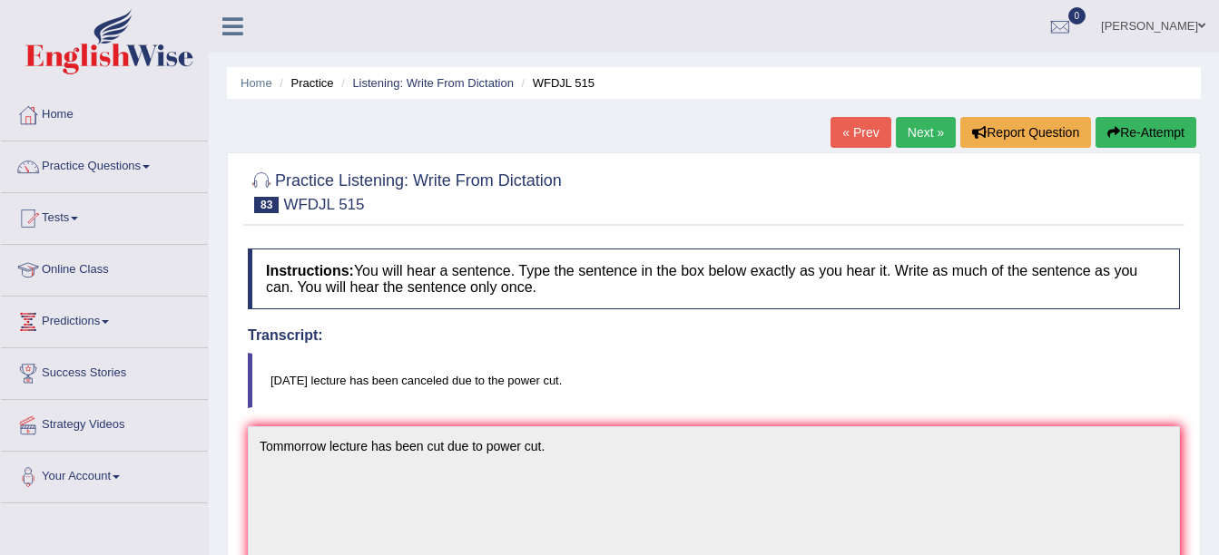
click at [924, 125] on link "Next »" at bounding box center [926, 132] width 60 height 31
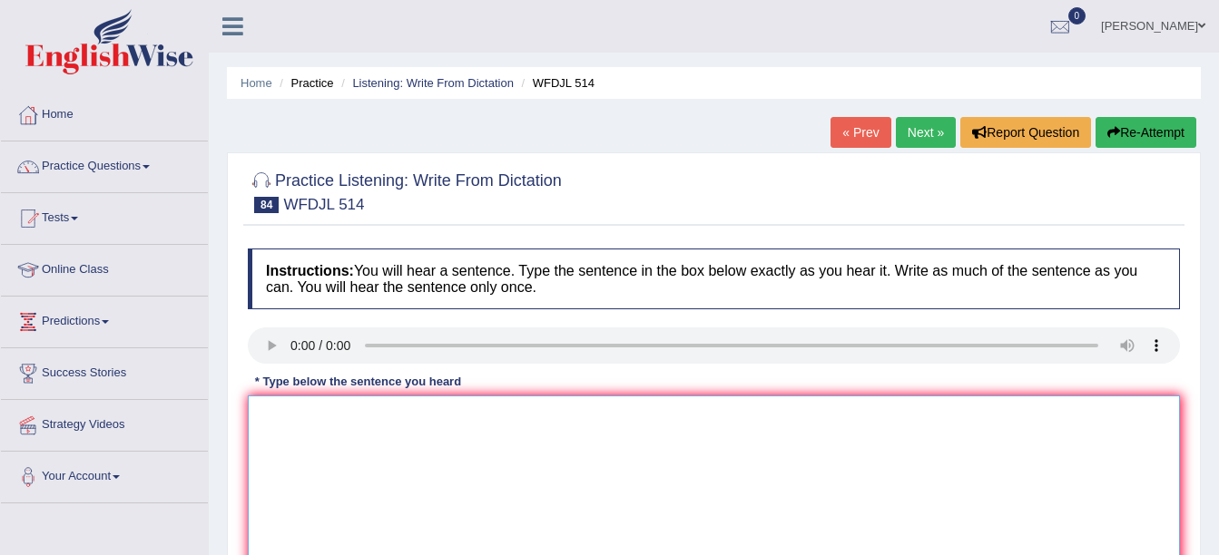
click at [305, 426] on textarea at bounding box center [714, 484] width 932 height 176
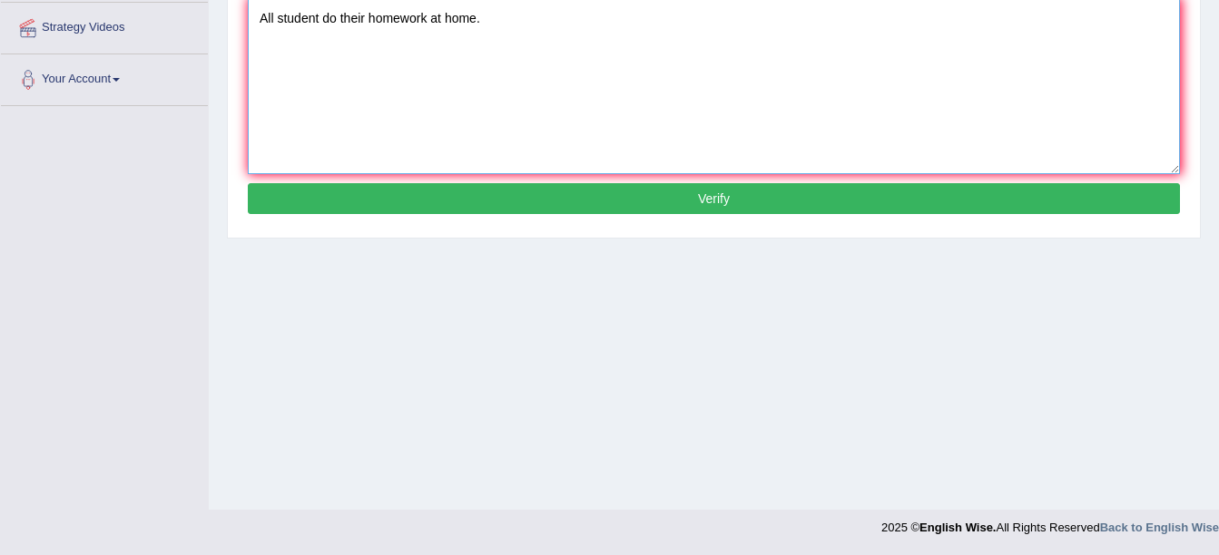
type textarea "All student do their homework at home."
click at [517, 212] on button "Verify" at bounding box center [714, 198] width 932 height 31
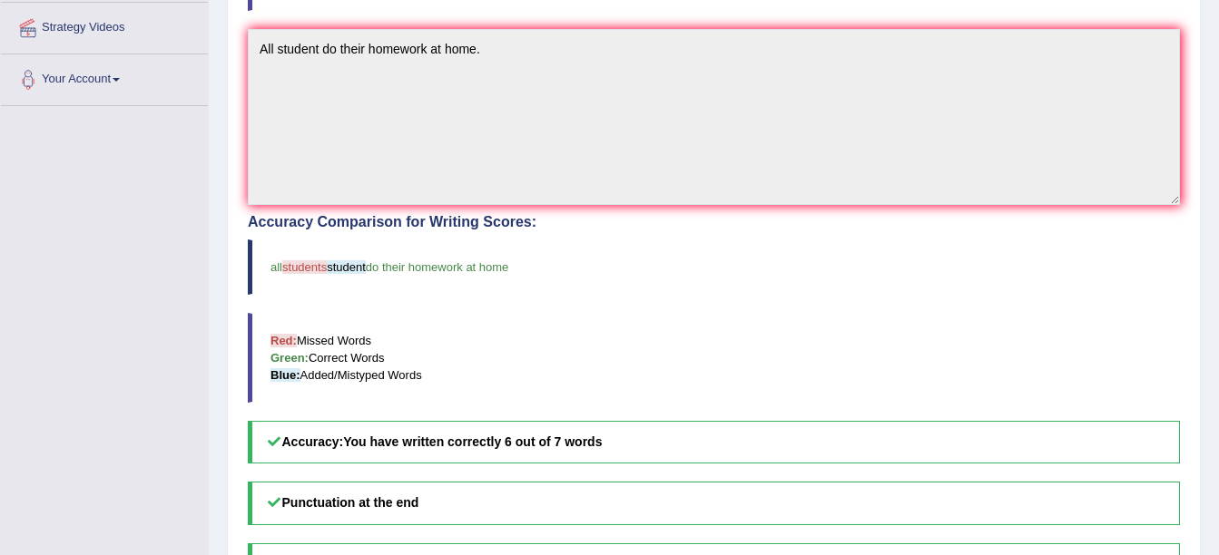
scroll to position [0, 0]
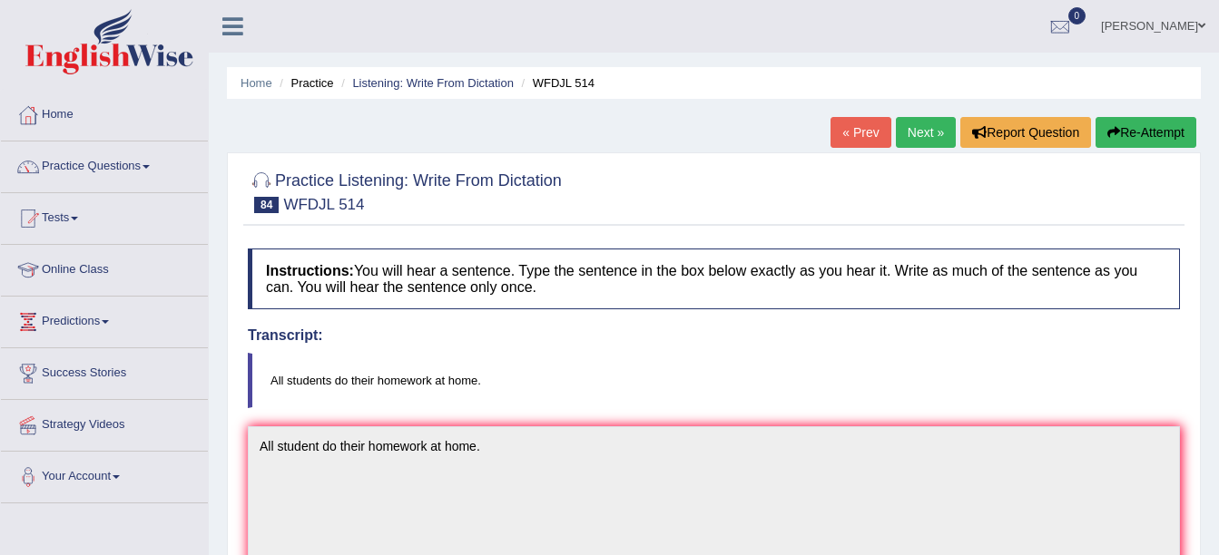
click at [932, 126] on link "Next »" at bounding box center [926, 132] width 60 height 31
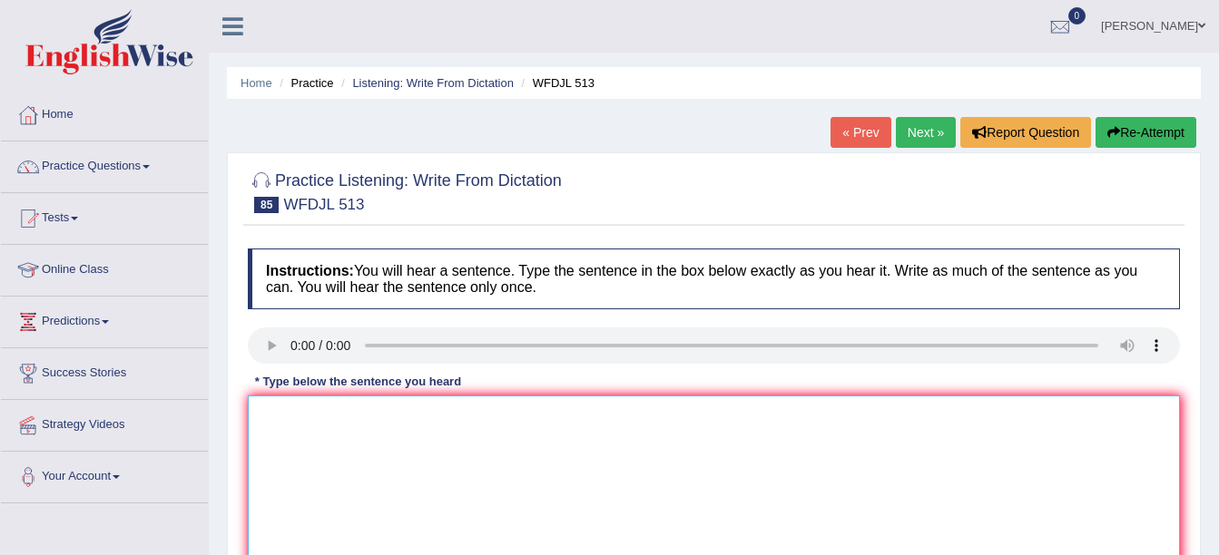
click at [295, 435] on textarea at bounding box center [714, 484] width 932 height 176
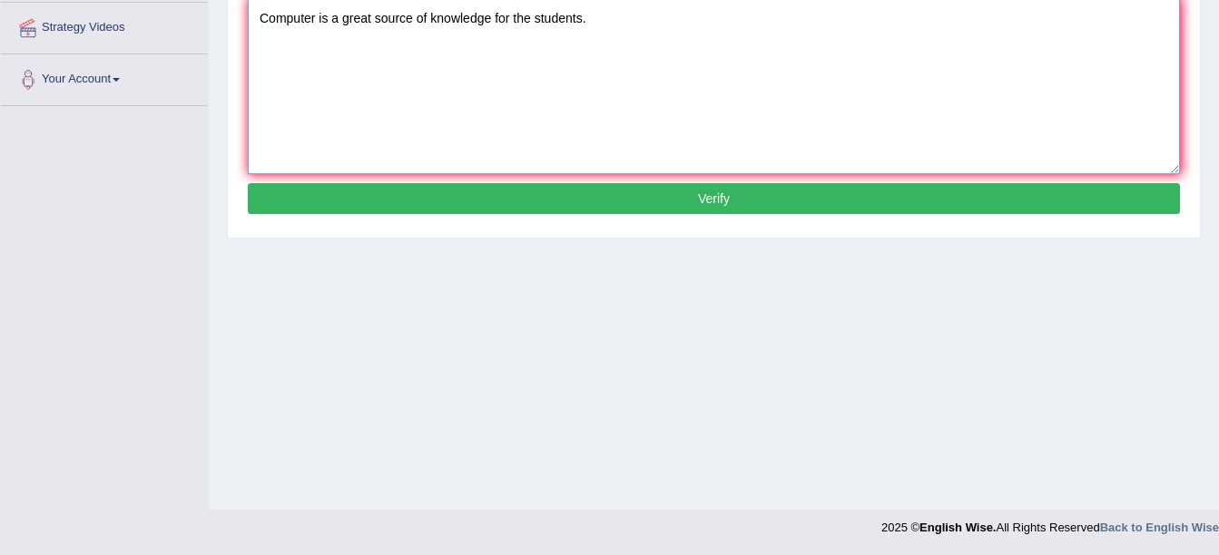
type textarea "Computer is a great source of knowledge for the students."
click at [856, 197] on button "Verify" at bounding box center [714, 198] width 932 height 31
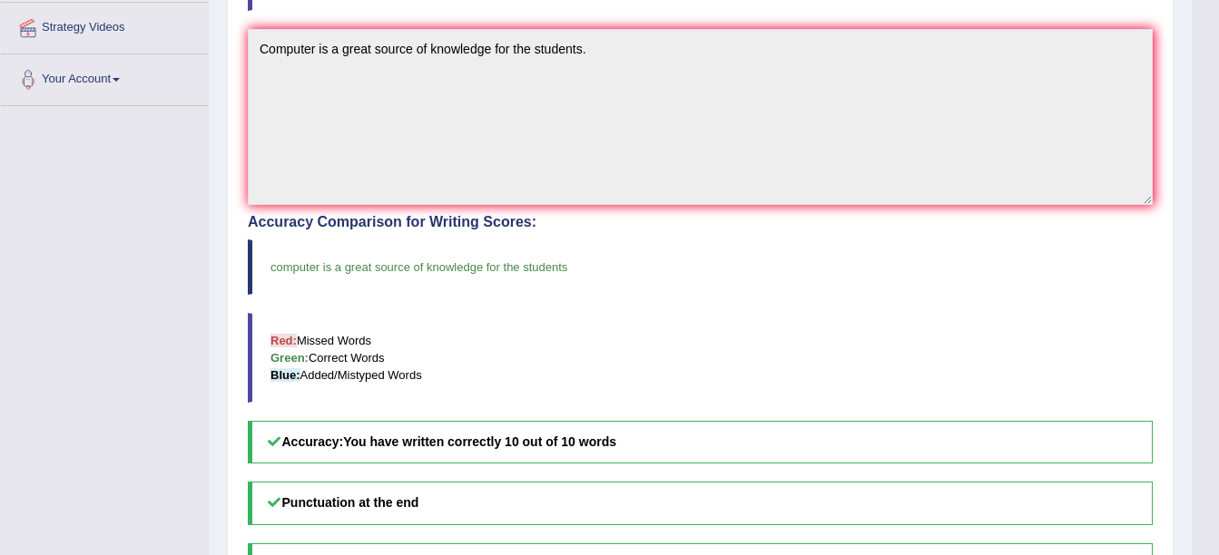
scroll to position [0, 0]
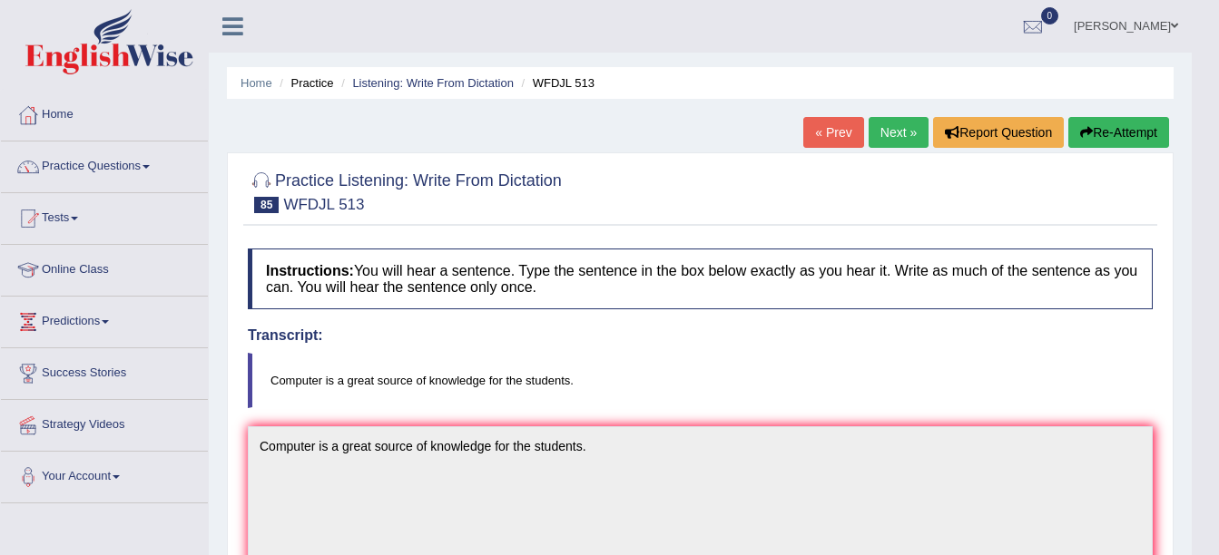
click at [898, 116] on div "Home Practice Listening: Write From Dictation WFDJL 513 « Prev Next » Report Qu…" at bounding box center [700, 565] width 983 height 1130
click at [905, 132] on link "Next »" at bounding box center [899, 132] width 60 height 31
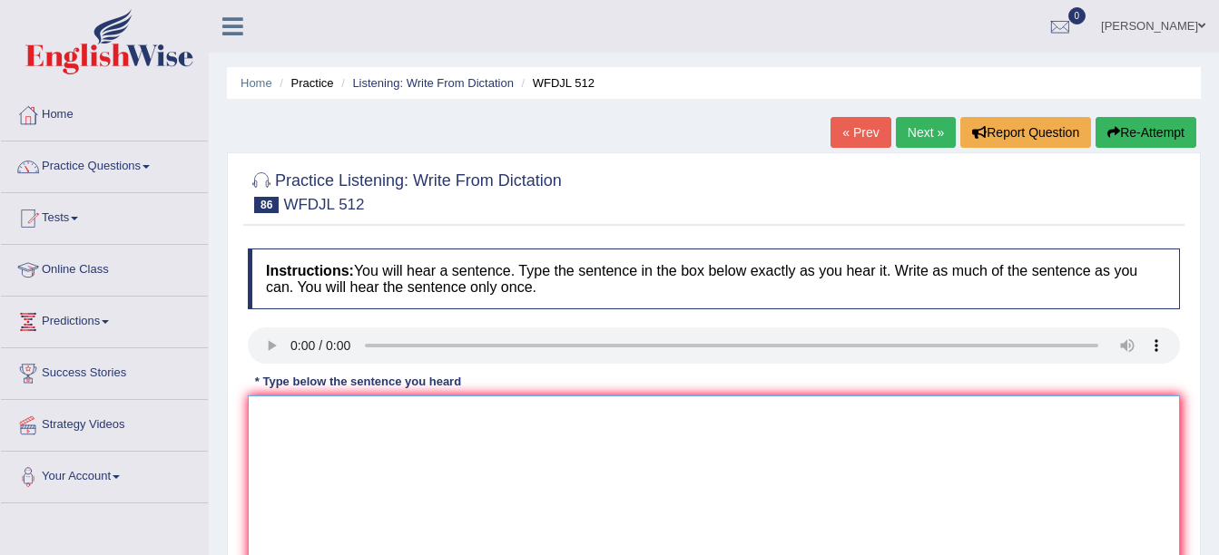
click at [296, 417] on textarea at bounding box center [714, 484] width 932 height 176
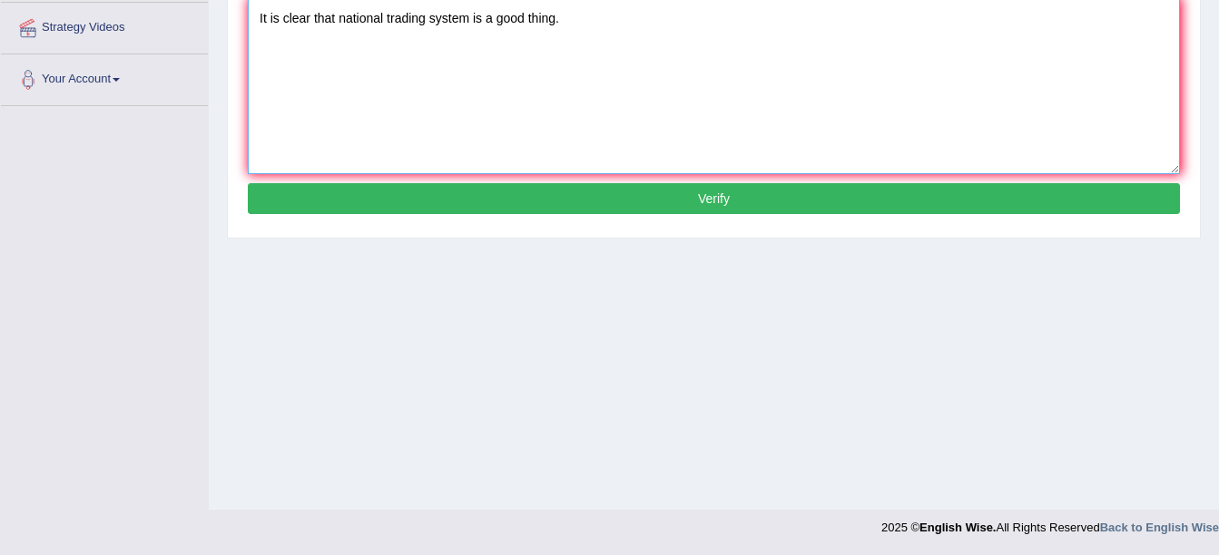
type textarea "It is clear that national trading system is a good thing."
click at [609, 201] on button "Verify" at bounding box center [714, 198] width 932 height 31
